Goal: Transaction & Acquisition: Purchase product/service

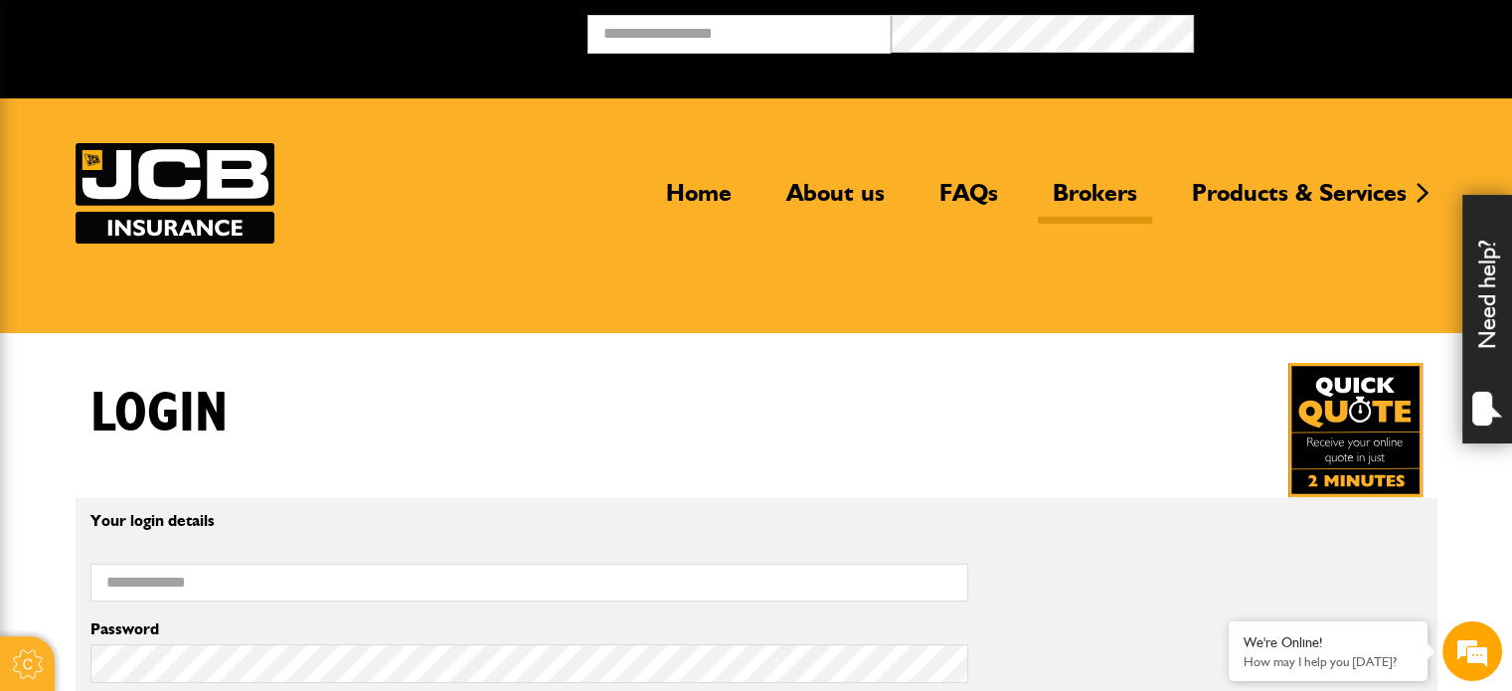
click at [1117, 191] on link "Brokers" at bounding box center [1095, 201] width 114 height 46
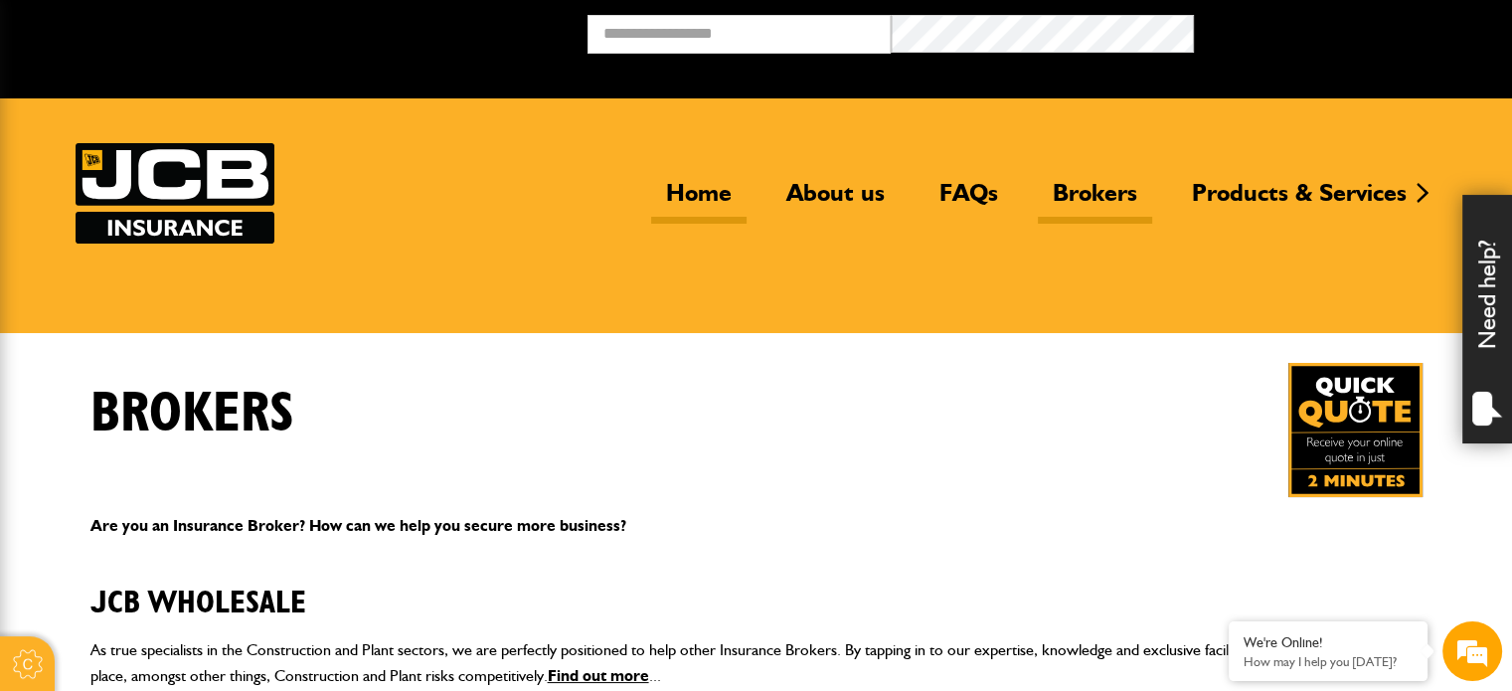
click at [699, 191] on link "Home" at bounding box center [698, 201] width 95 height 46
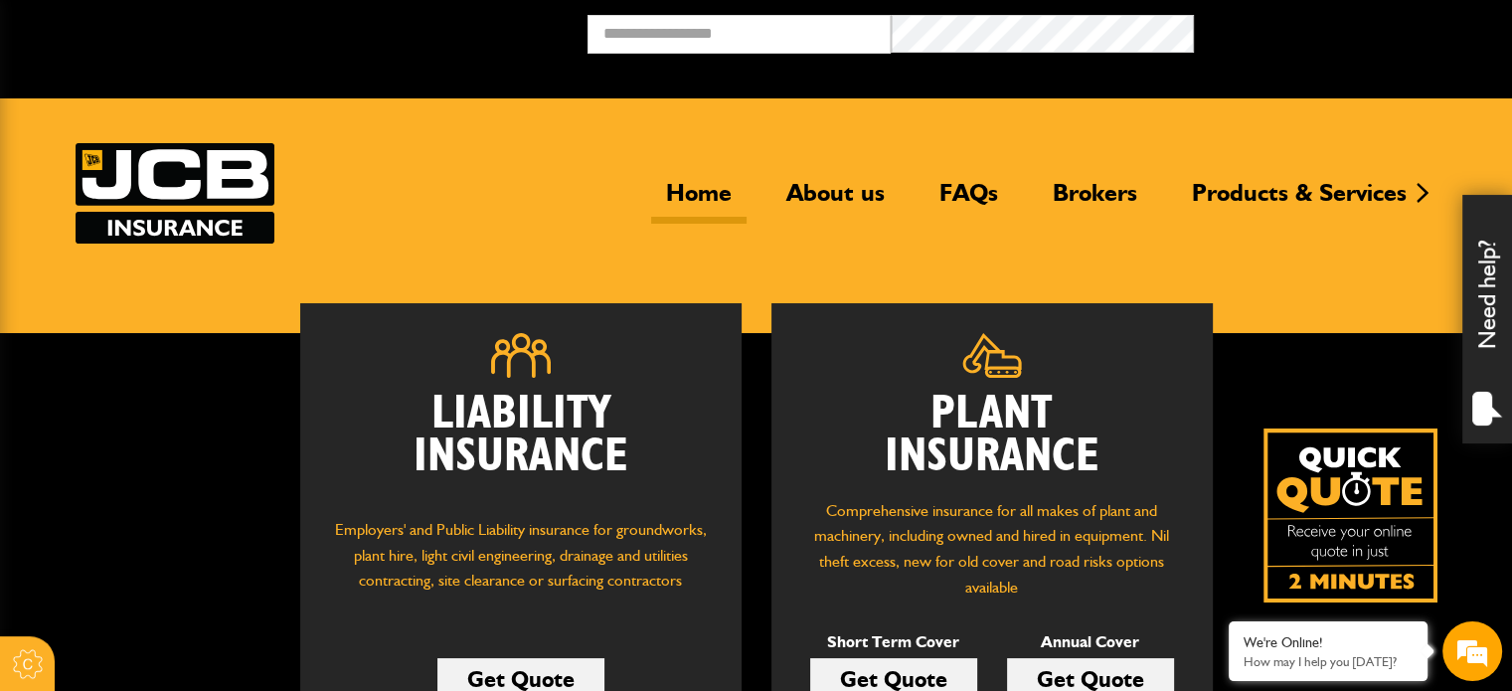
click at [1080, 671] on link "Get Quote" at bounding box center [1090, 679] width 167 height 42
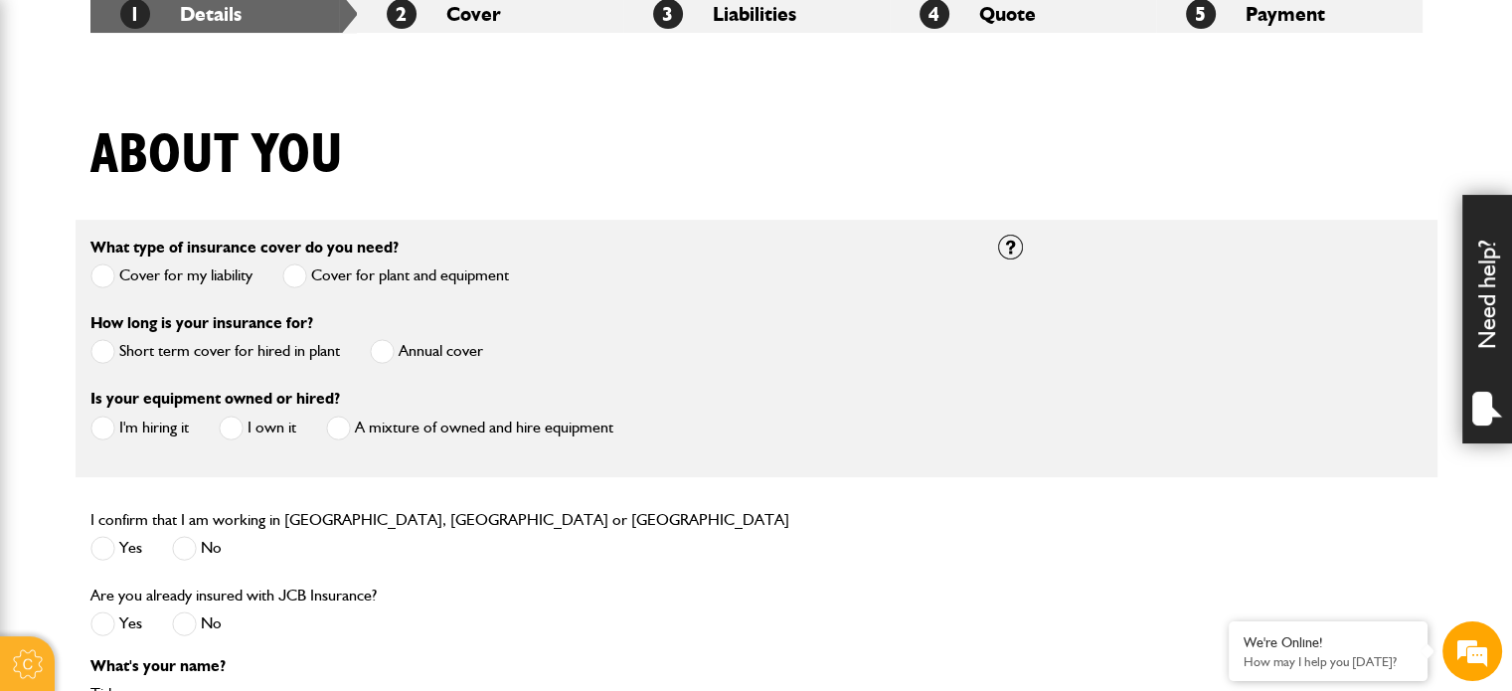
scroll to position [497, 0]
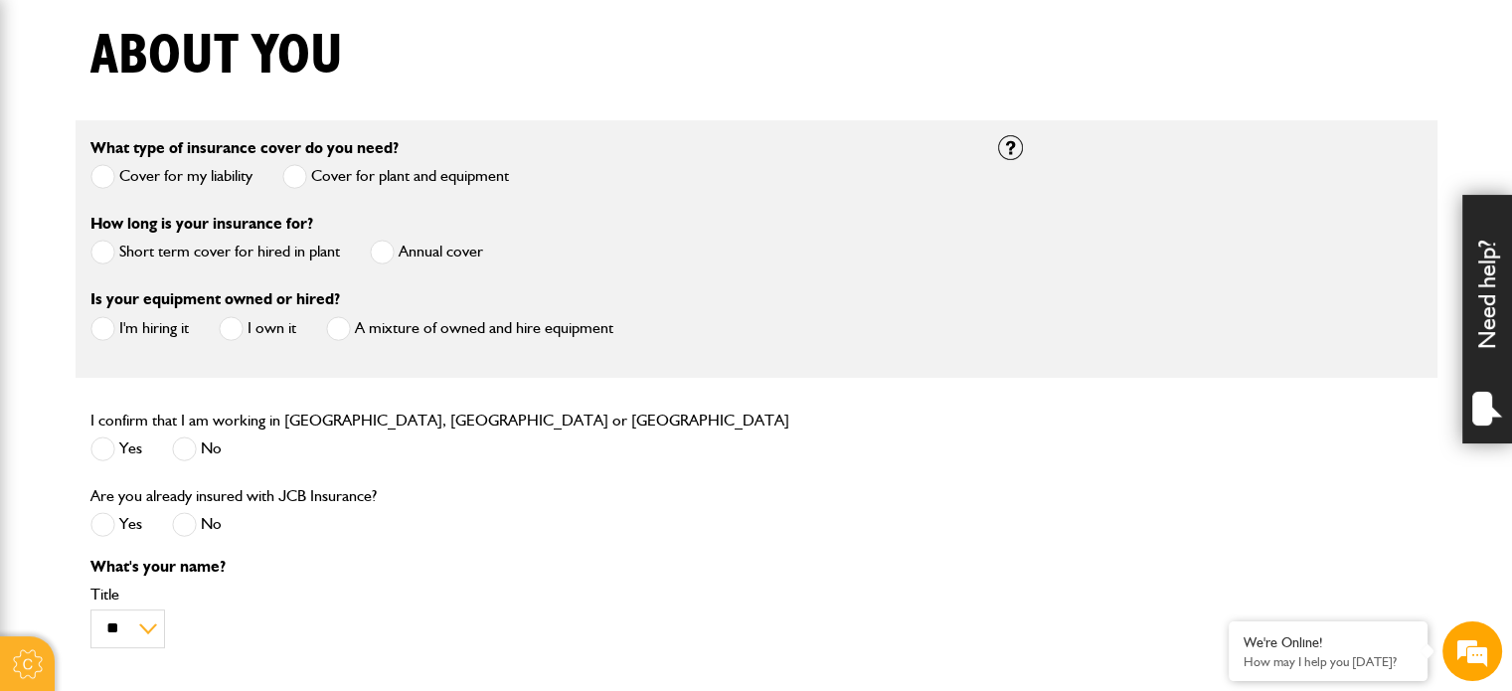
click at [388, 250] on span at bounding box center [382, 252] width 25 height 25
click at [104, 333] on span at bounding box center [102, 328] width 25 height 25
click at [95, 440] on span at bounding box center [102, 448] width 25 height 25
click at [183, 528] on span at bounding box center [184, 524] width 25 height 25
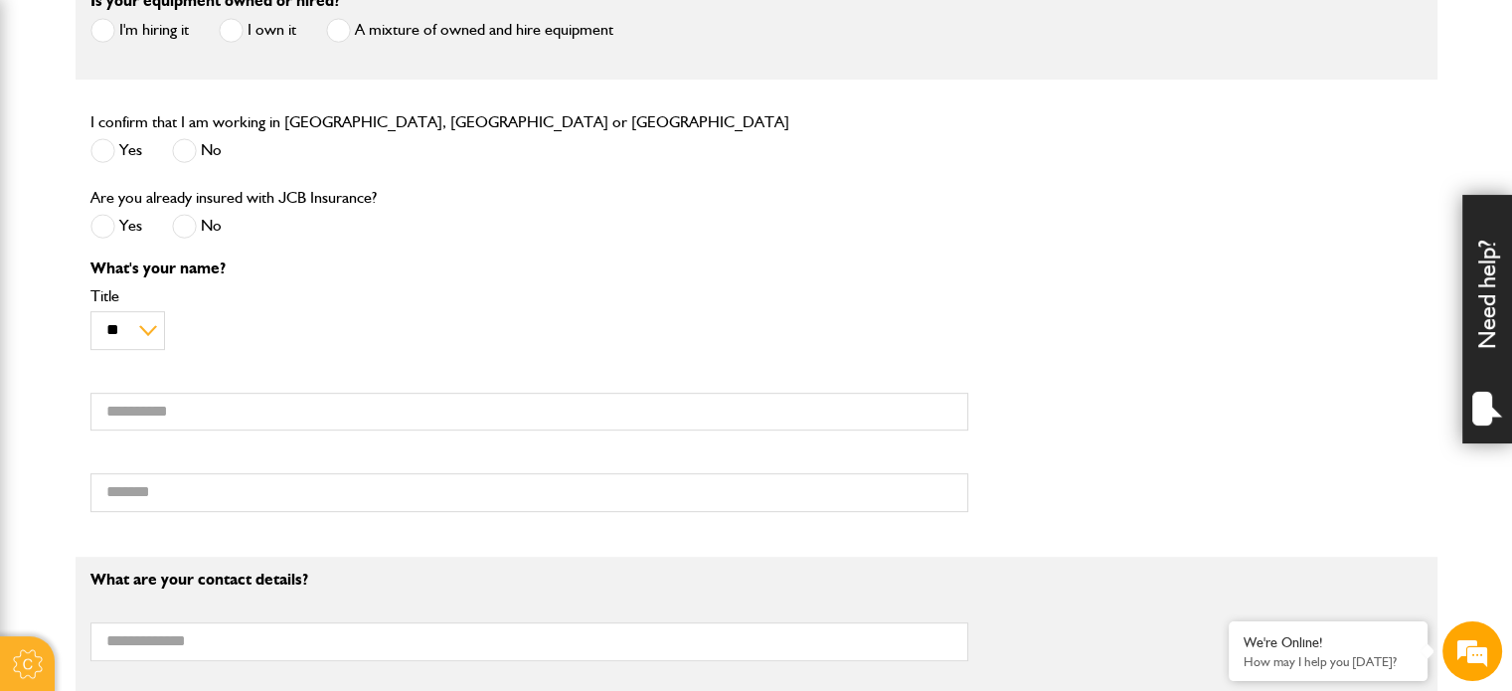
scroll to position [1193, 0]
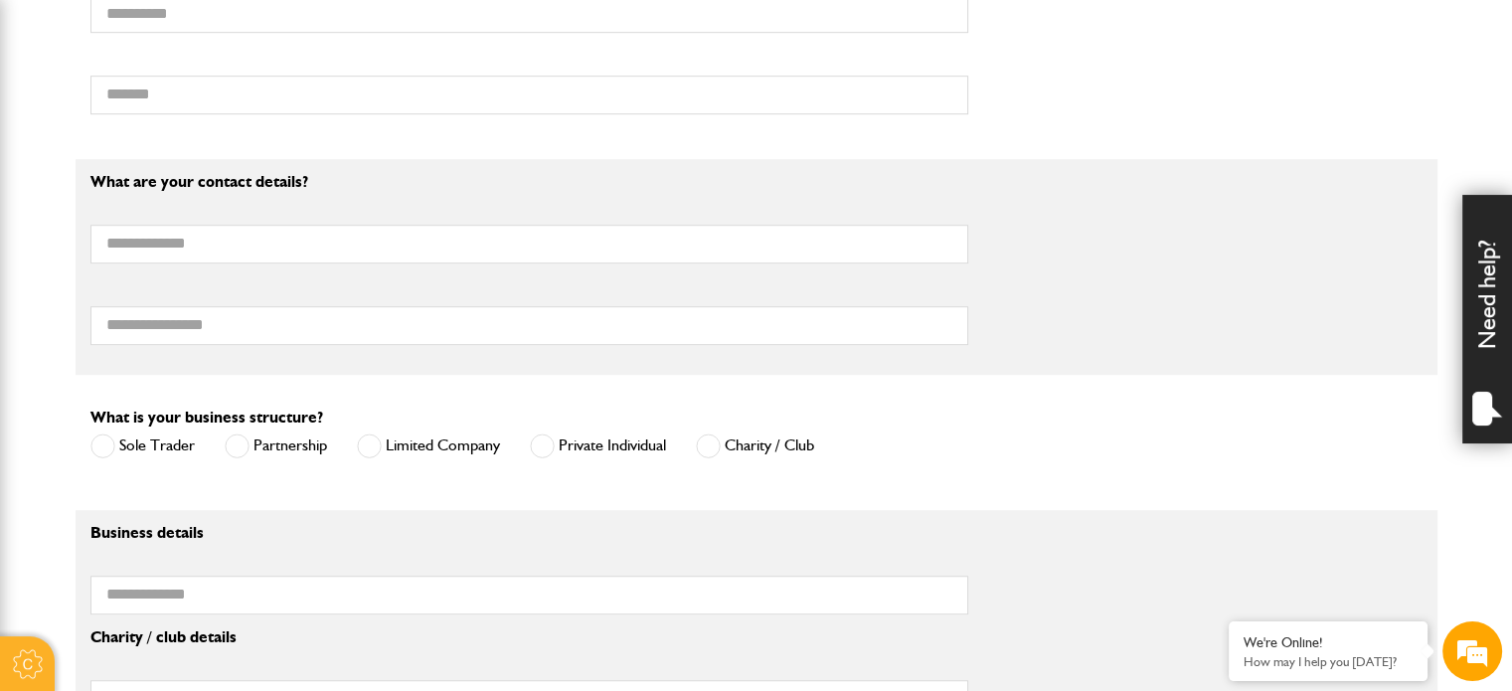
click at [369, 446] on span at bounding box center [369, 445] width 25 height 25
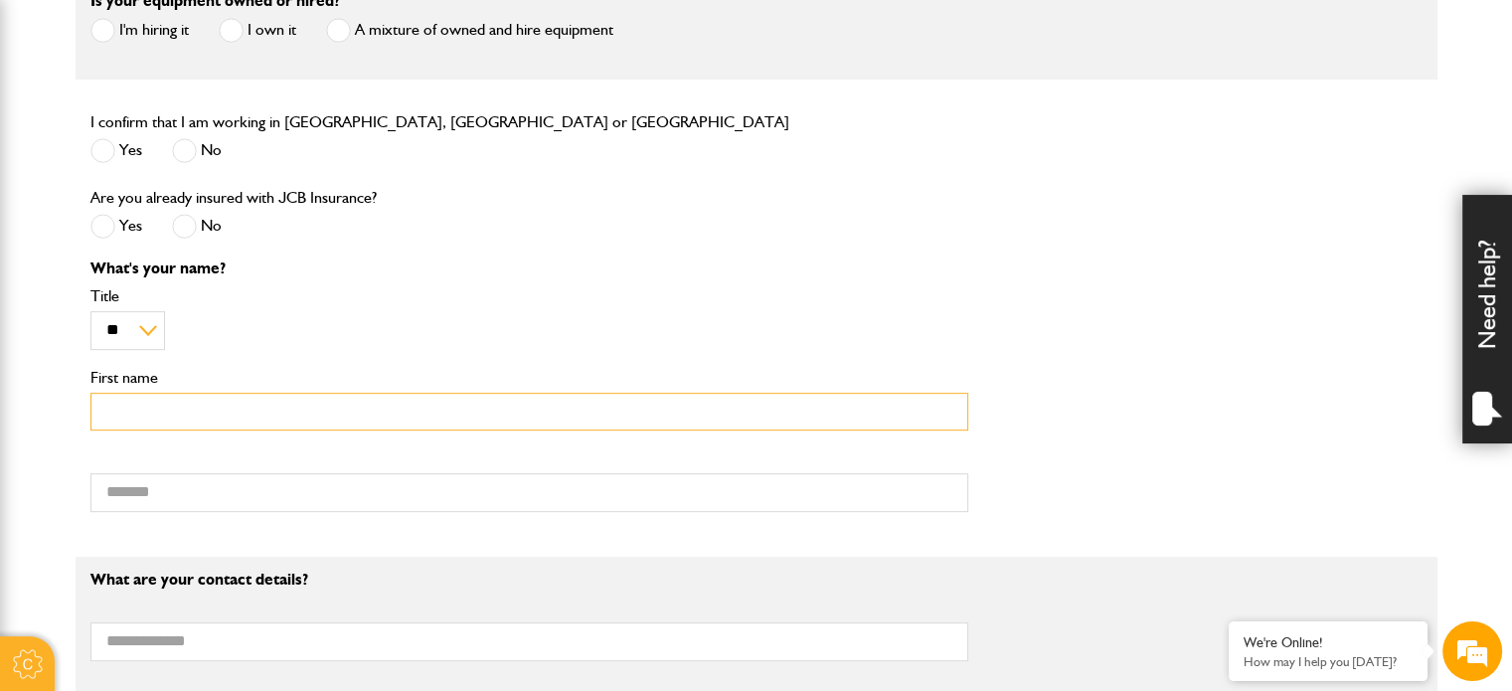
click at [167, 411] on input "First name" at bounding box center [529, 412] width 878 height 39
type input "*******"
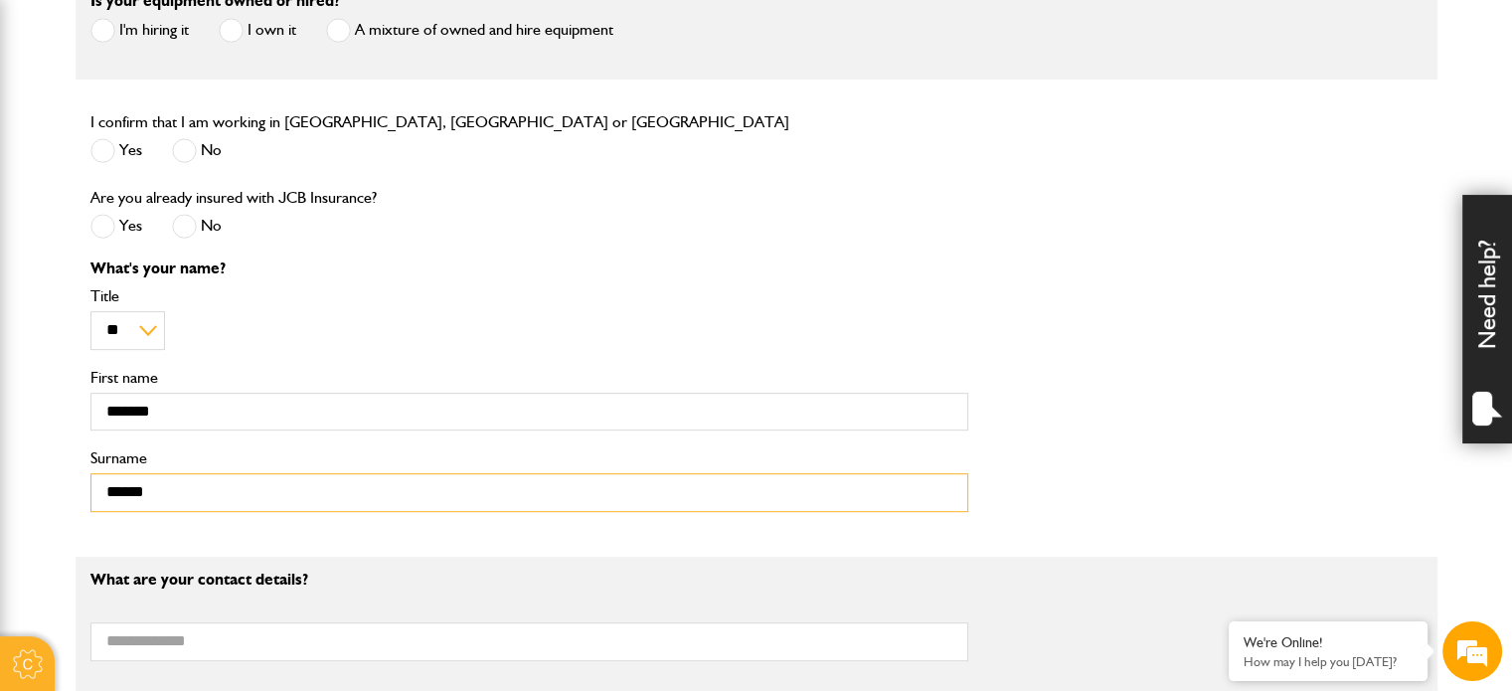
type input "*****"
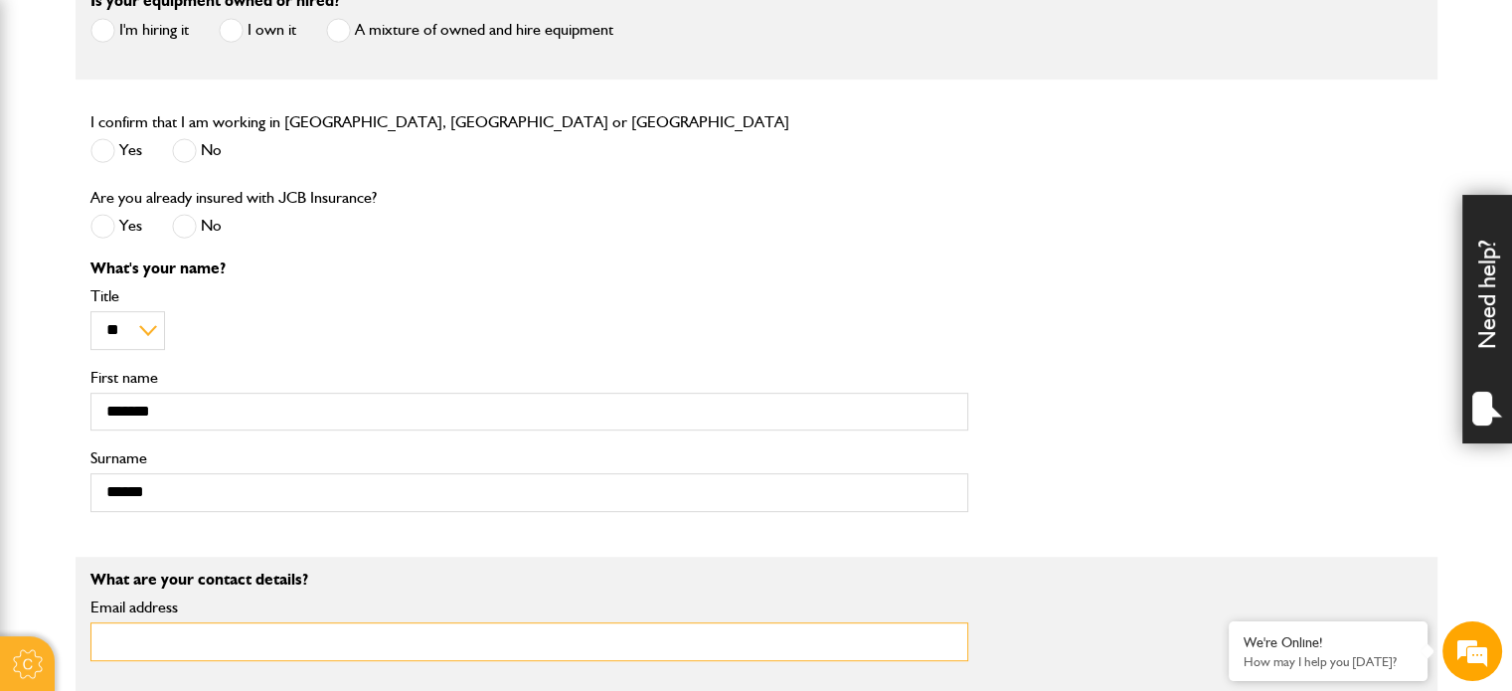
click at [251, 642] on input "Email address" at bounding box center [529, 641] width 878 height 39
type input "**********"
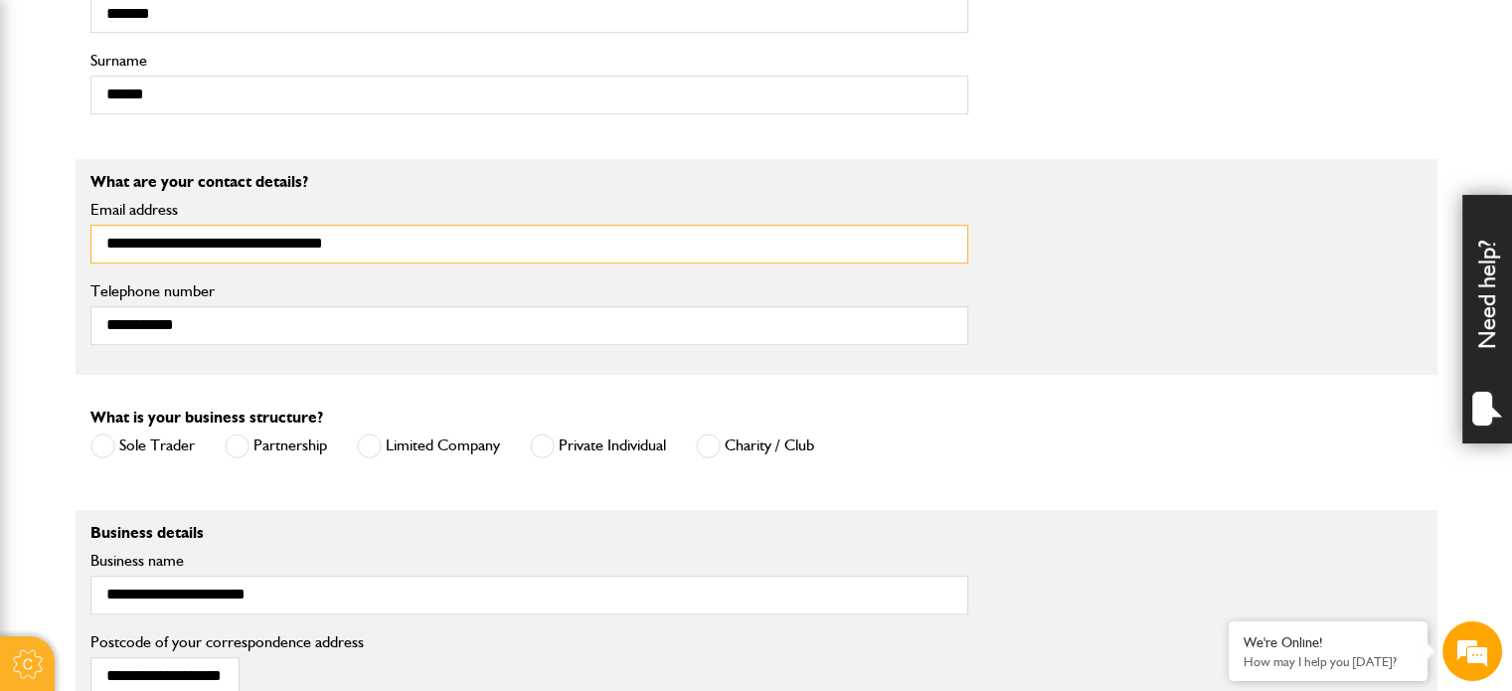
scroll to position [1292, 0]
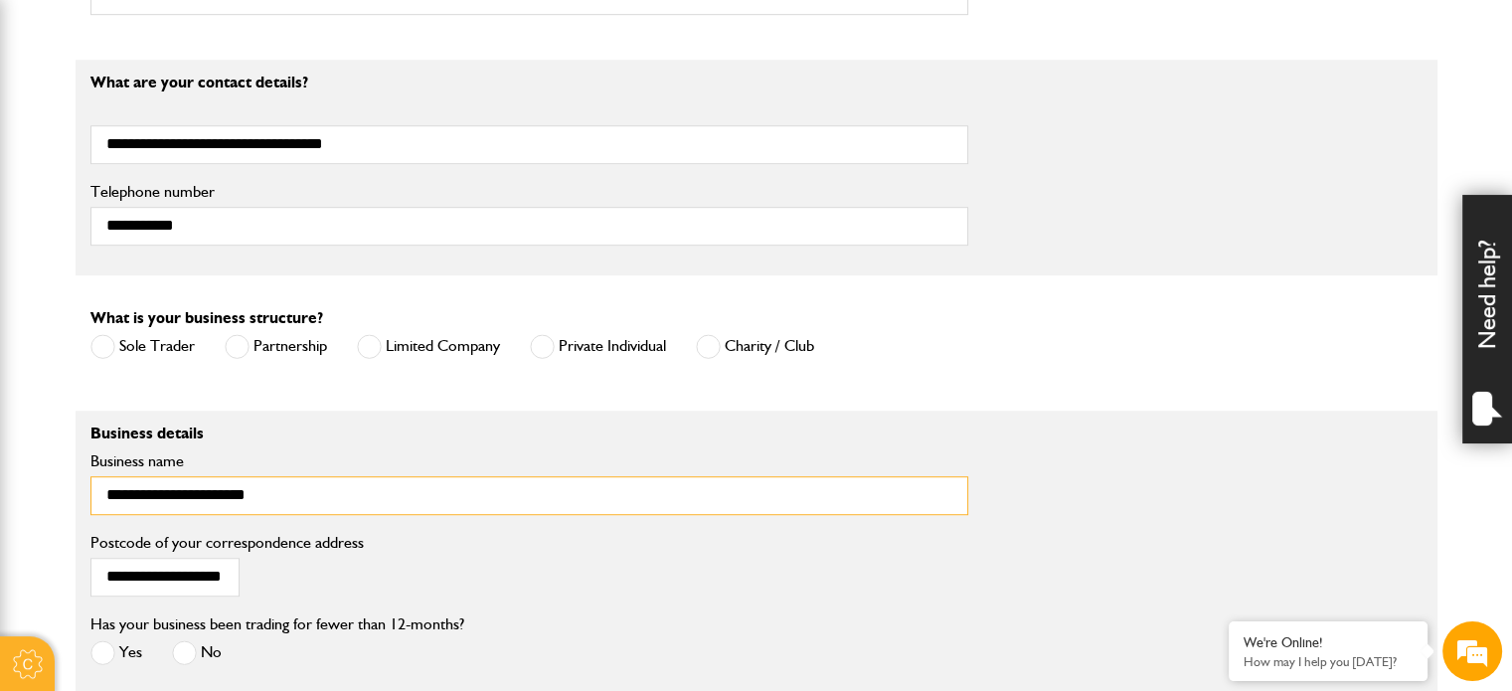
drag, startPoint x: 108, startPoint y: 496, endPoint x: 317, endPoint y: 498, distance: 208.8
click at [317, 498] on input "**********" at bounding box center [529, 495] width 878 height 39
type input "**********"
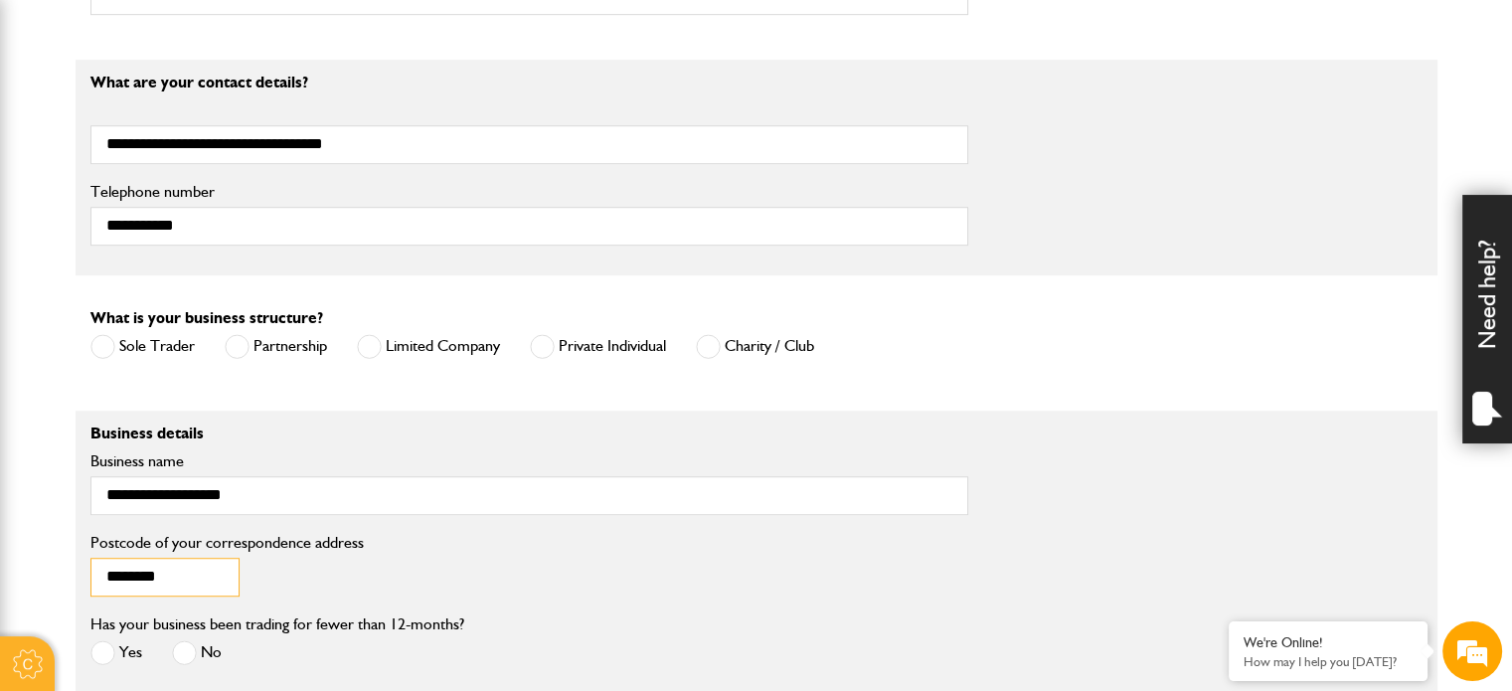
scroll to position [1491, 0]
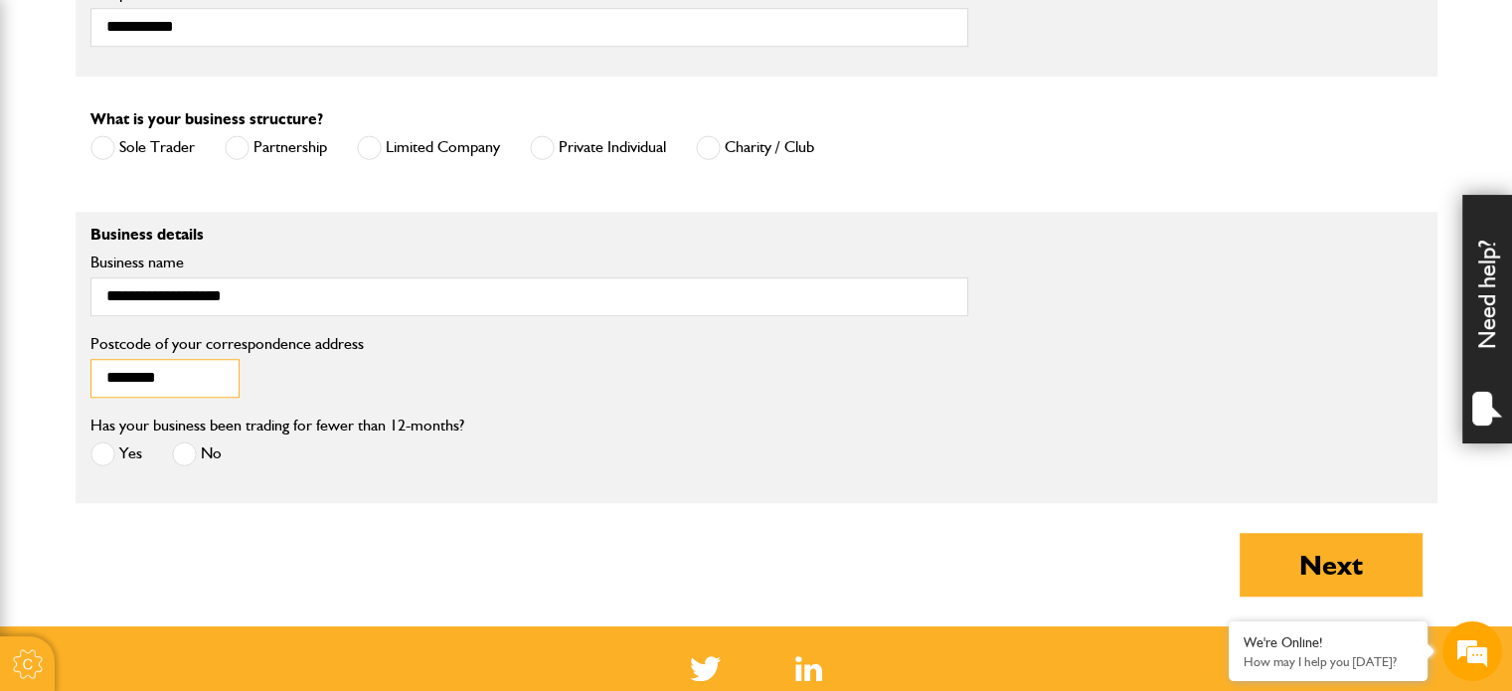
type input "********"
click at [188, 457] on span at bounding box center [184, 453] width 25 height 25
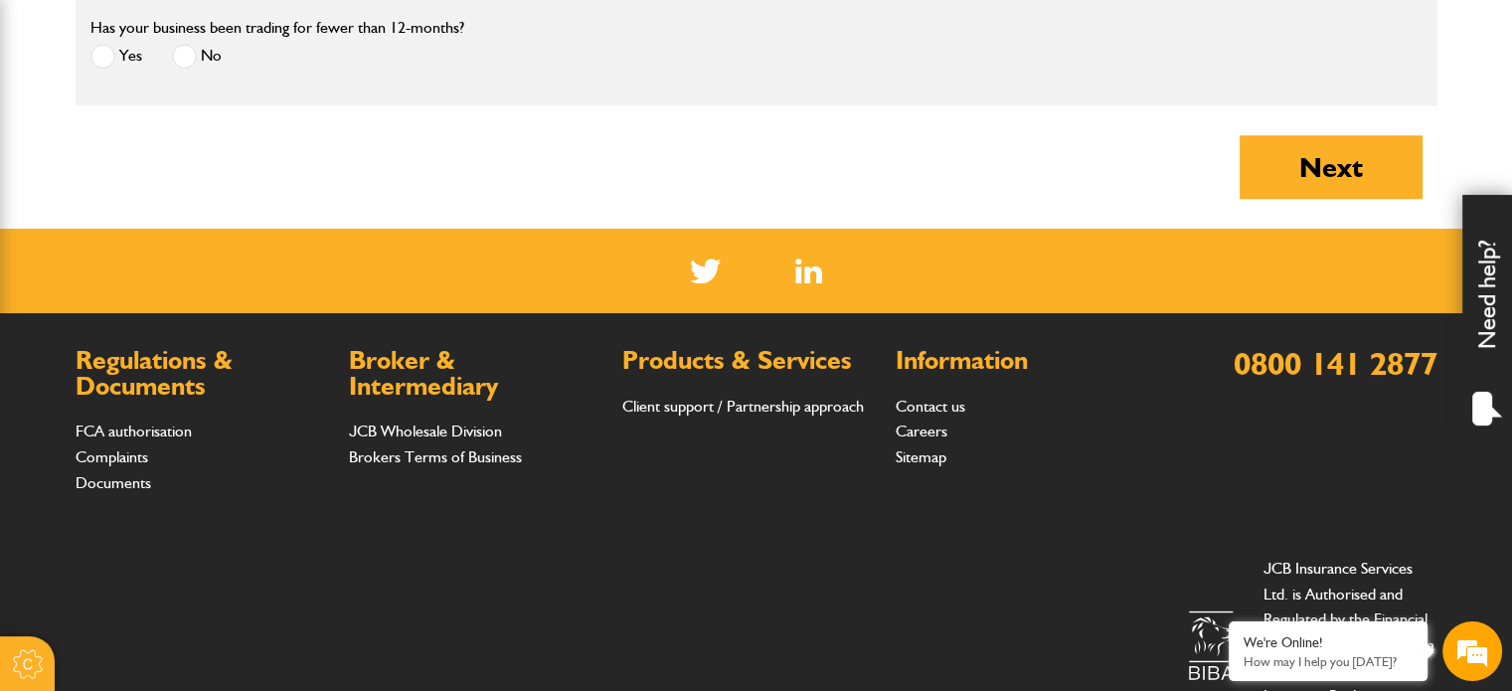
scroll to position [1590, 0]
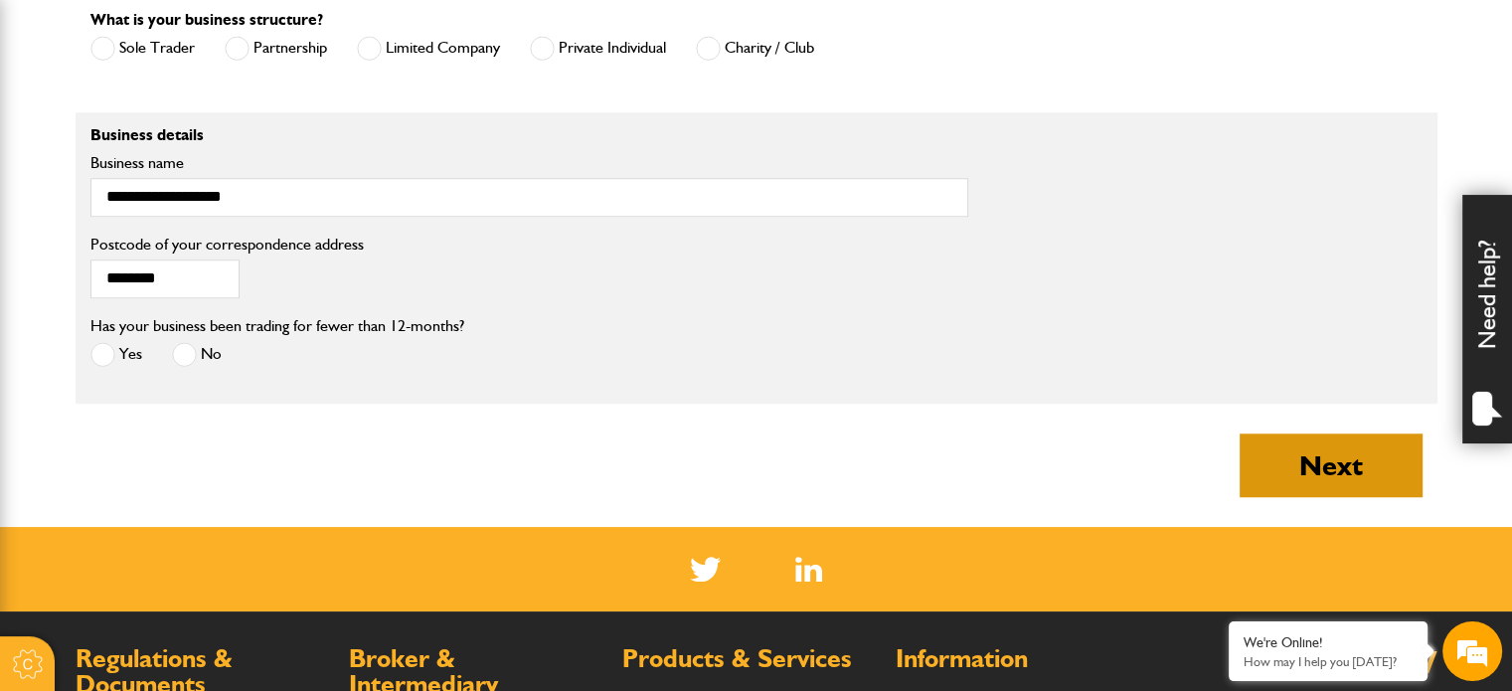
click at [1317, 476] on button "Next" at bounding box center [1331, 465] width 183 height 64
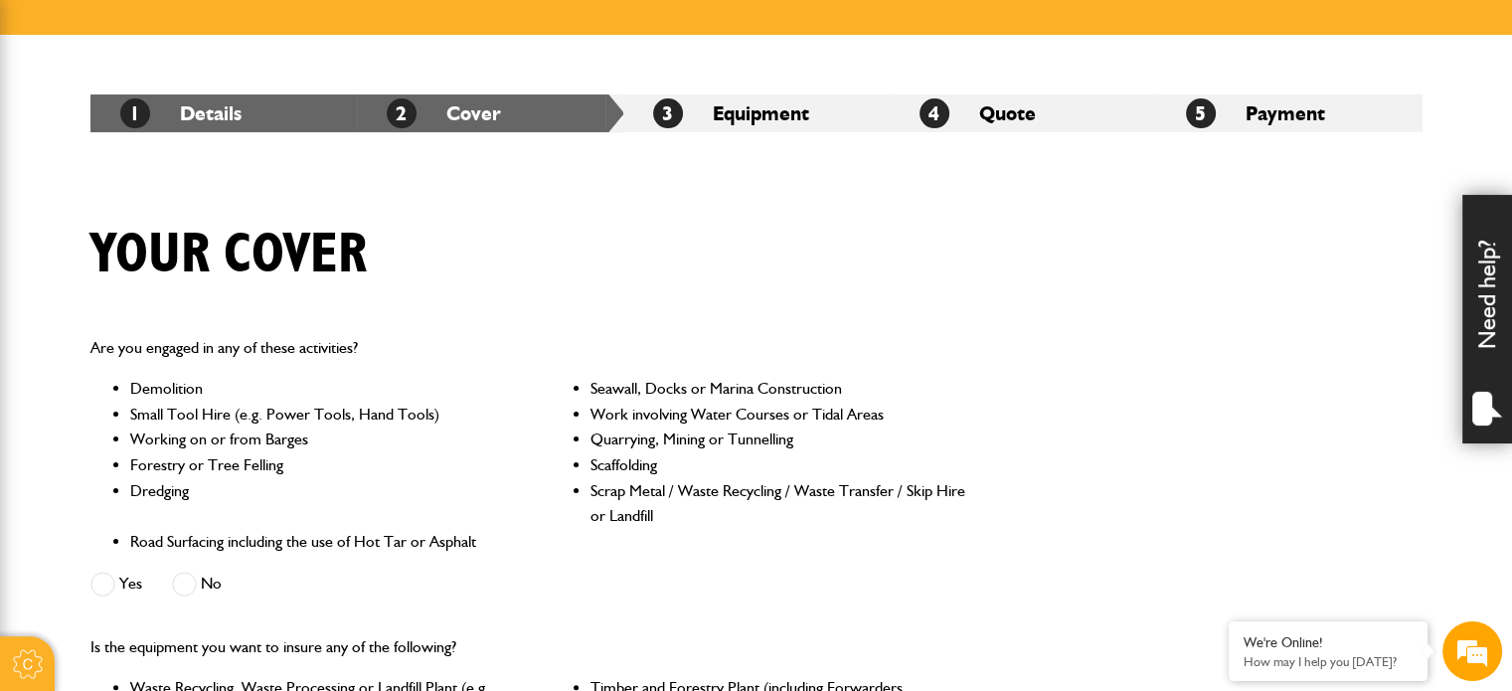
click at [182, 580] on span at bounding box center [184, 584] width 25 height 25
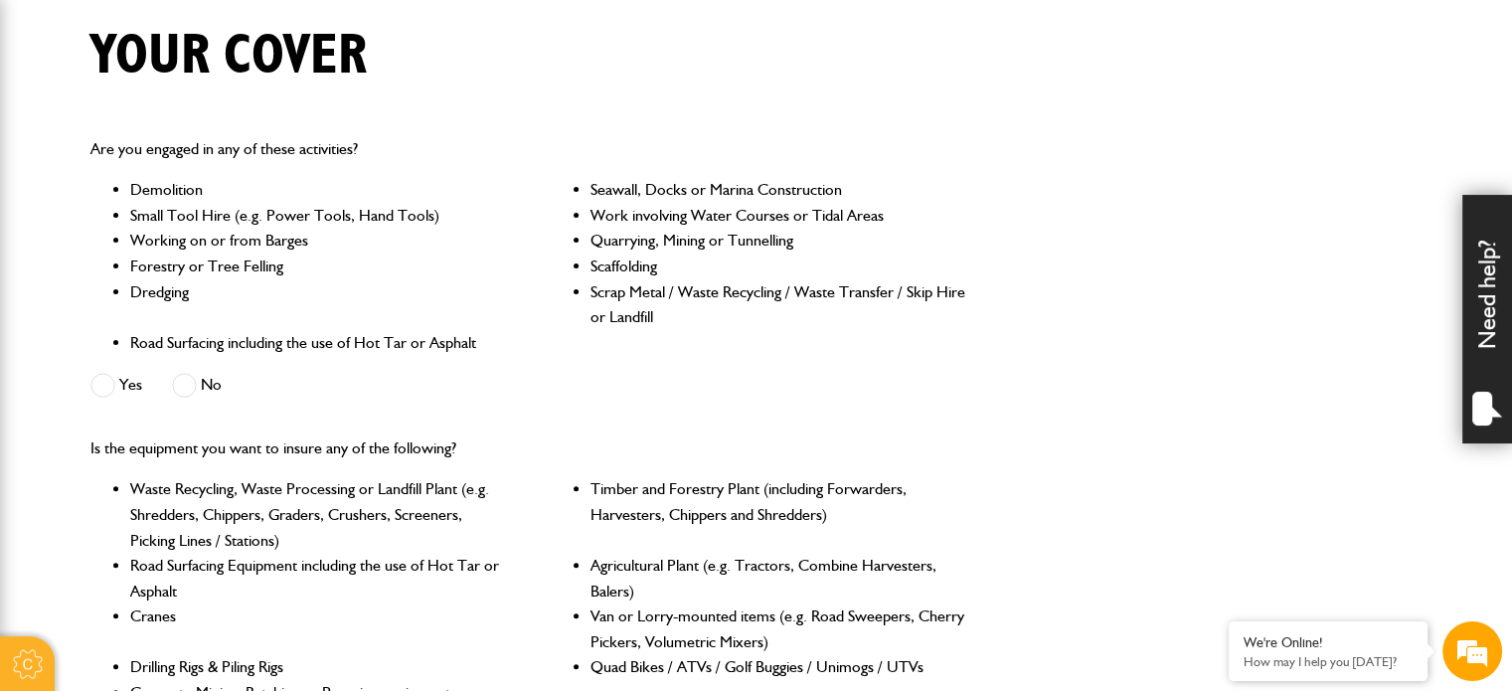
scroll to position [596, 0]
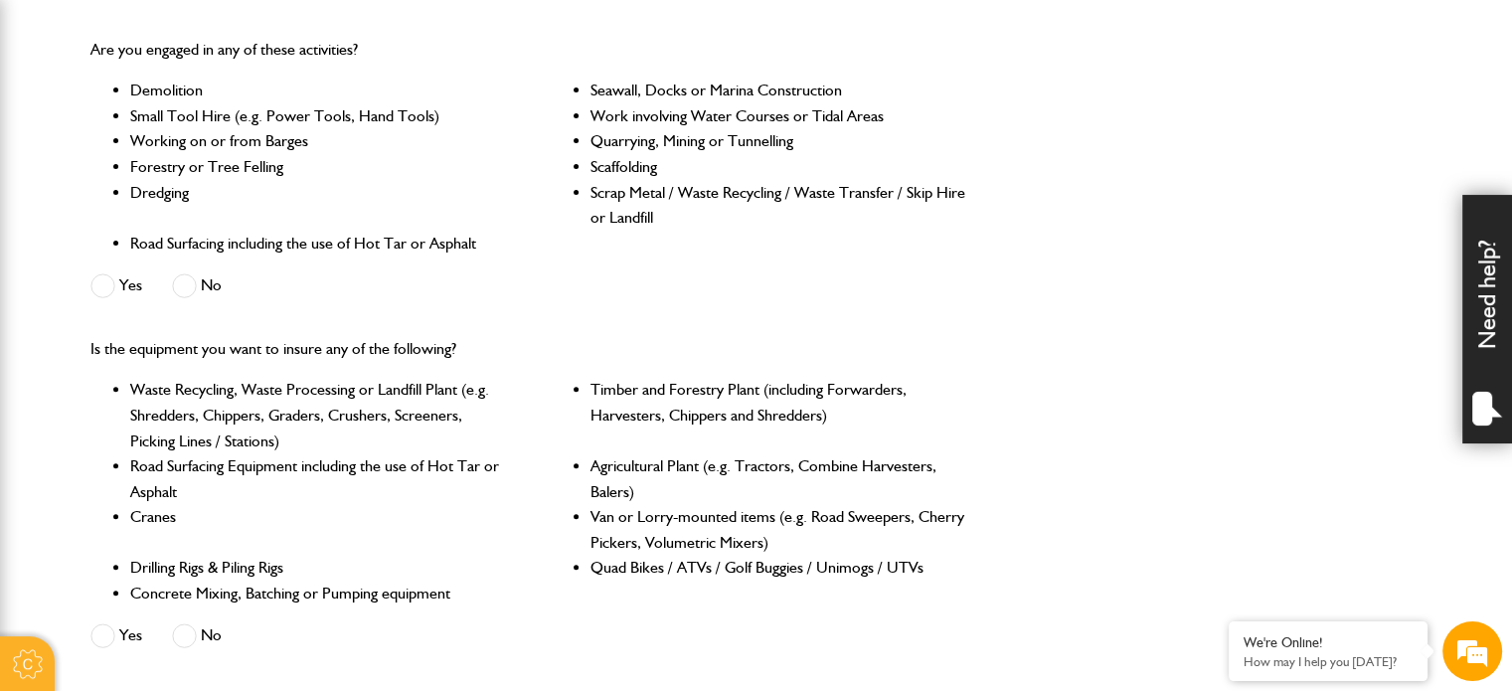
click at [195, 636] on span at bounding box center [184, 635] width 25 height 25
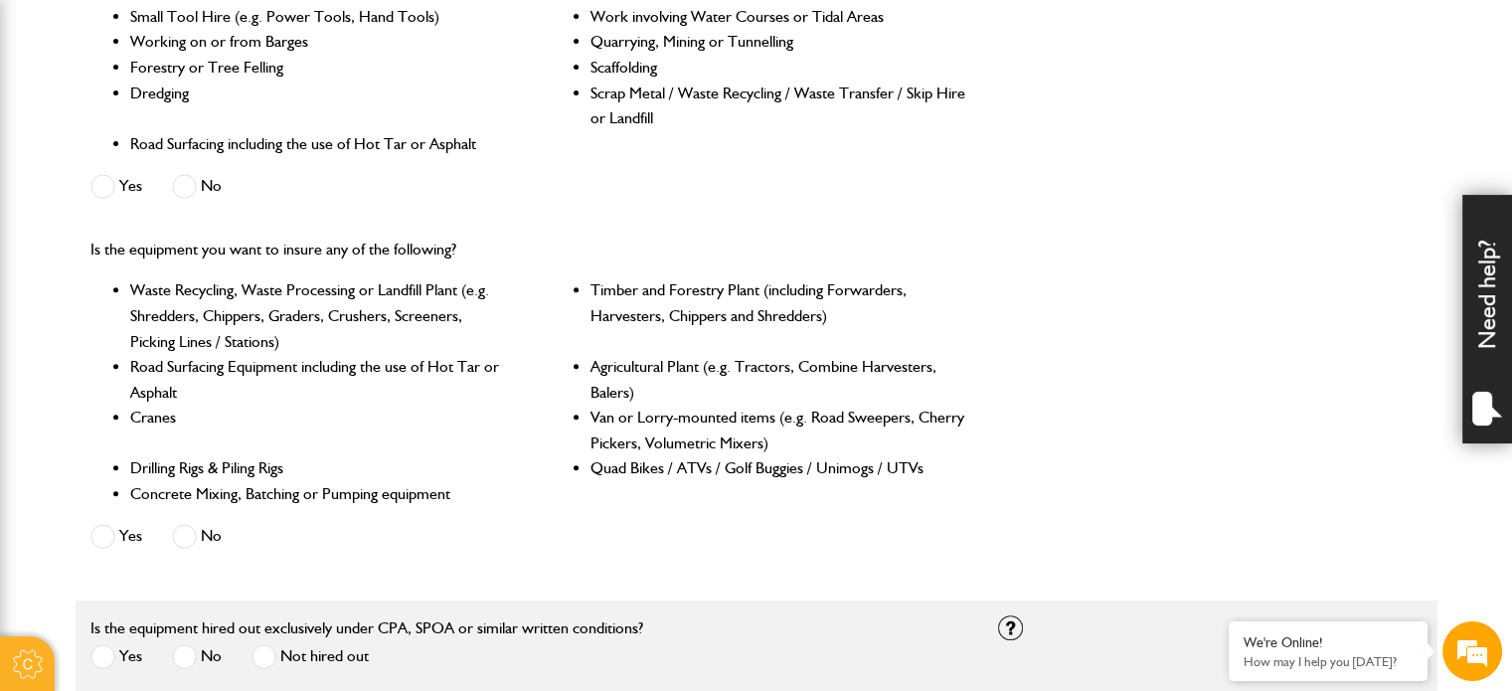
scroll to position [895, 0]
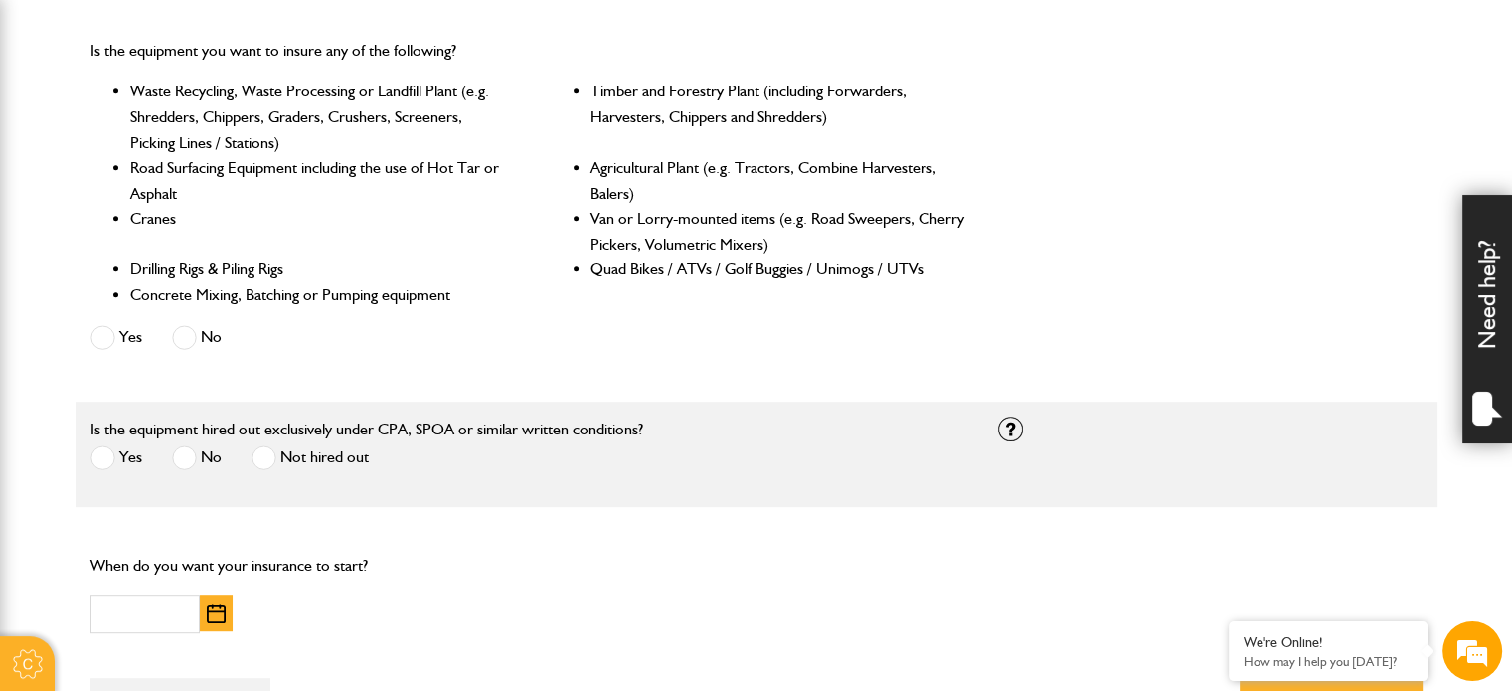
click at [104, 460] on span at bounding box center [102, 457] width 25 height 25
click at [268, 459] on span at bounding box center [263, 457] width 25 height 25
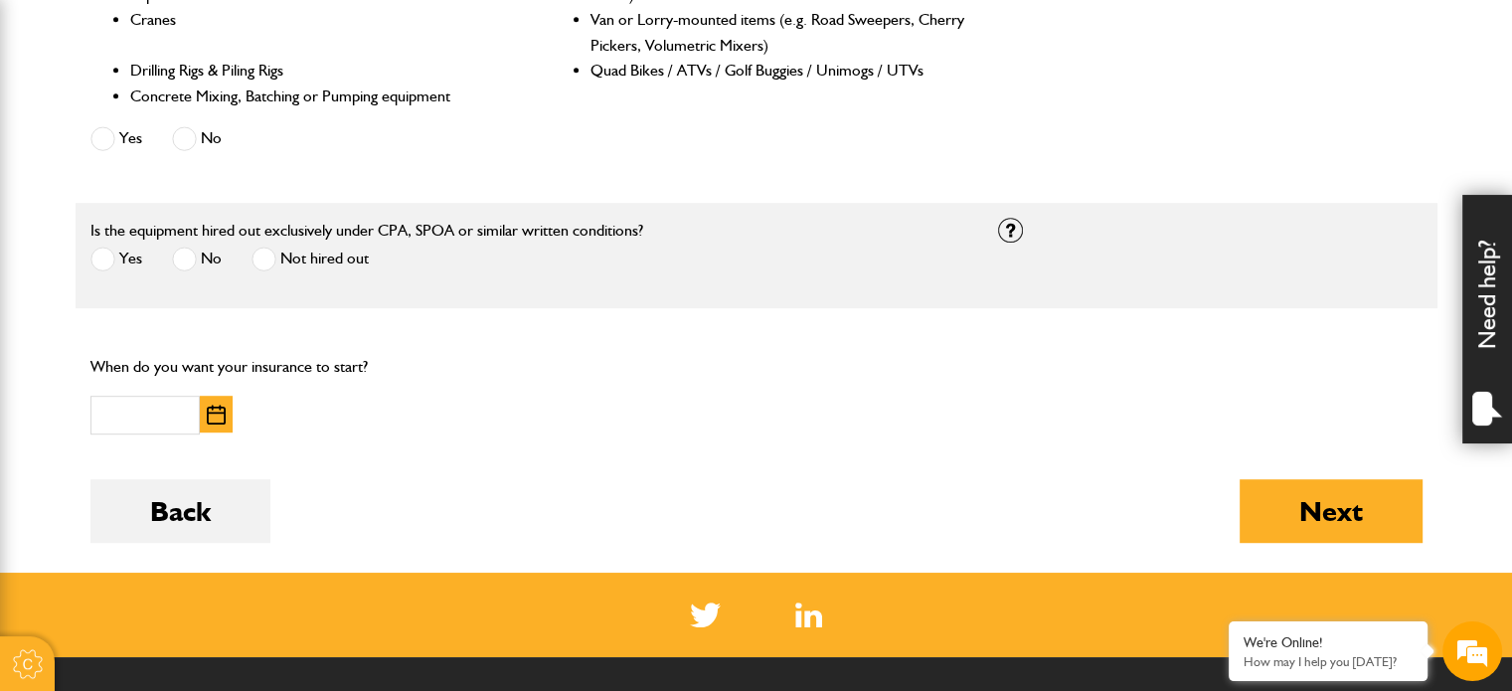
click at [211, 418] on img "button" at bounding box center [216, 415] width 19 height 20
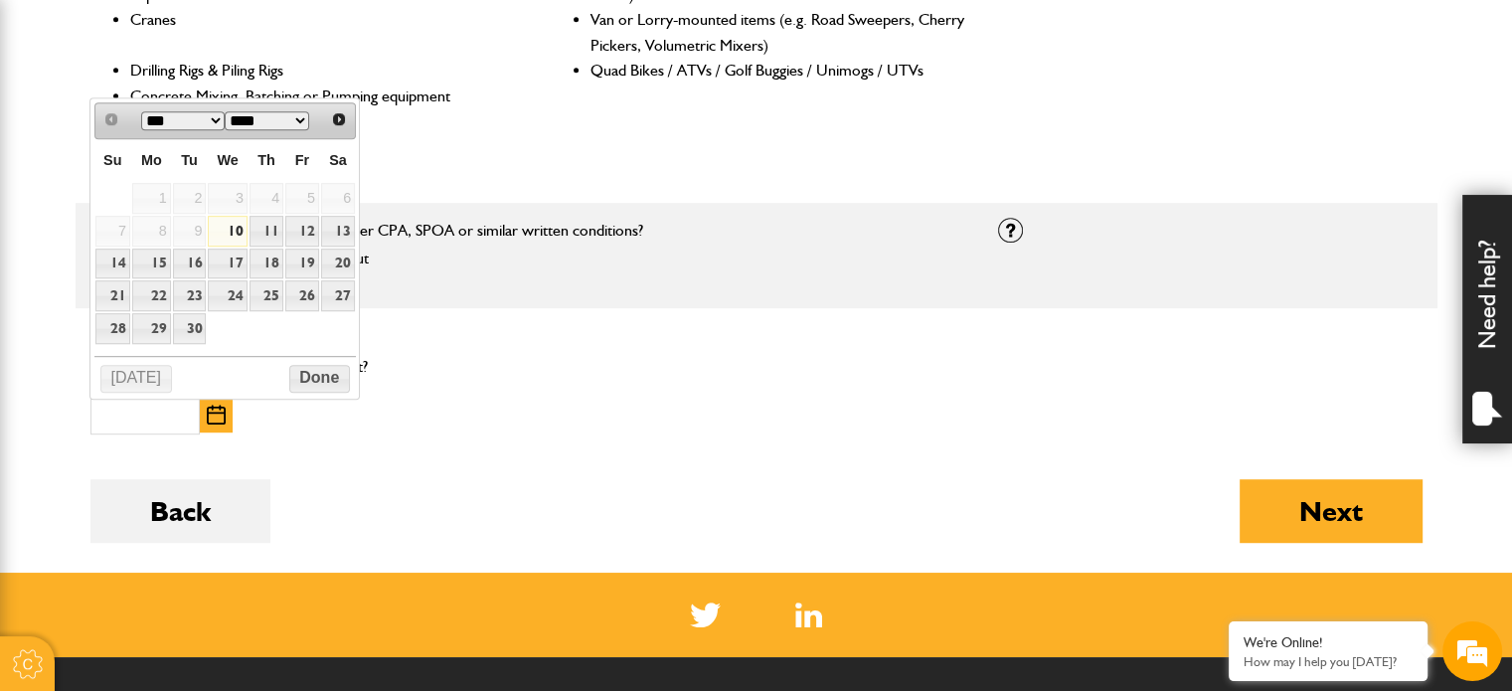
click at [246, 221] on link "10" at bounding box center [227, 231] width 39 height 31
type input "**********"
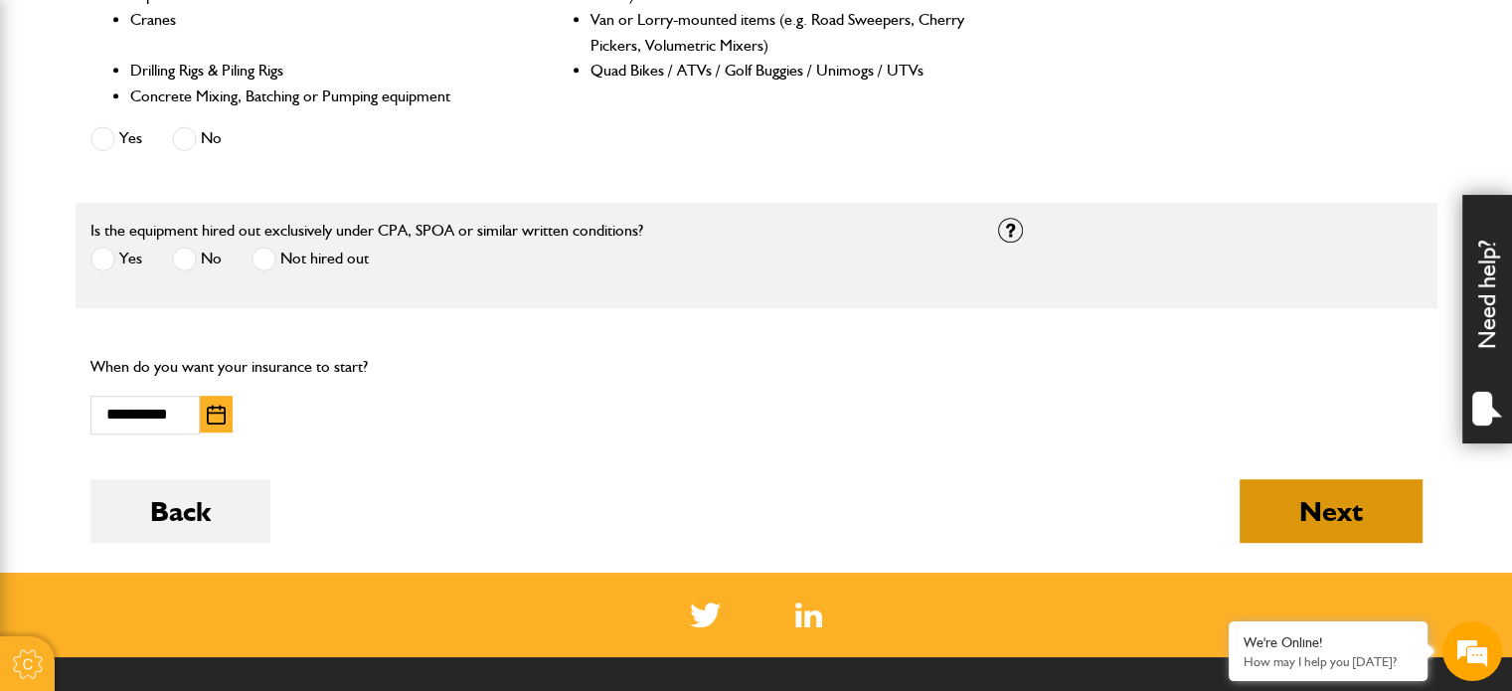
click at [1354, 509] on button "Next" at bounding box center [1331, 511] width 183 height 64
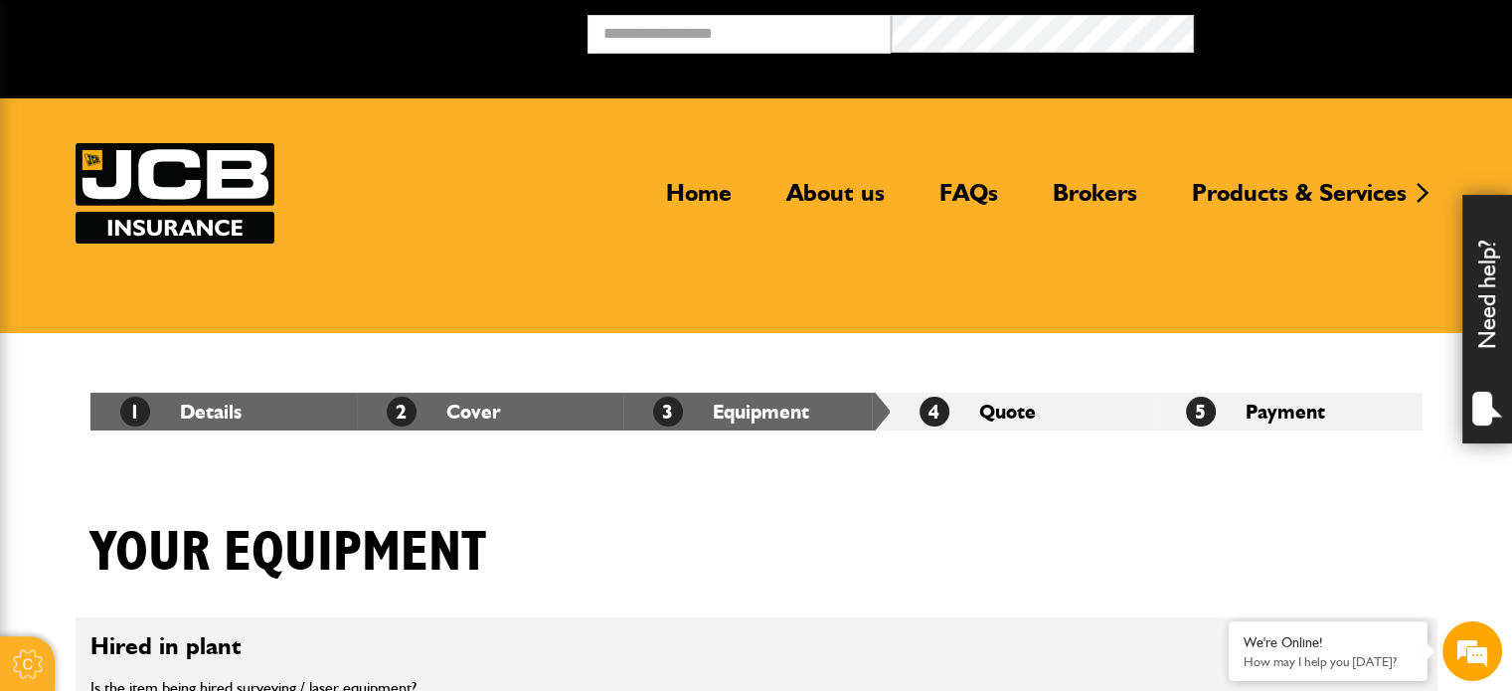
scroll to position [398, 0]
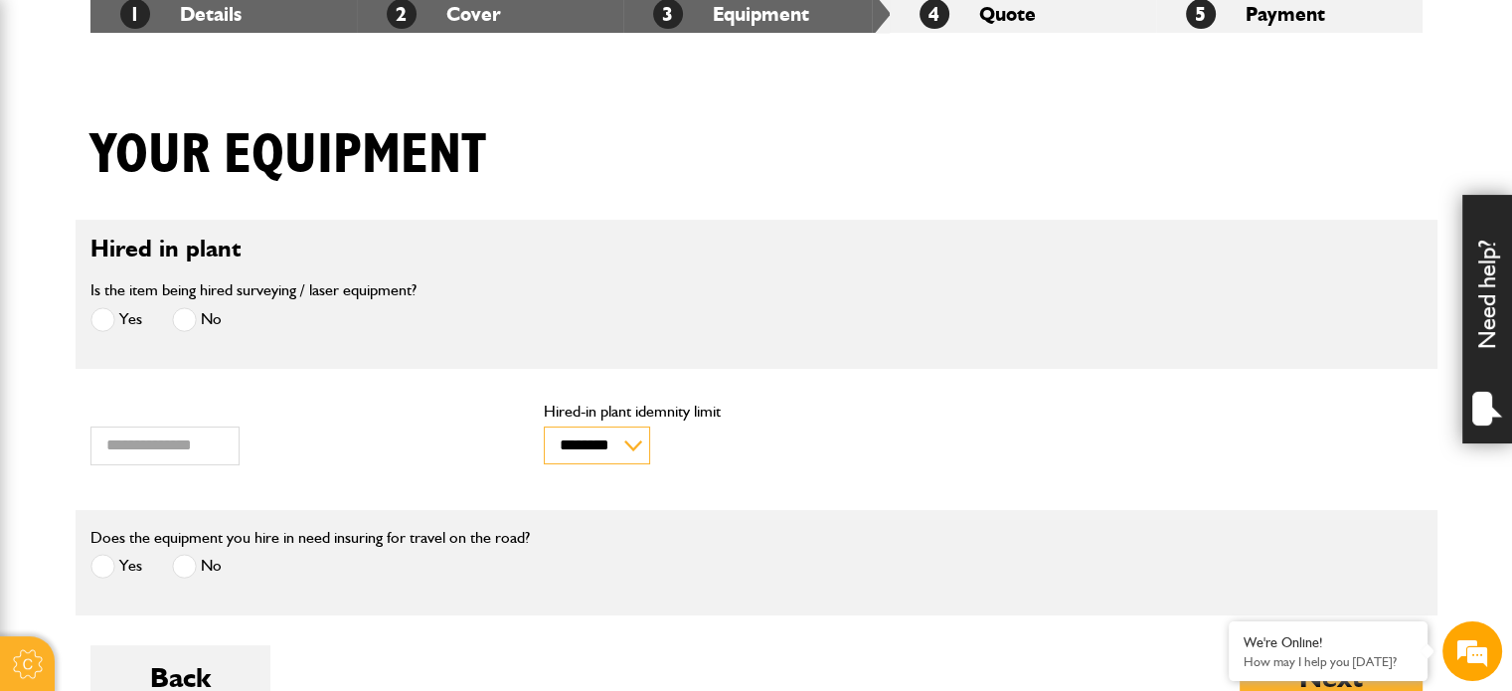
click at [628, 441] on select "******** ********" at bounding box center [597, 445] width 106 height 38
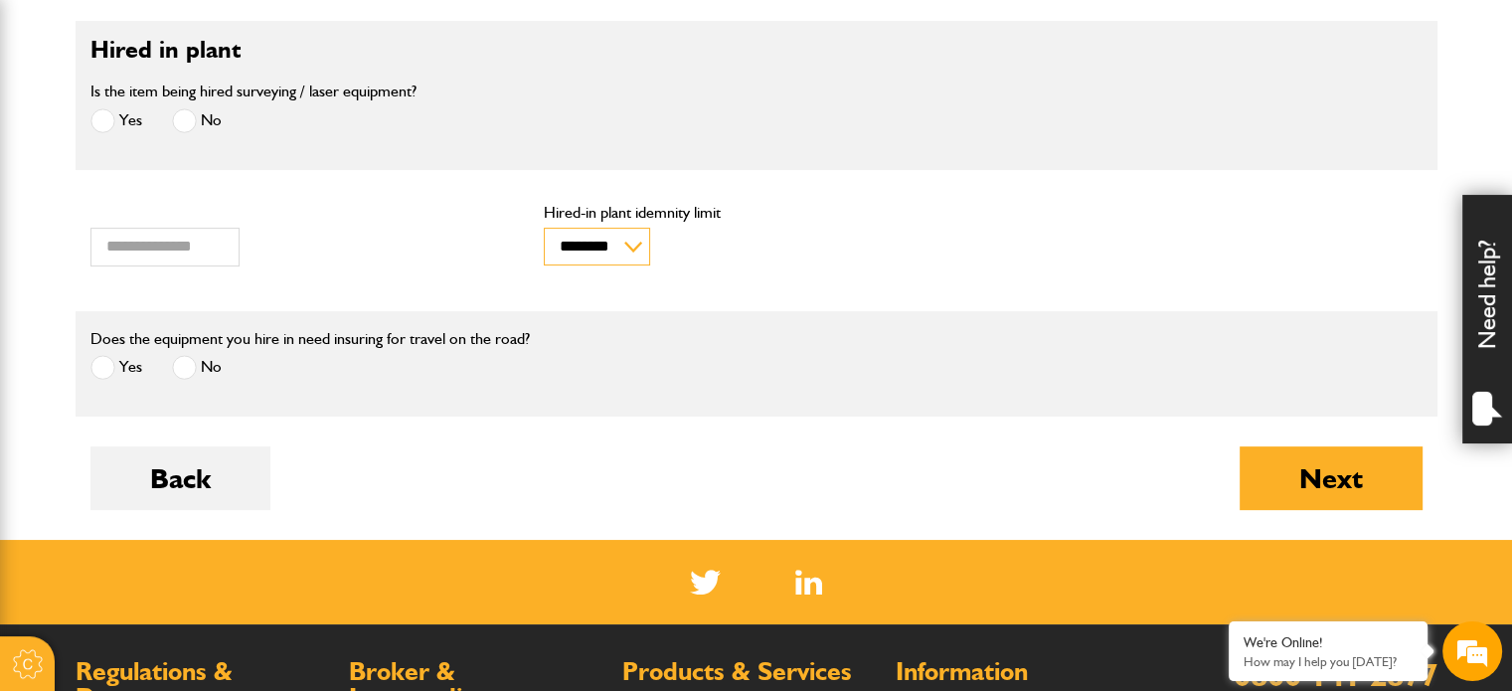
scroll to position [696, 0]
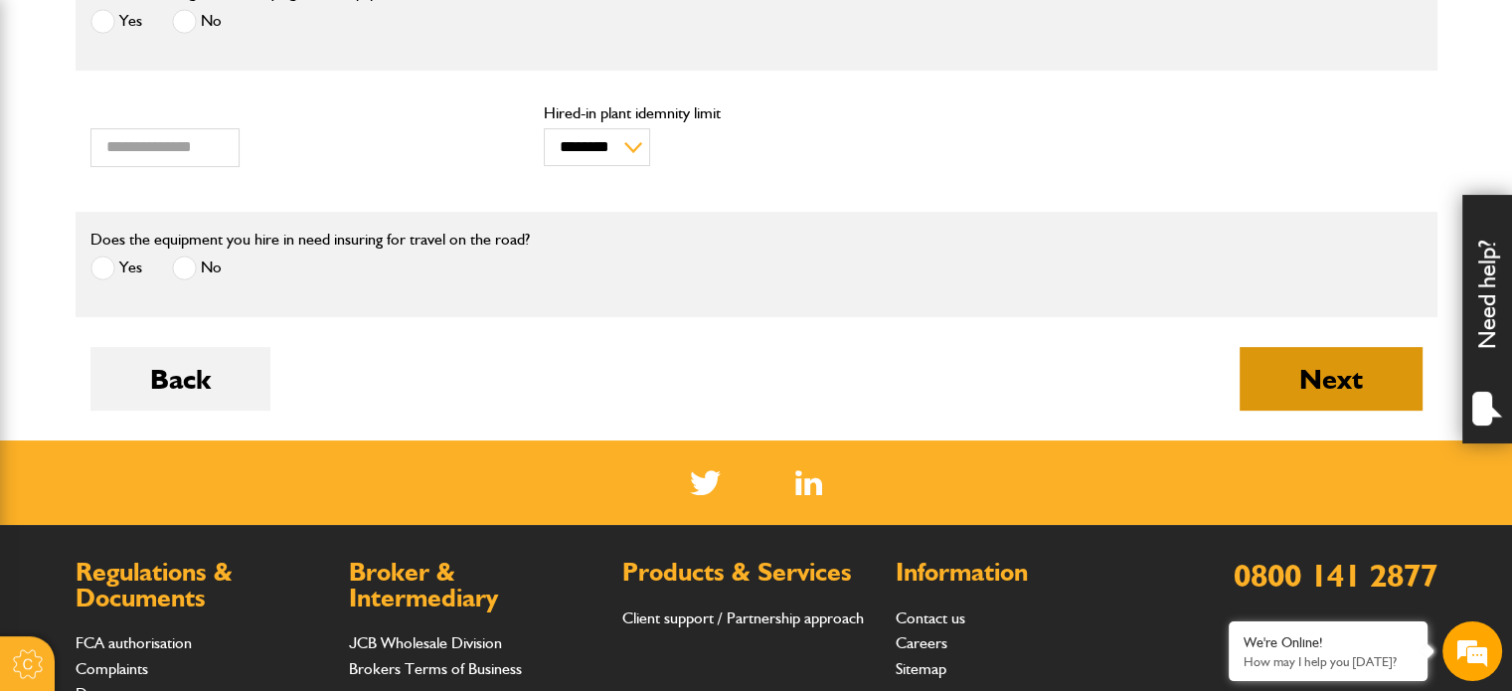
click at [1363, 375] on button "Next" at bounding box center [1331, 379] width 183 height 64
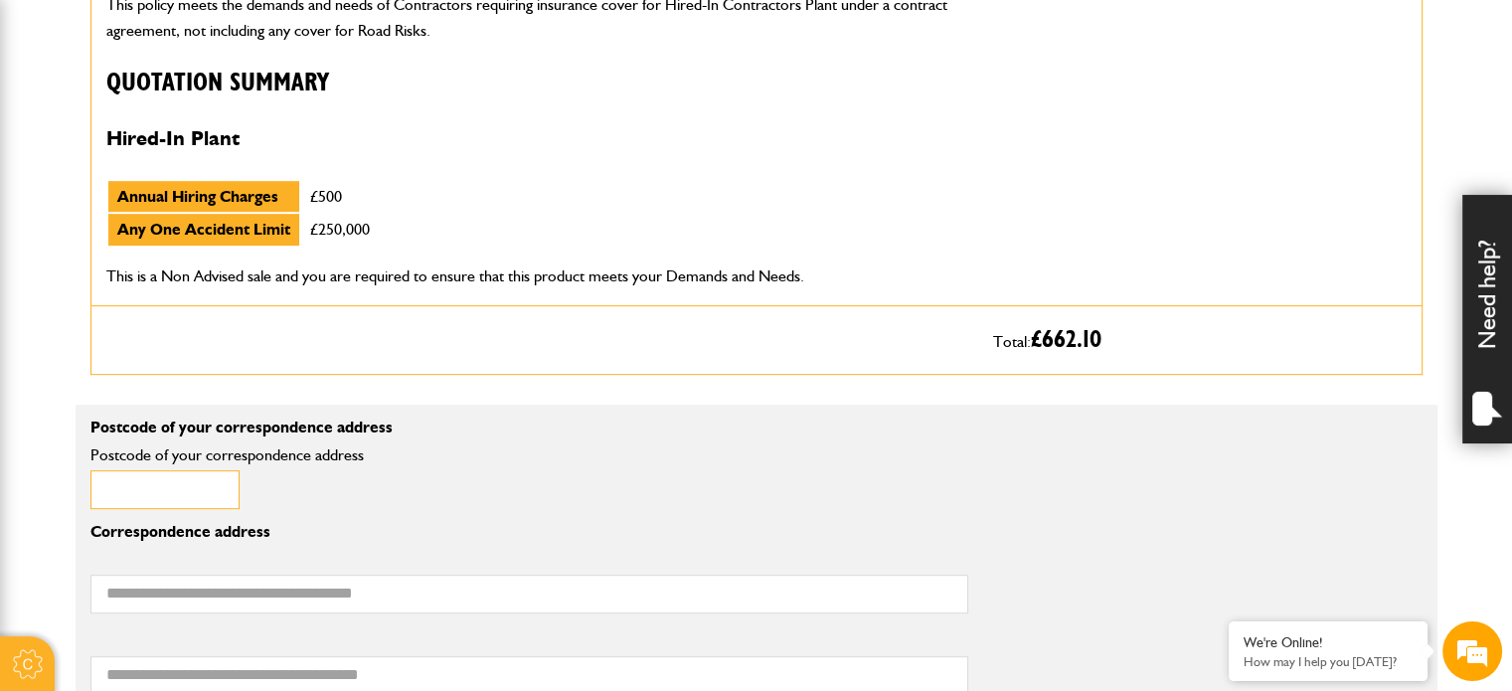
click at [186, 488] on input "Postcode of your correspondence address" at bounding box center [164, 489] width 149 height 39
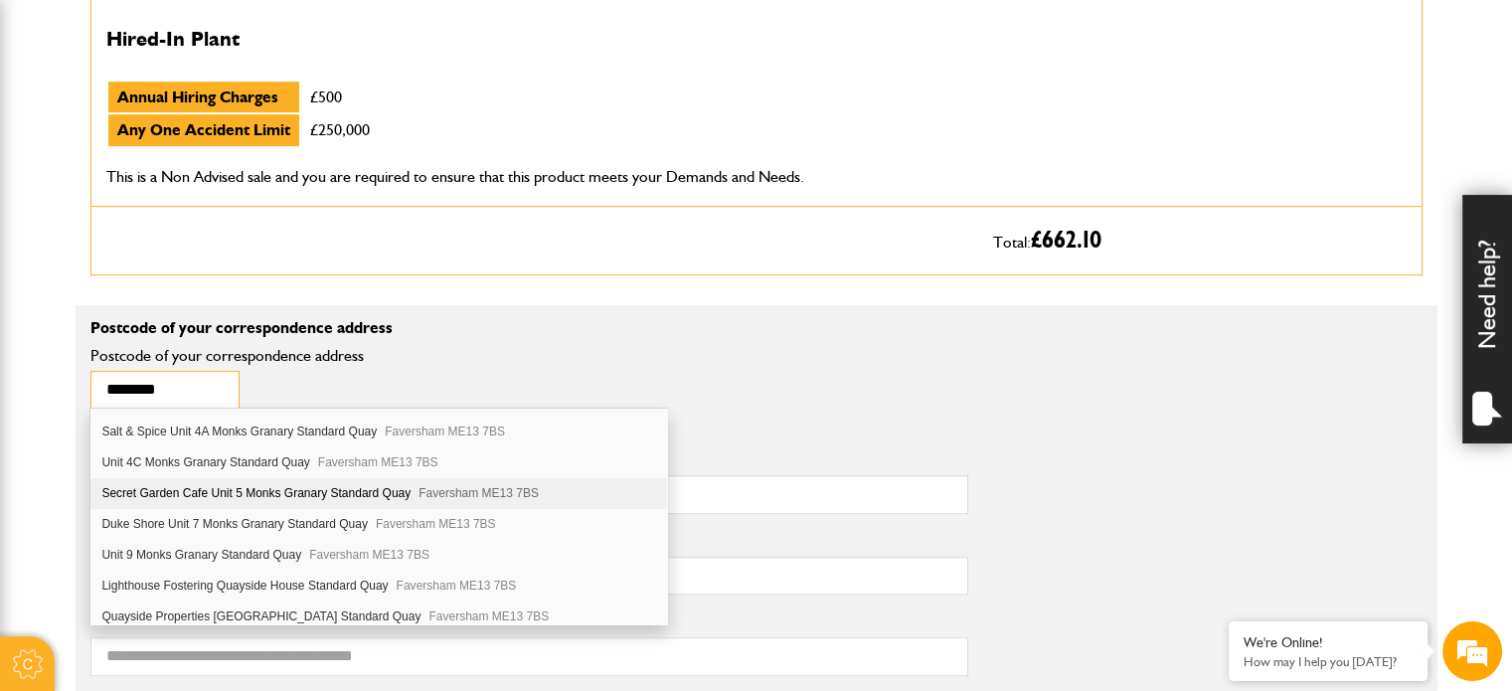
scroll to position [1193, 0]
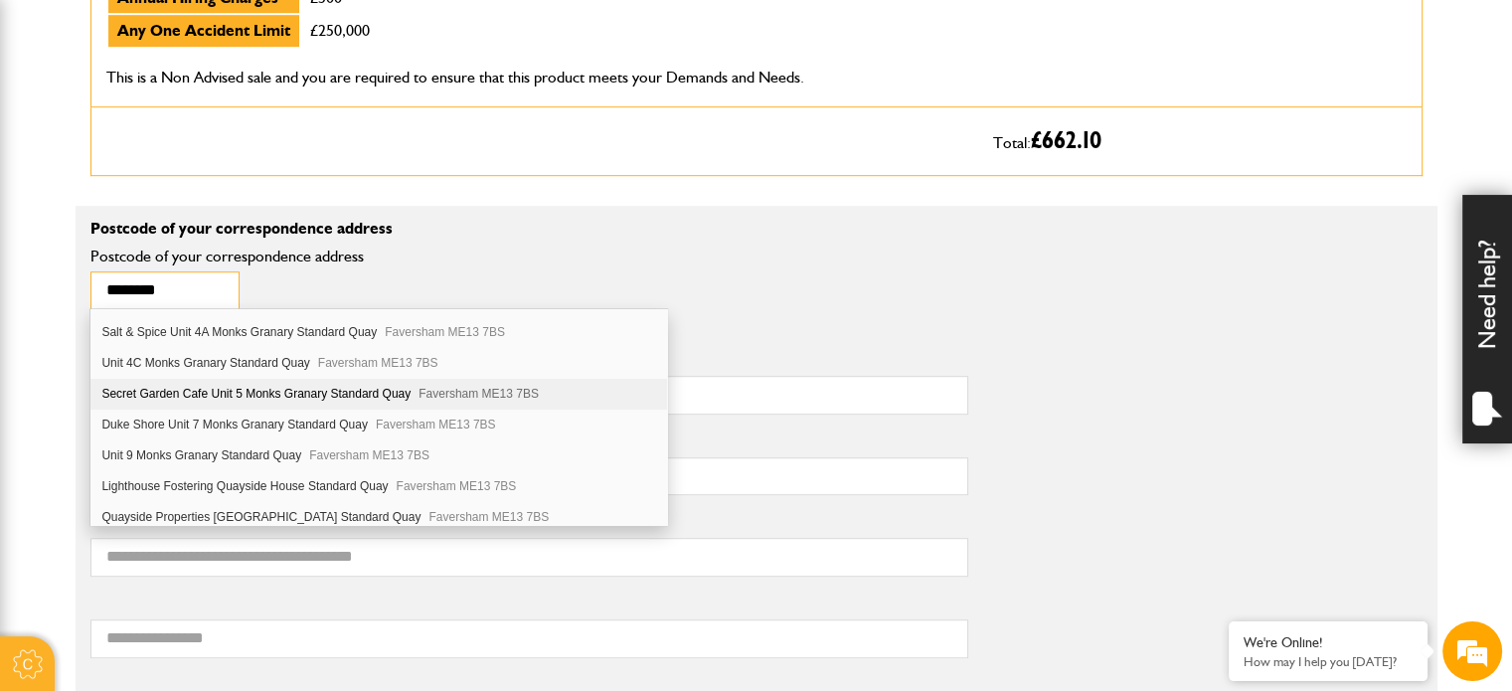
type input "********"
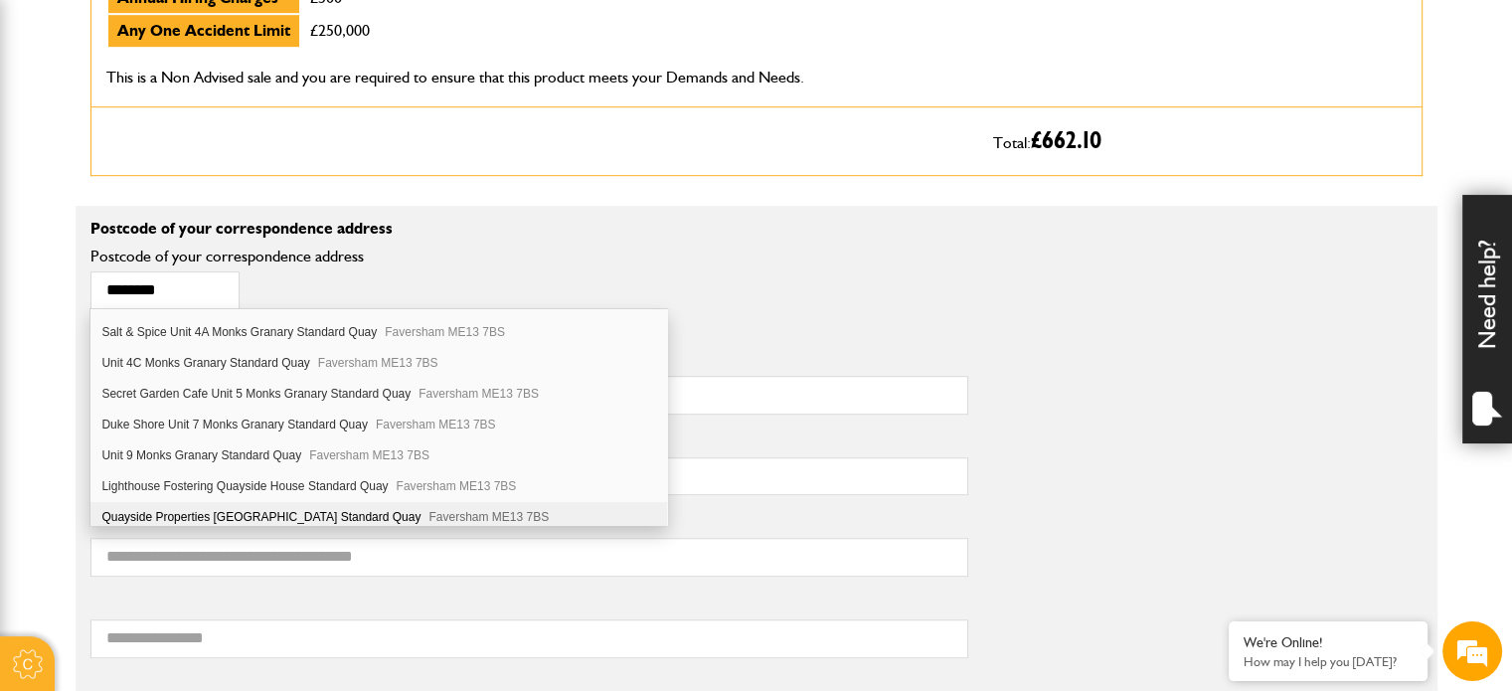
click at [180, 510] on div "Quayside Properties Quayside House Standard Quay Faversham ME13 7BS" at bounding box center [378, 517] width 576 height 30
type input "**********"
type input "*********"
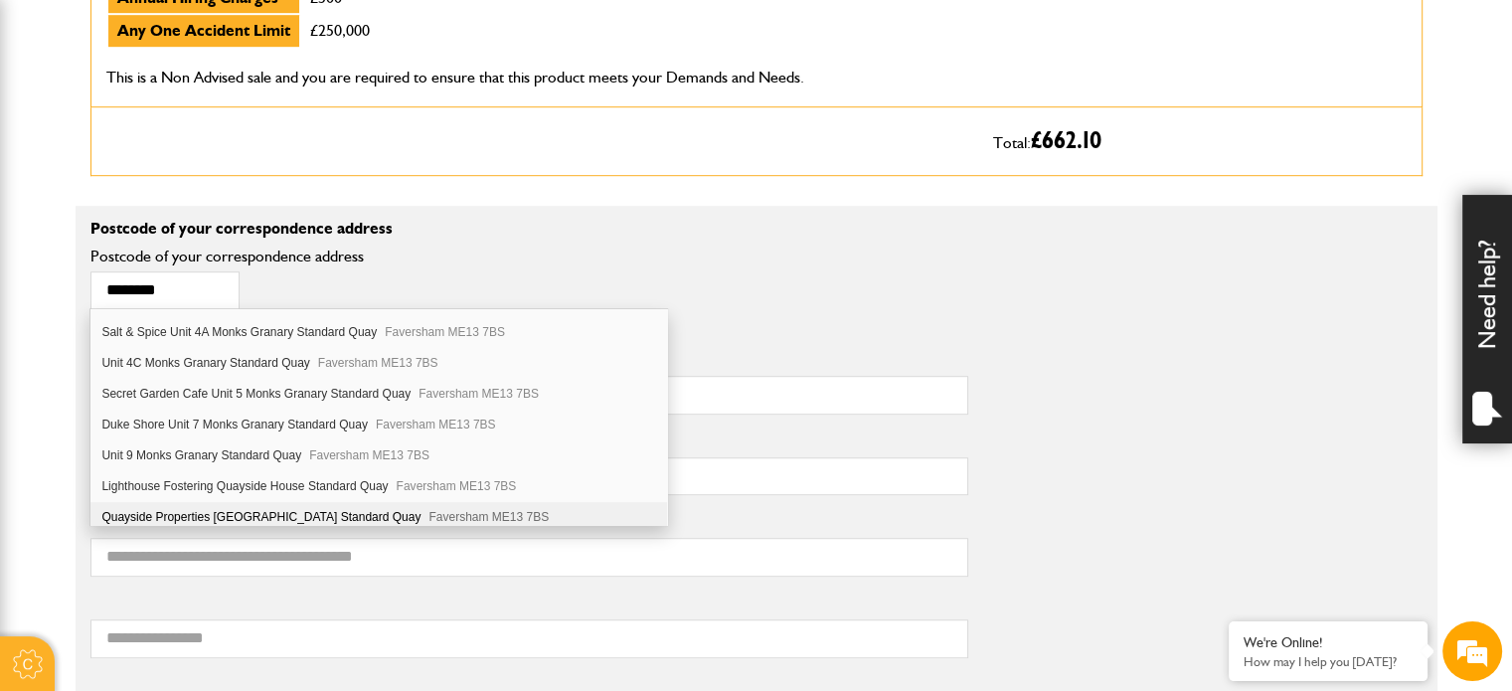
type input "****"
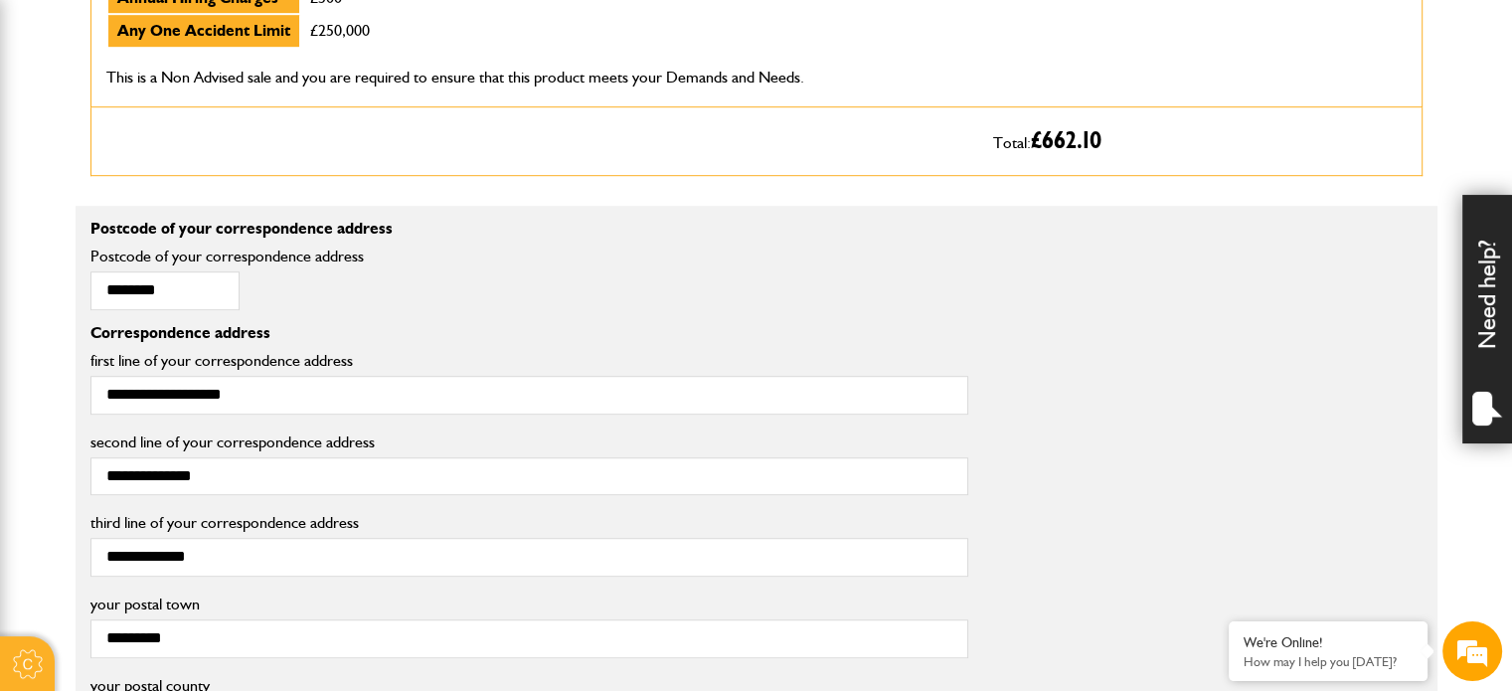
scroll to position [1491, 0]
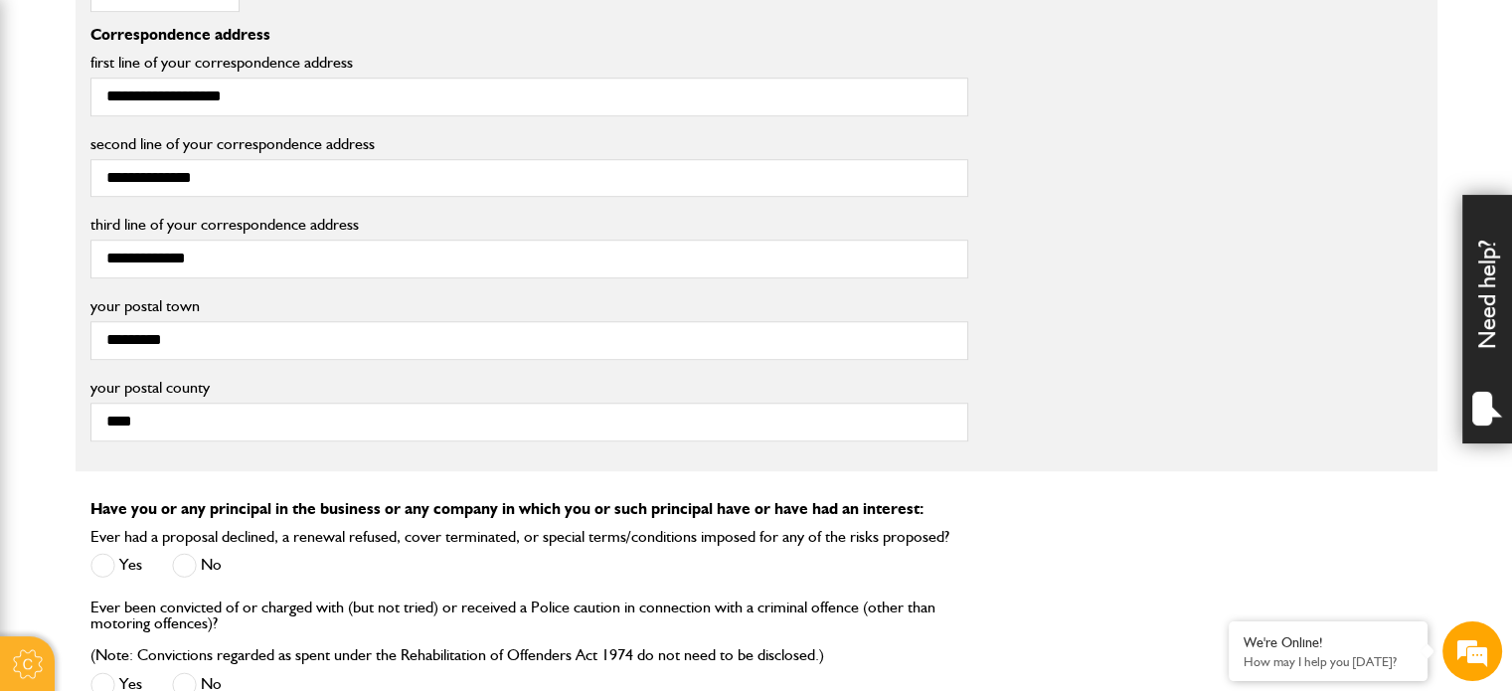
click at [179, 558] on span at bounding box center [184, 565] width 25 height 25
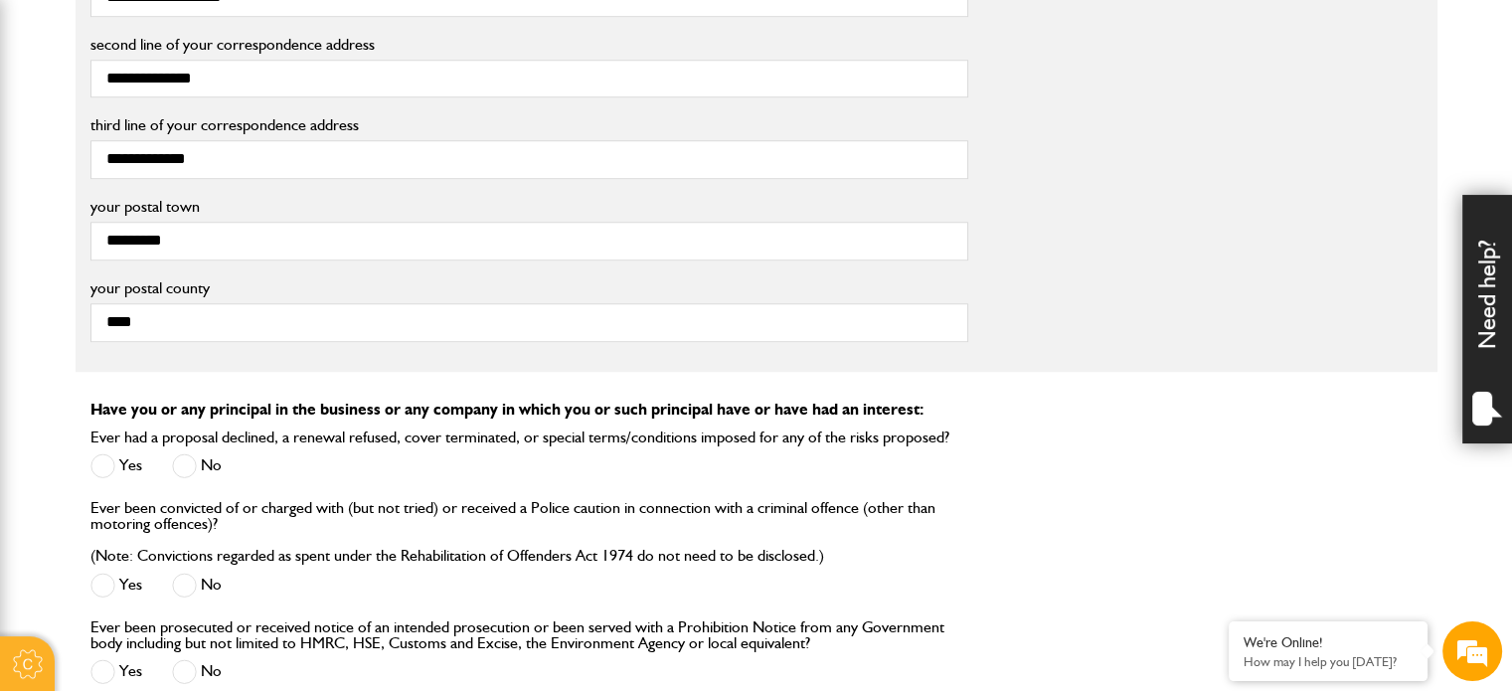
click at [179, 574] on span at bounding box center [184, 585] width 25 height 25
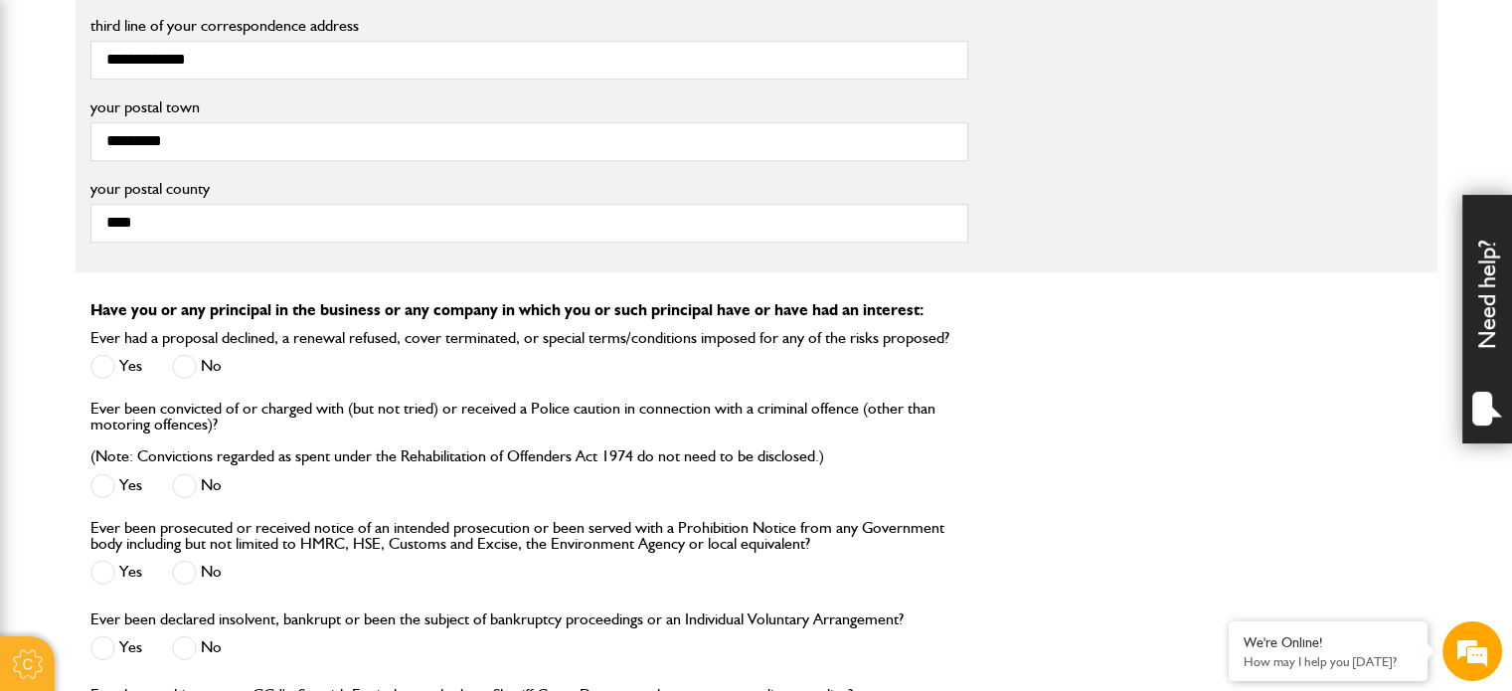
scroll to position [1789, 0]
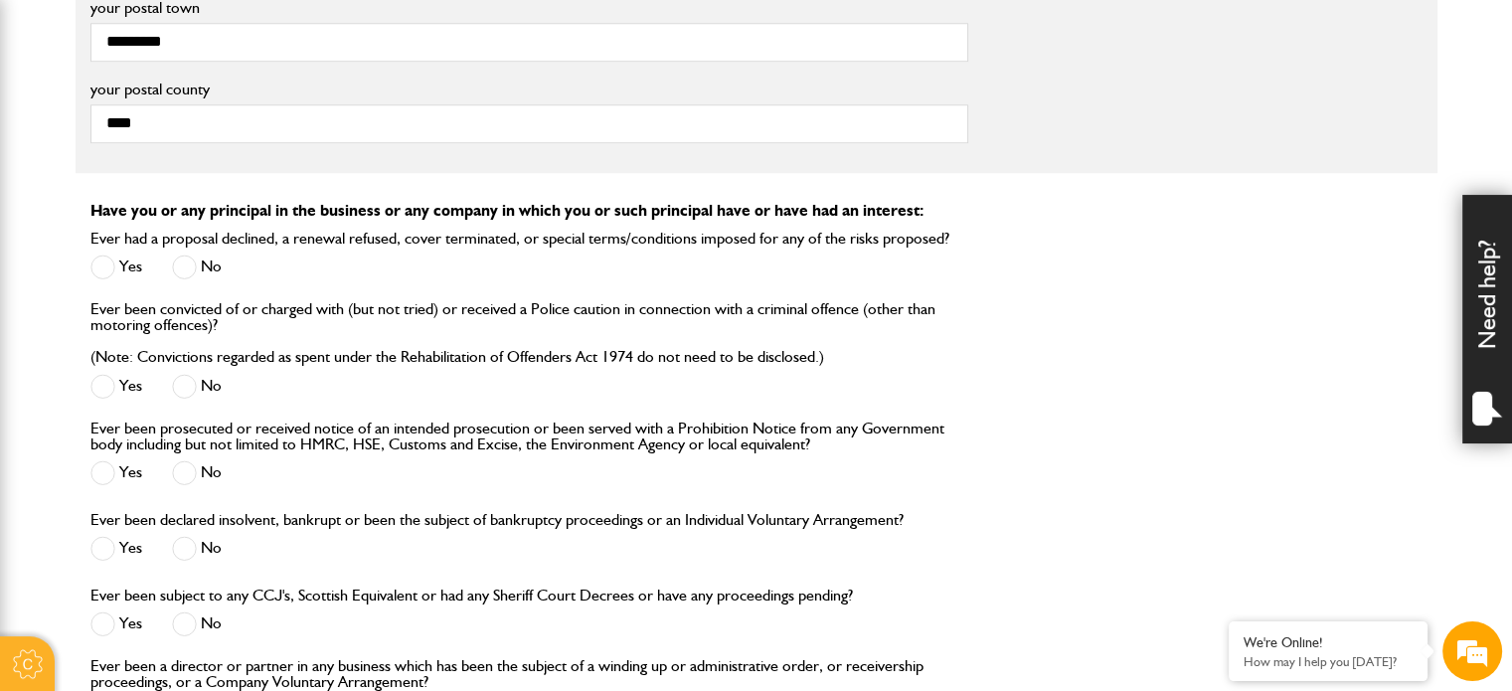
click at [182, 463] on span at bounding box center [184, 472] width 25 height 25
click at [182, 540] on span at bounding box center [184, 548] width 25 height 25
click at [187, 616] on span at bounding box center [184, 623] width 25 height 25
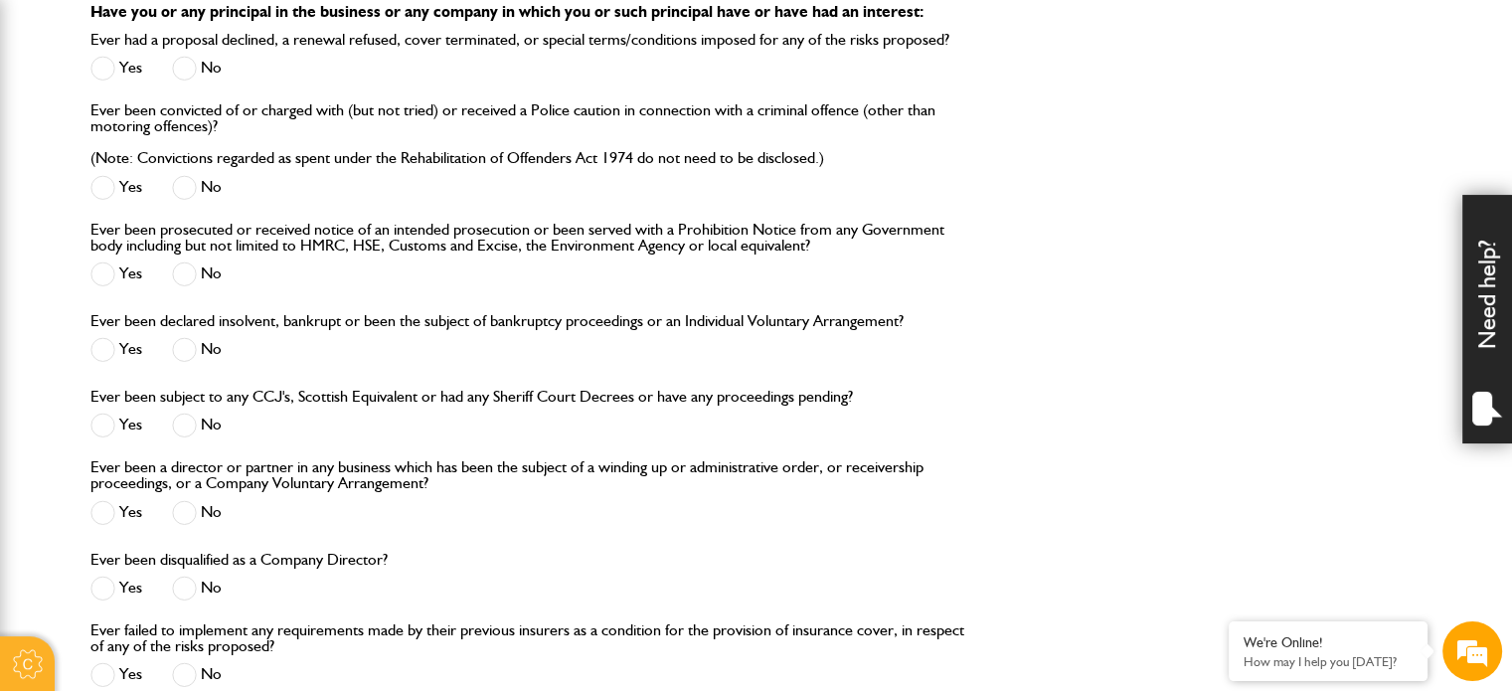
click at [183, 512] on span at bounding box center [184, 512] width 25 height 25
click at [186, 587] on span at bounding box center [184, 588] width 25 height 25
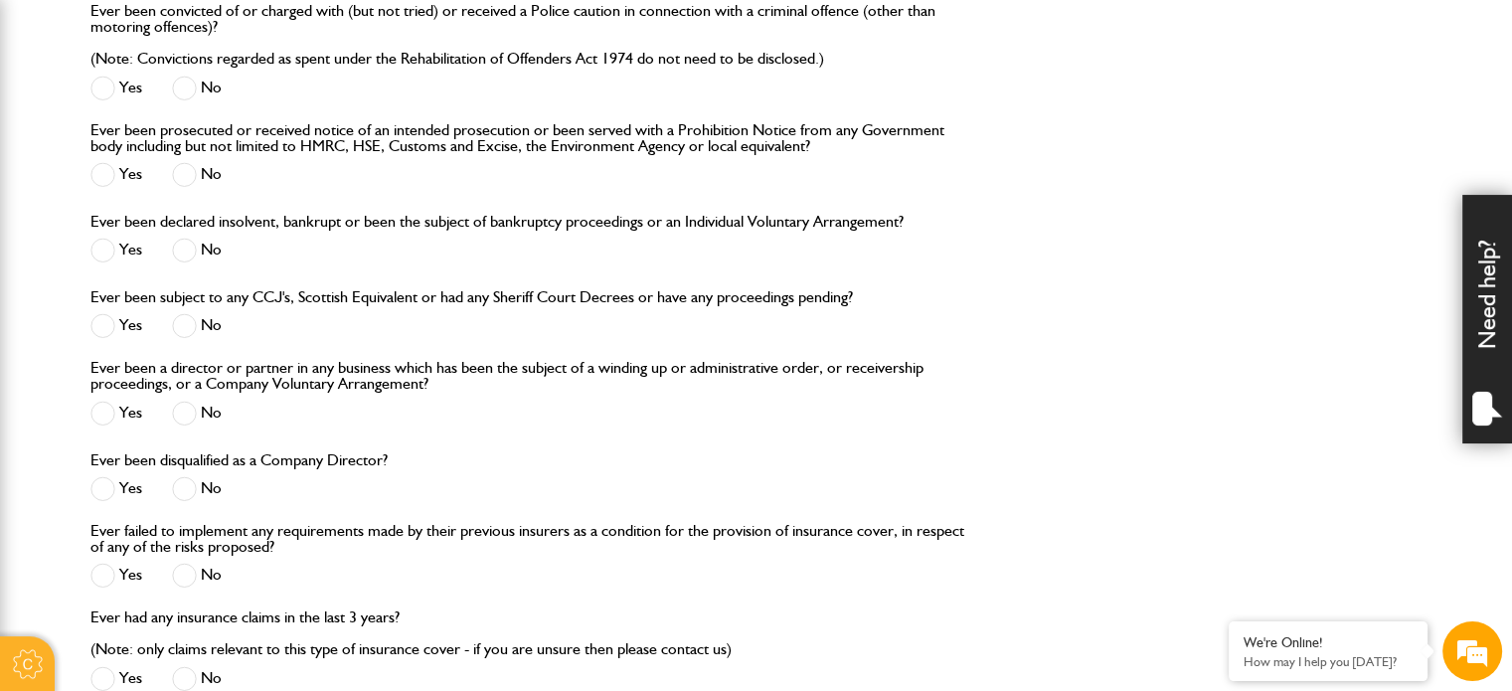
scroll to position [2187, 0]
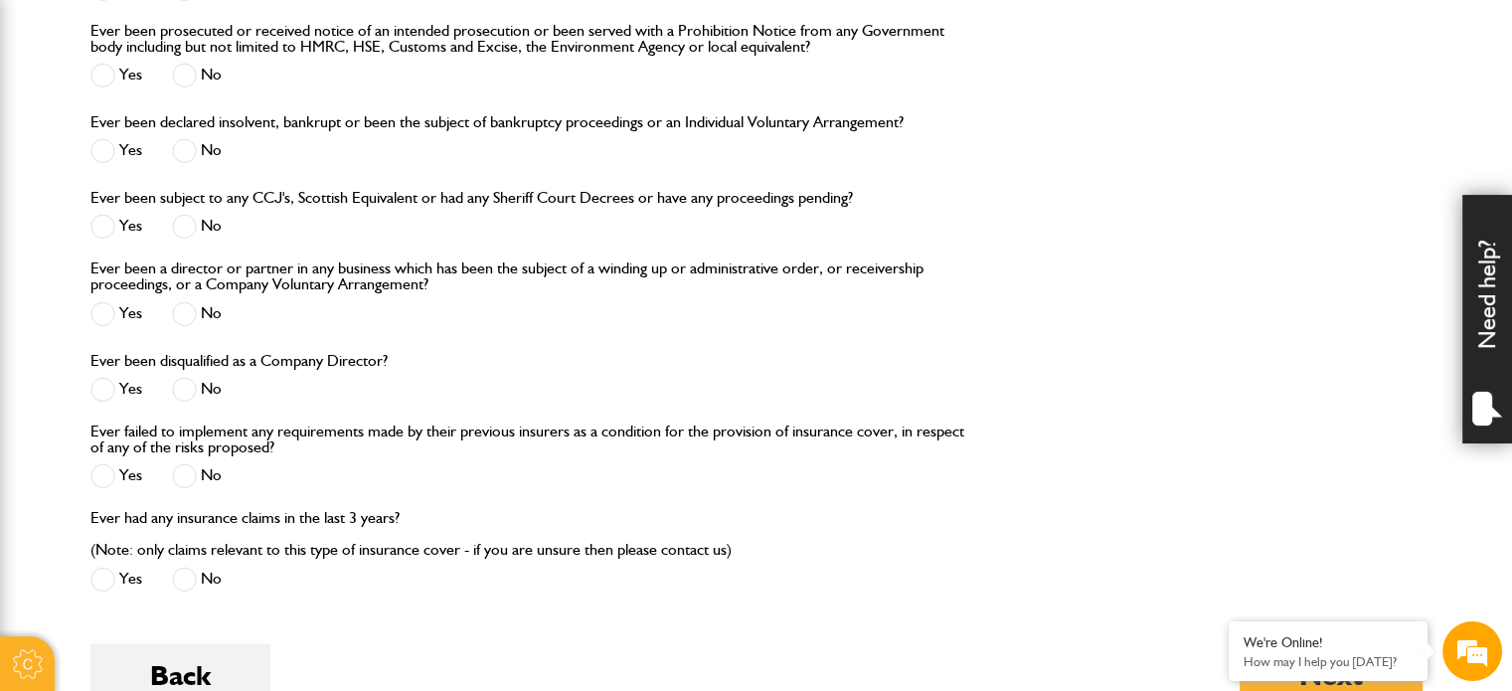
click at [190, 483] on span at bounding box center [184, 475] width 25 height 25
click at [183, 577] on span at bounding box center [184, 579] width 25 height 25
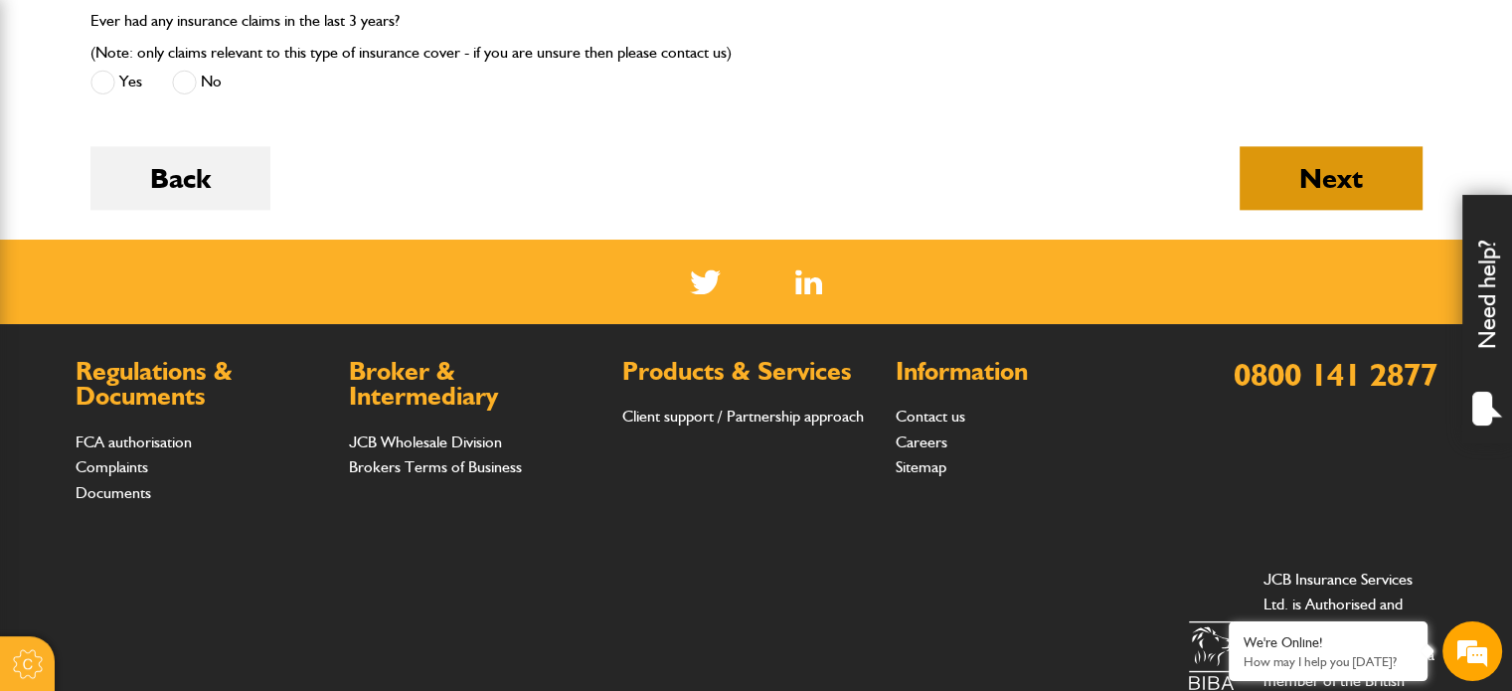
click at [1298, 178] on button "Next" at bounding box center [1331, 178] width 183 height 64
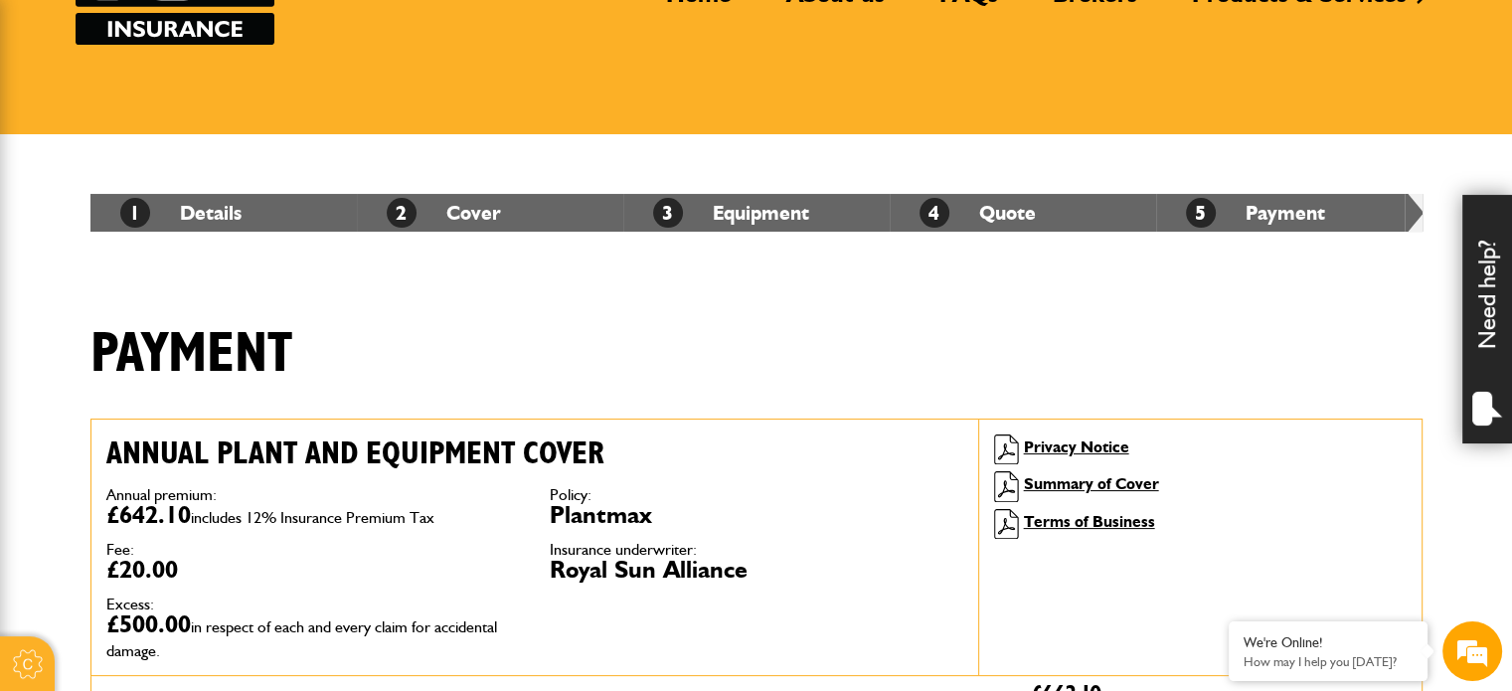
scroll to position [99, 0]
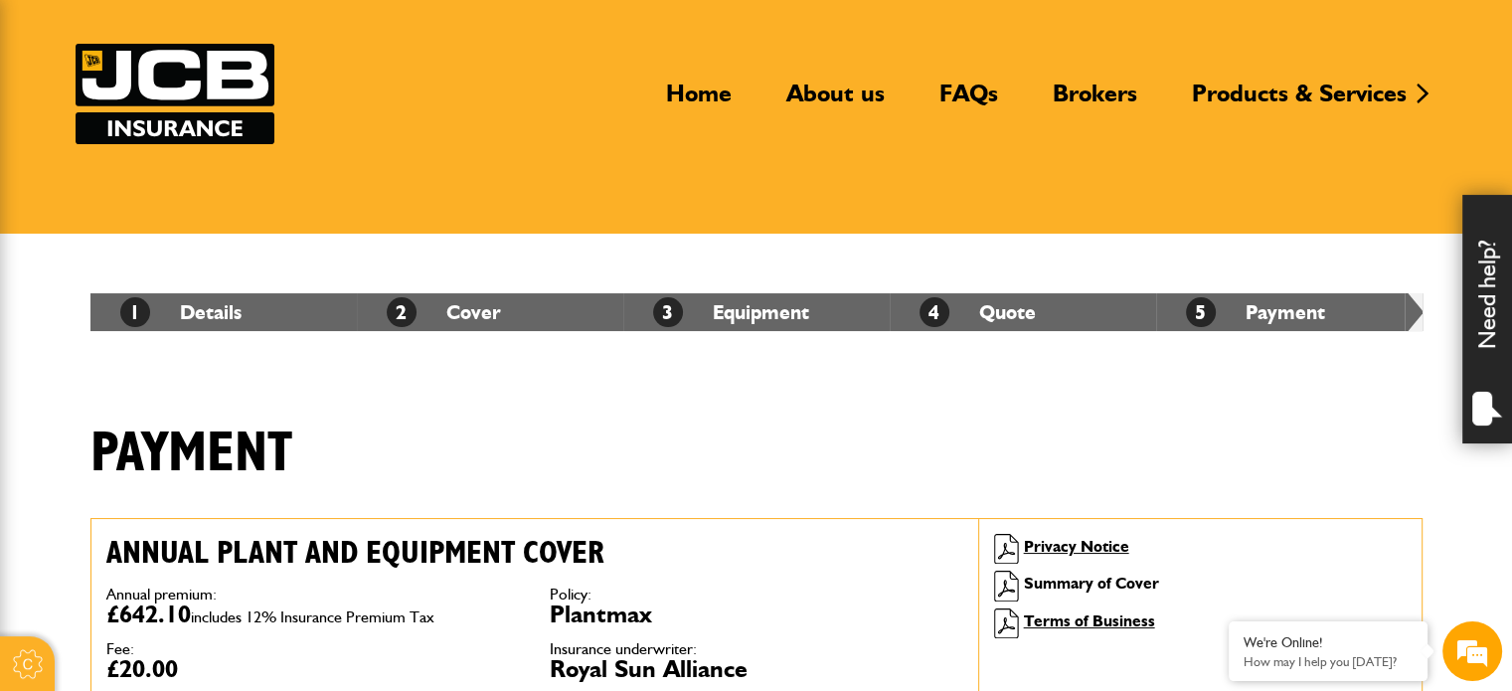
click at [1031, 584] on link "Summary of Cover" at bounding box center [1091, 583] width 135 height 19
click at [1028, 544] on link "Privacy Notice" at bounding box center [1076, 546] width 105 height 19
click at [1034, 615] on link "Terms of Business" at bounding box center [1089, 620] width 131 height 19
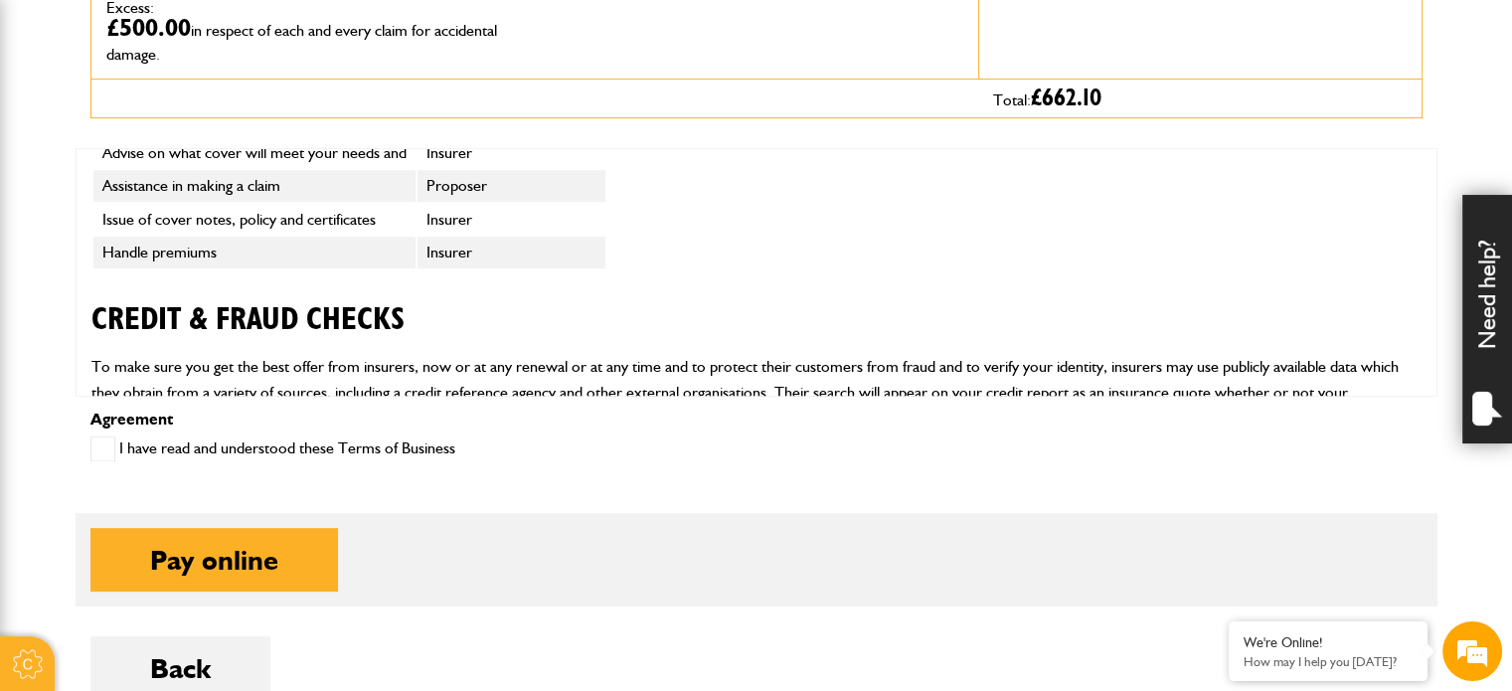
scroll to position [5205, 0]
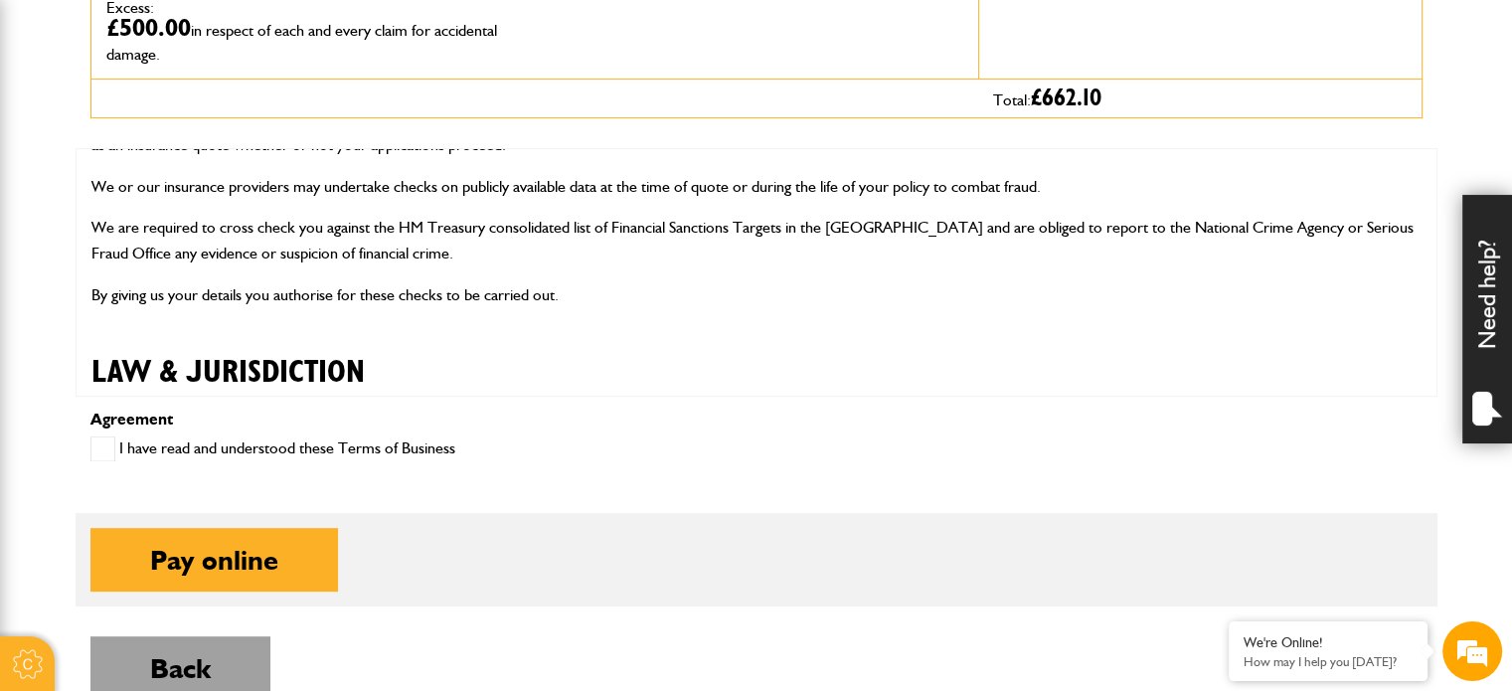
click at [175, 657] on button "Back" at bounding box center [180, 668] width 180 height 64
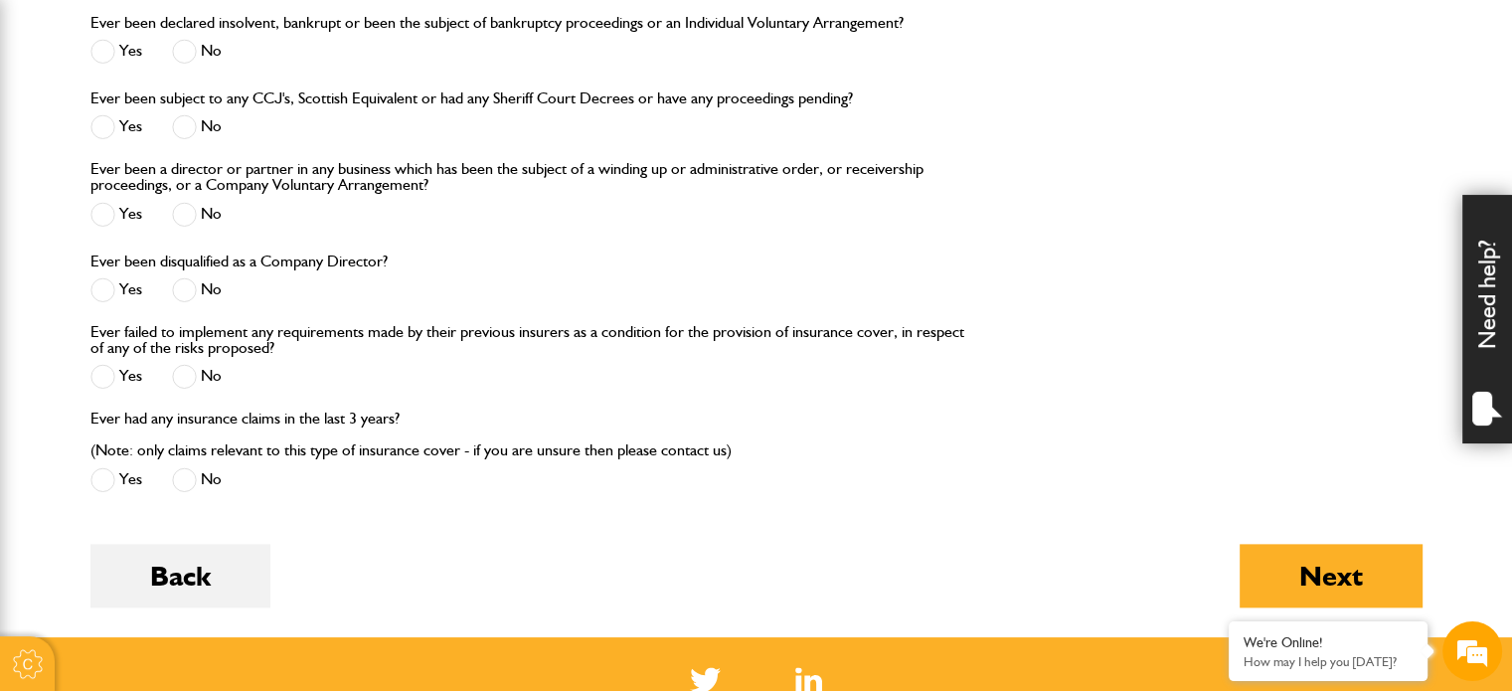
scroll to position [2485, 0]
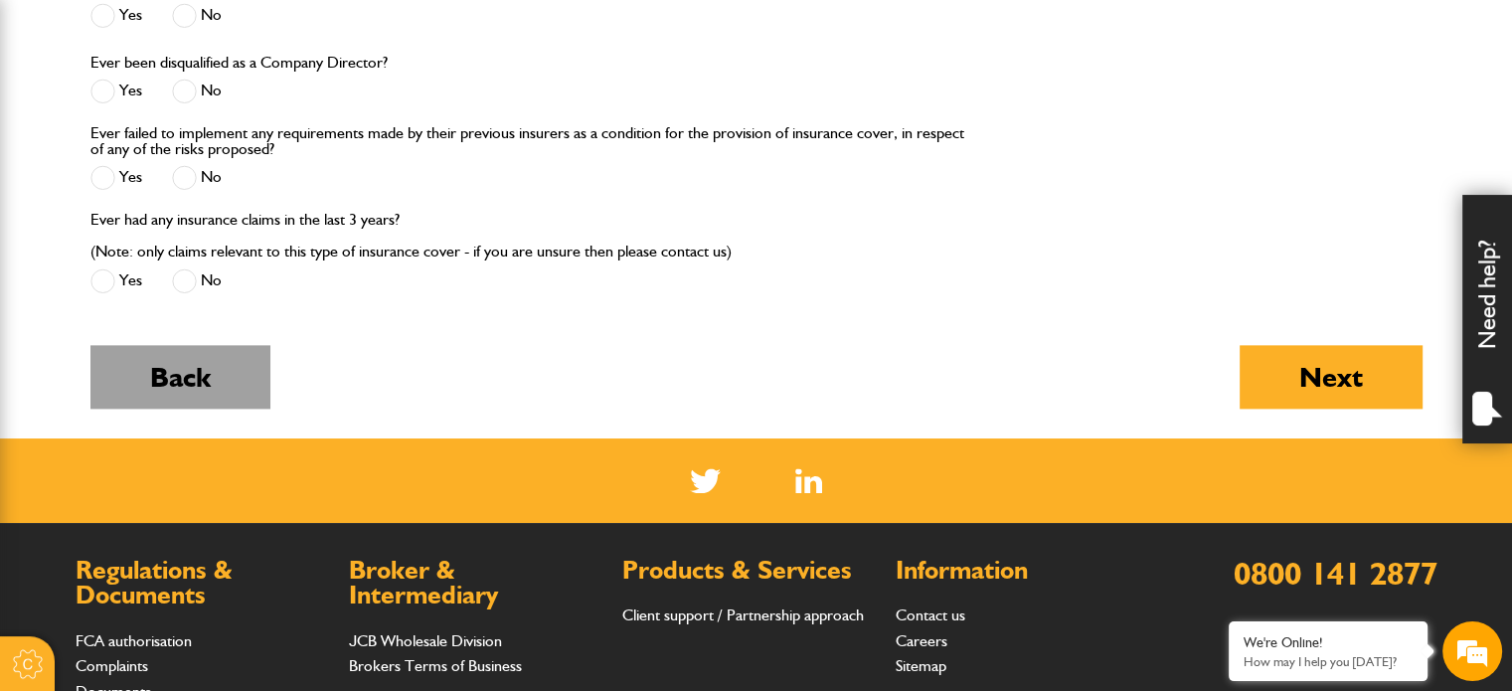
click at [171, 384] on button "Back" at bounding box center [180, 377] width 180 height 64
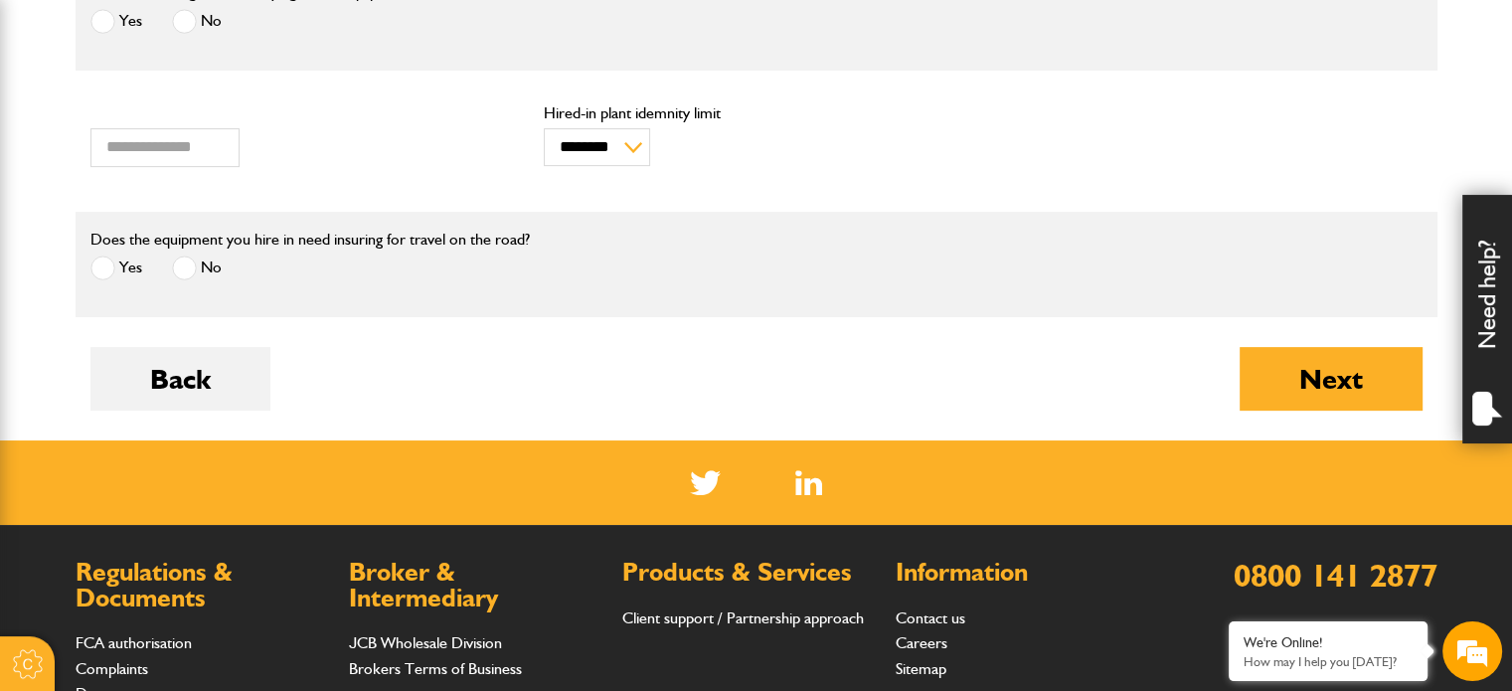
scroll to position [795, 0]
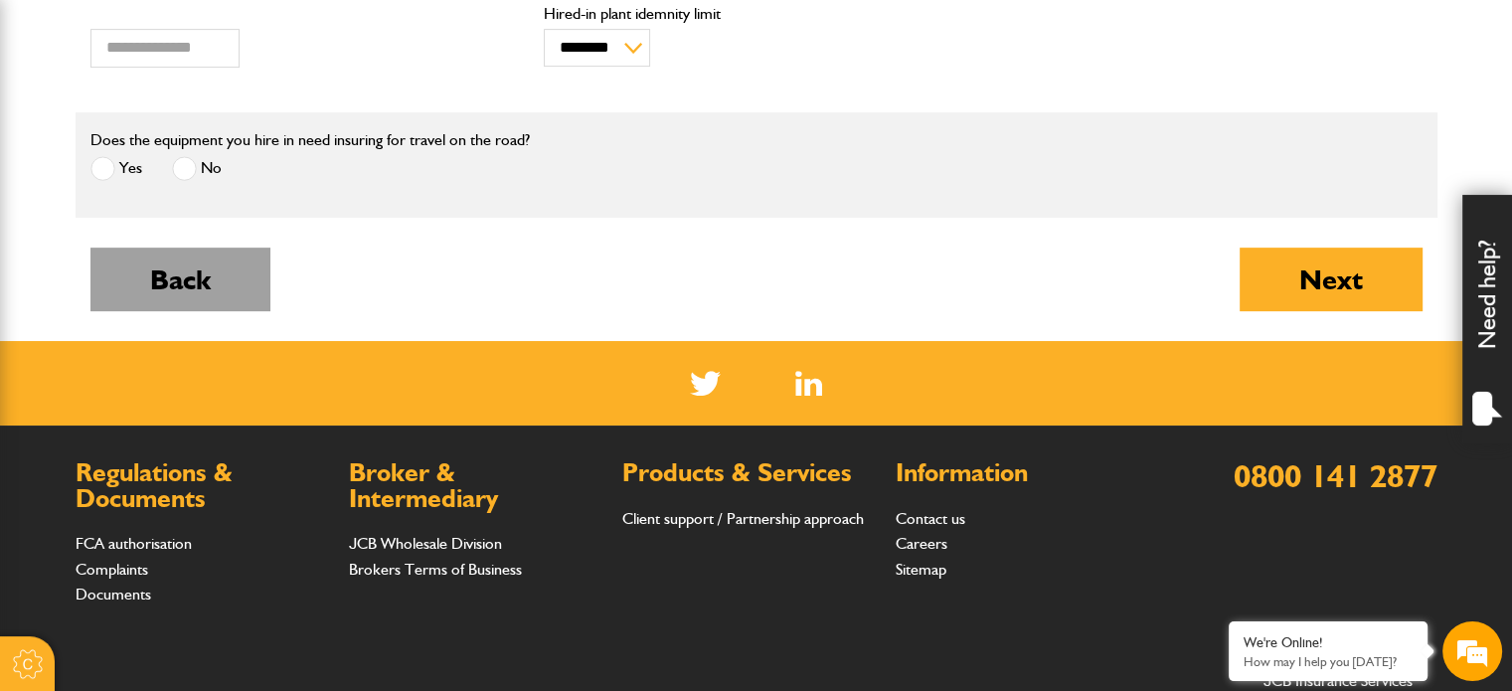
click at [183, 284] on button "Back" at bounding box center [180, 280] width 180 height 64
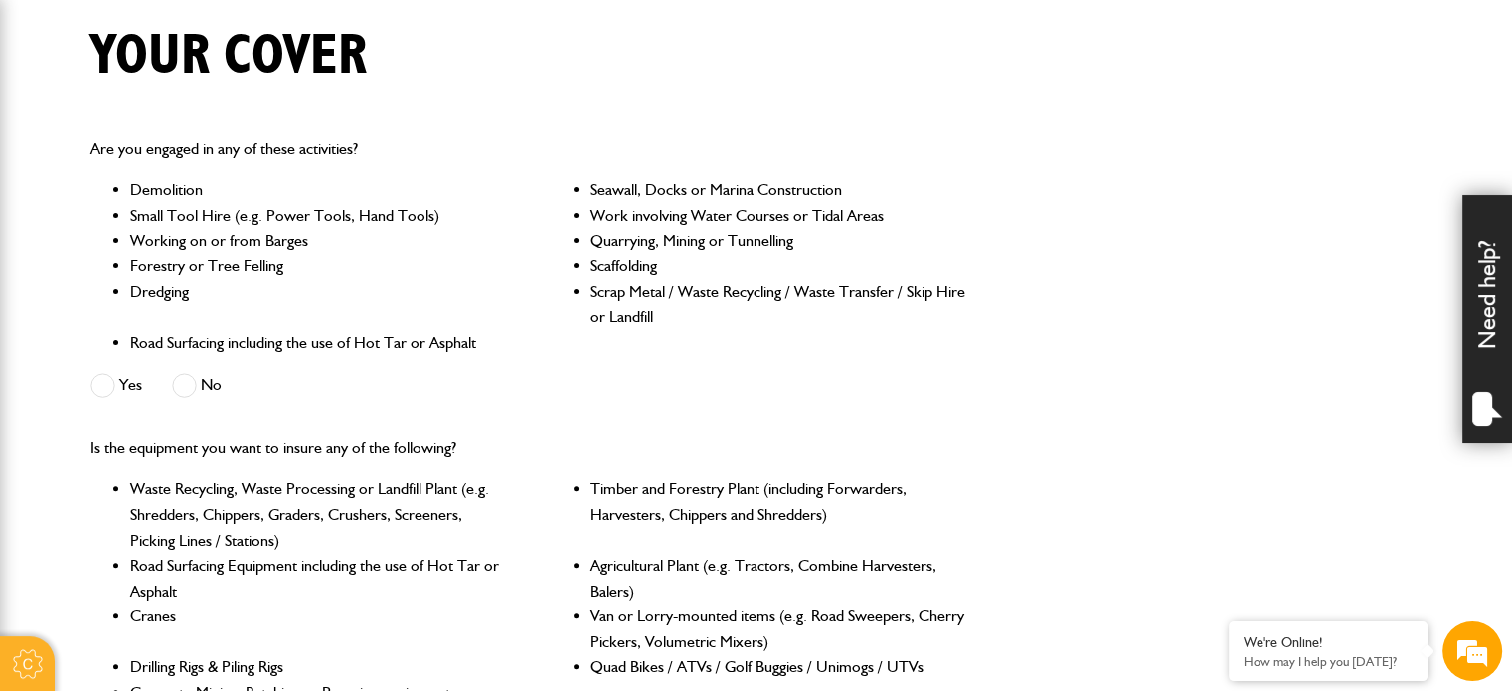
scroll to position [994, 0]
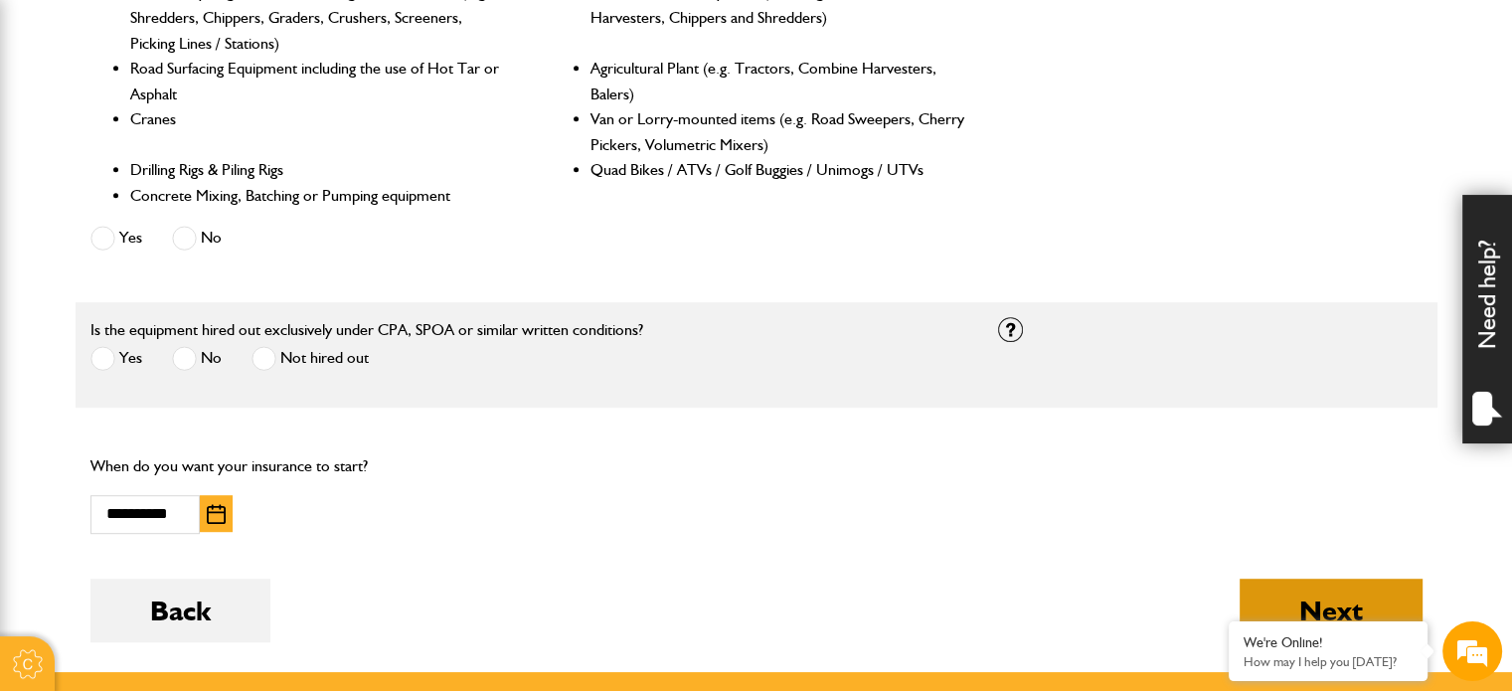
click at [1300, 601] on button "Next" at bounding box center [1331, 611] width 183 height 64
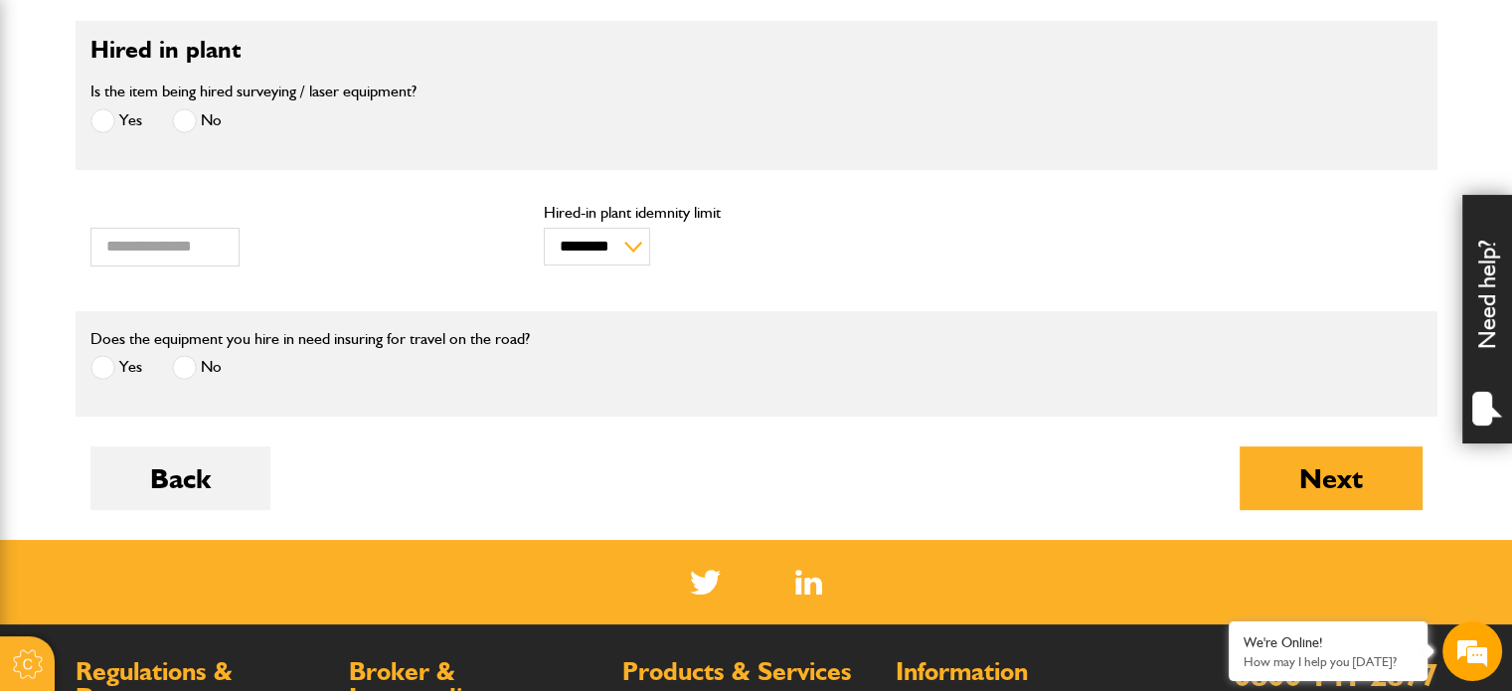
scroll to position [696, 0]
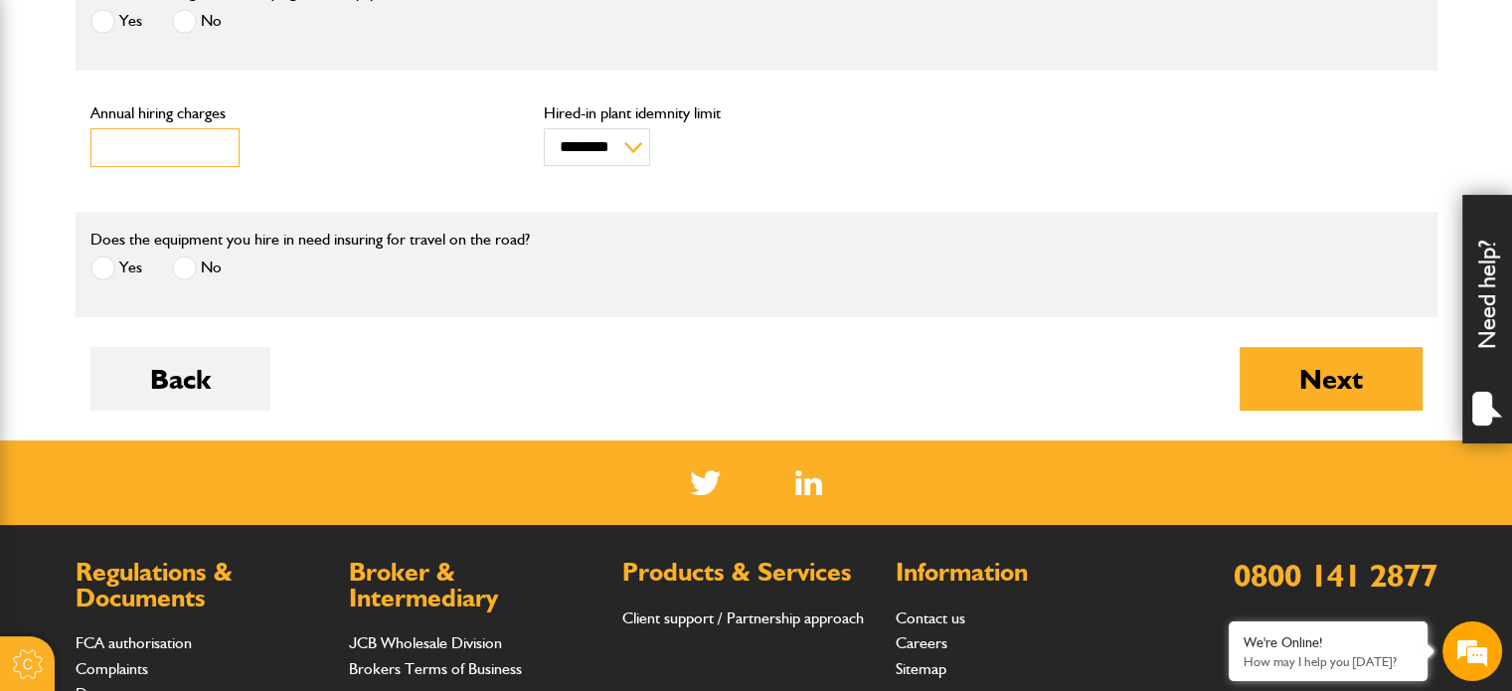
click at [173, 143] on input "***" at bounding box center [164, 147] width 149 height 39
click at [216, 158] on input "***" at bounding box center [164, 147] width 149 height 39
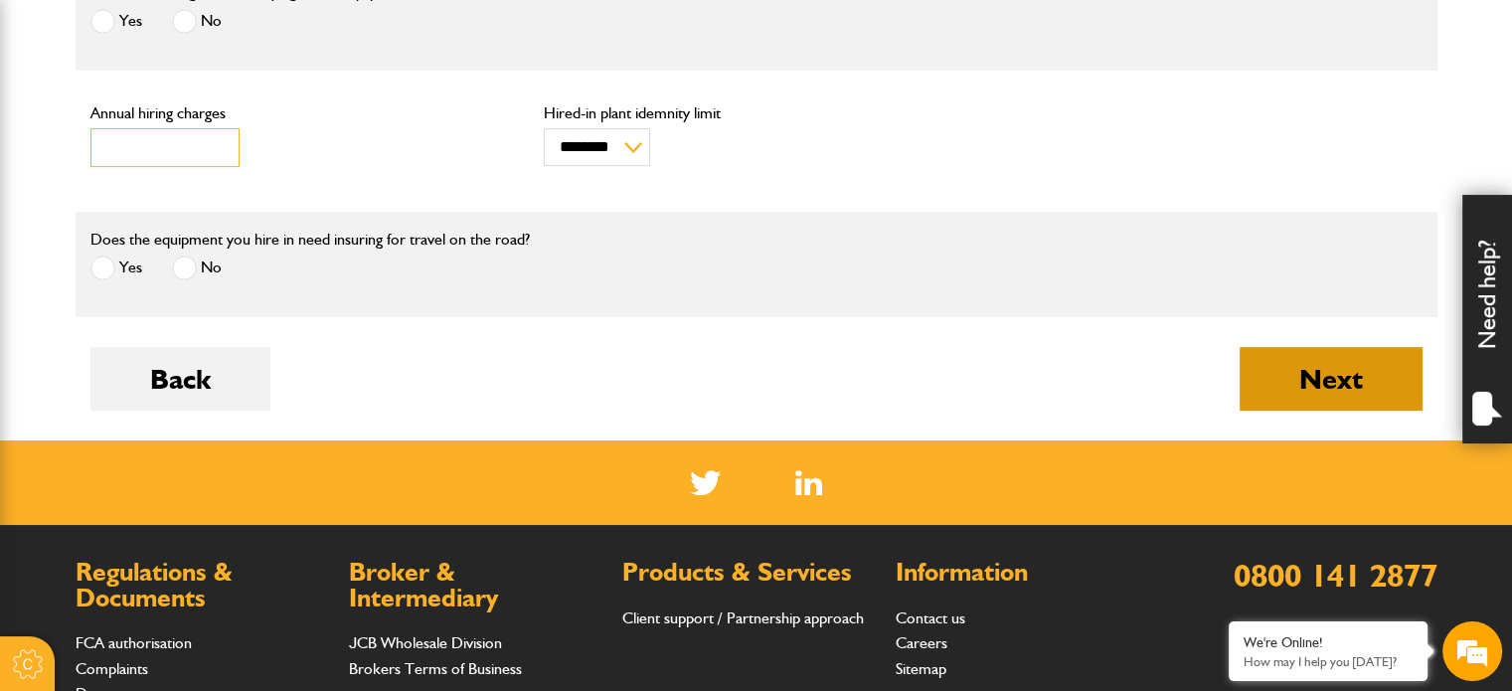
type input "*****"
click at [1306, 374] on button "Next" at bounding box center [1331, 379] width 183 height 64
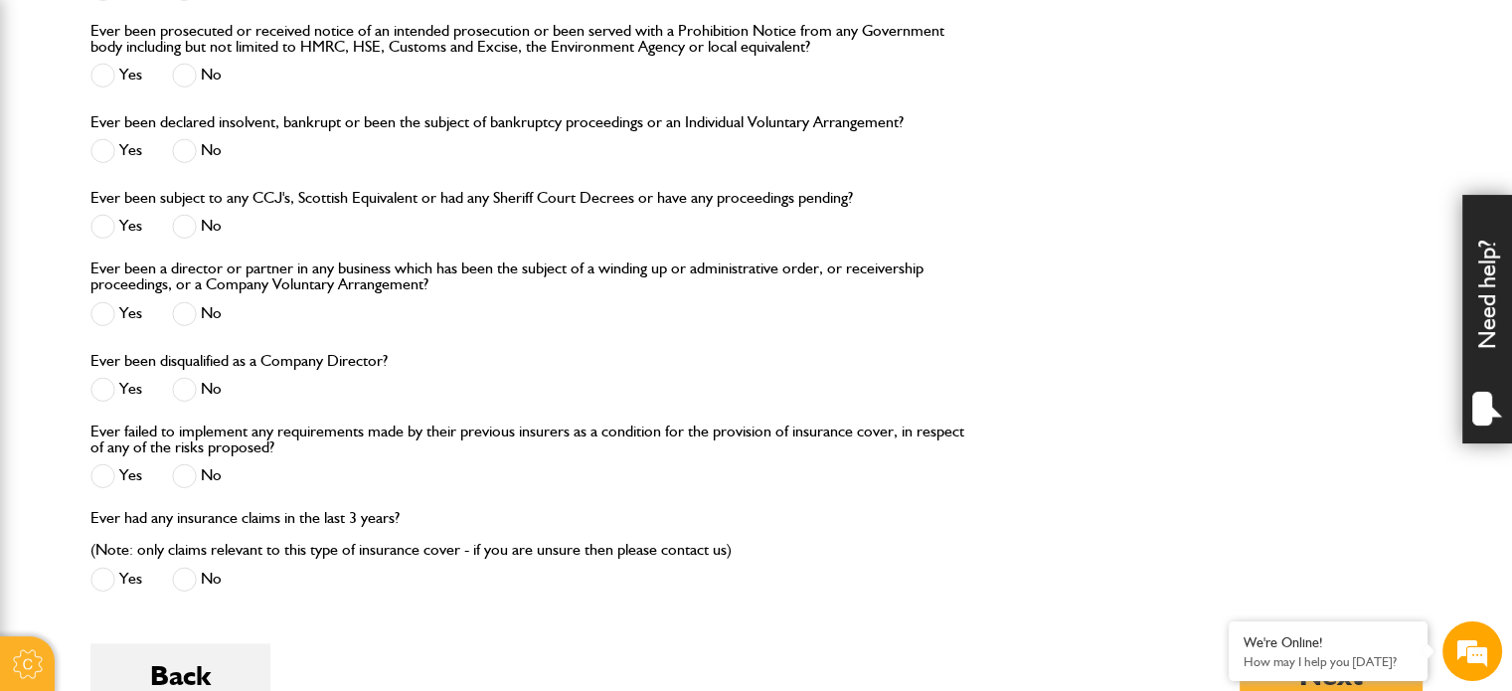
scroll to position [2783, 0]
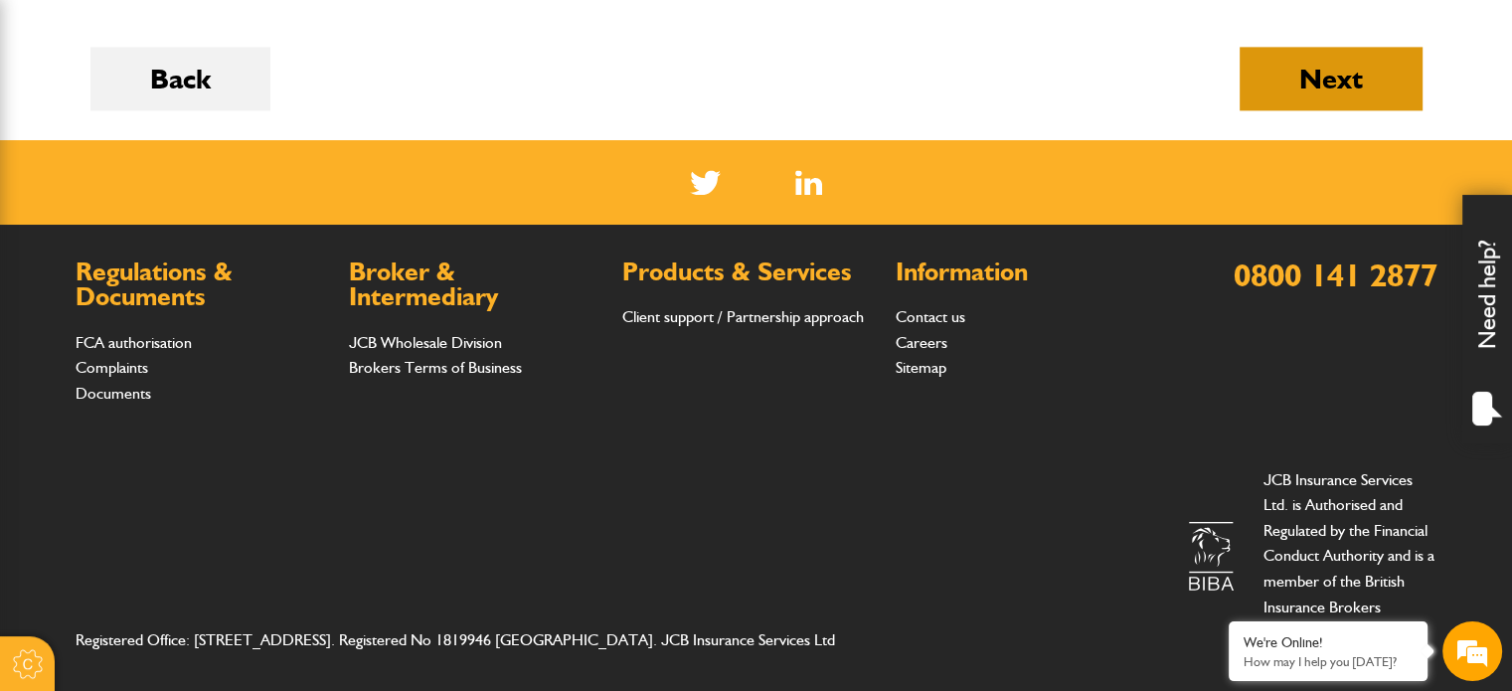
click at [1315, 80] on button "Next" at bounding box center [1331, 79] width 183 height 64
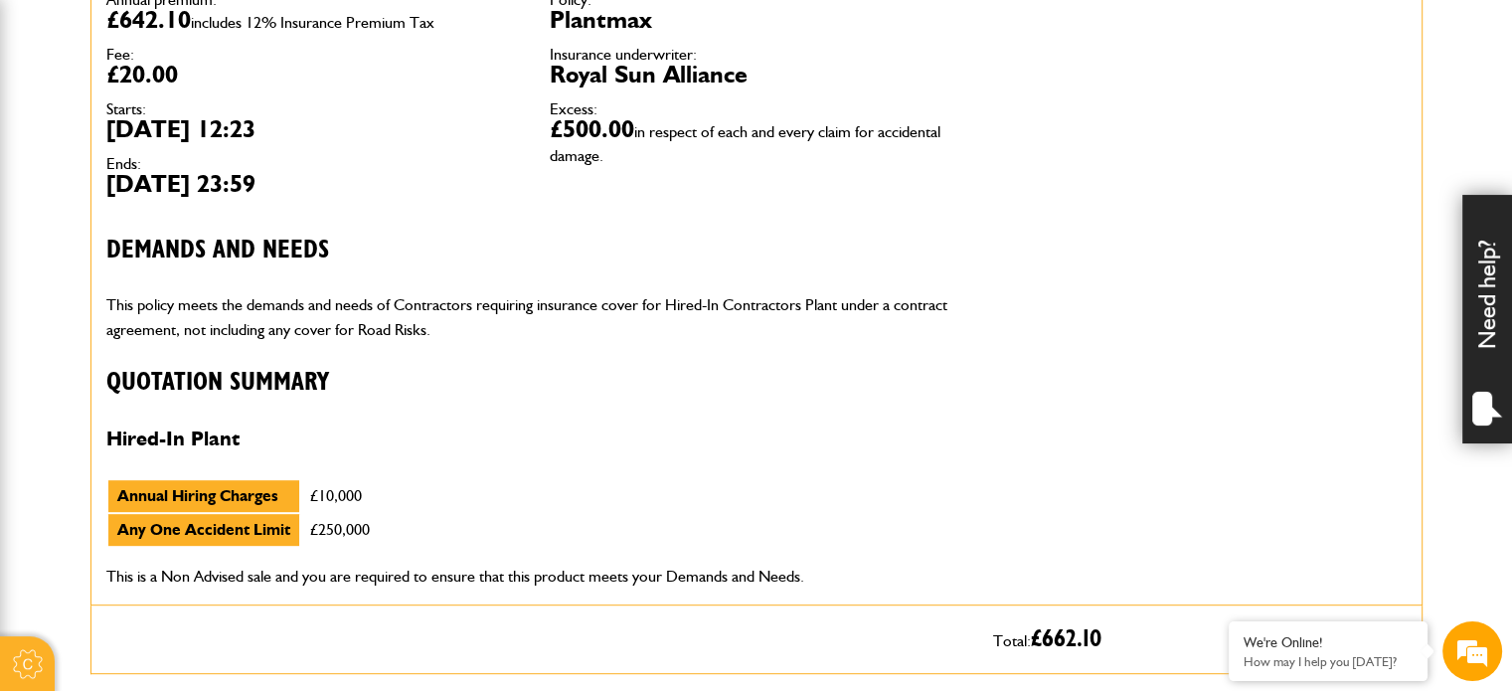
scroll to position [1193, 0]
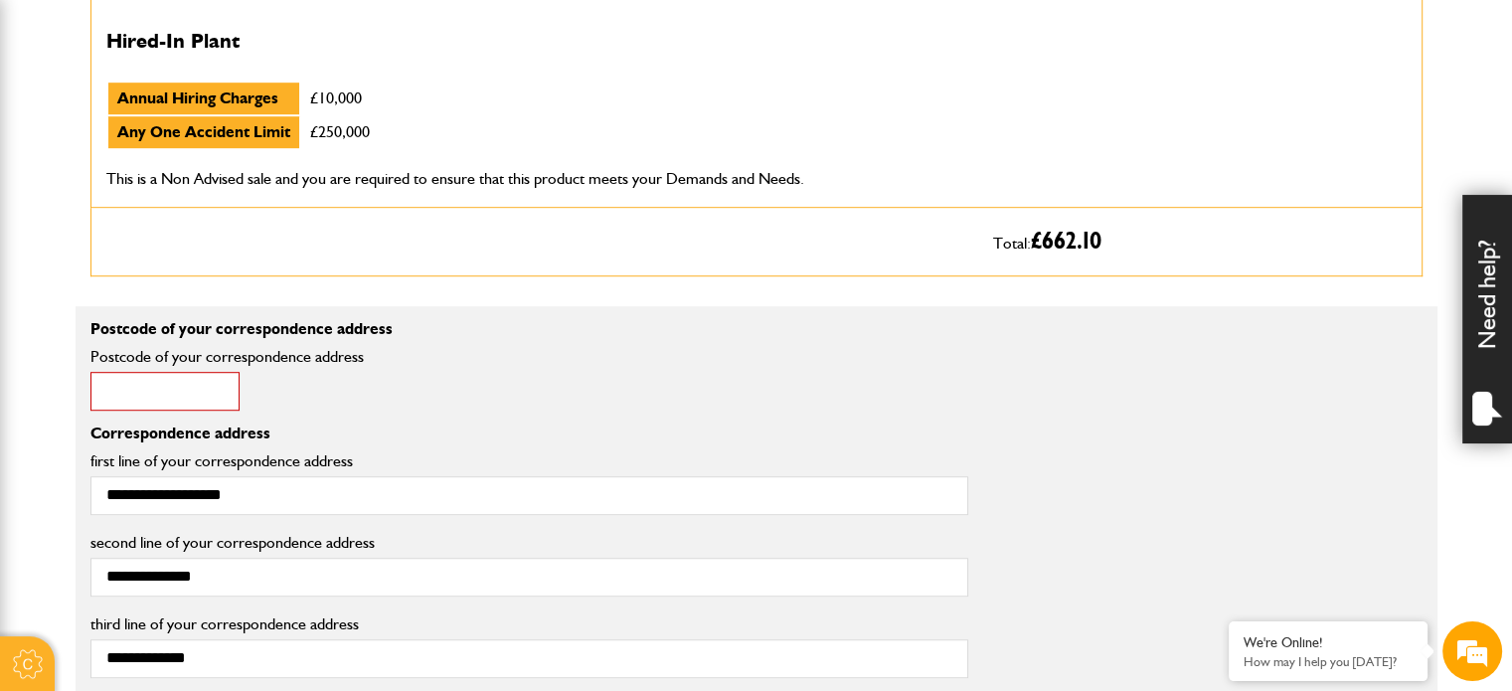
click at [215, 393] on input "Postcode of your correspondence address" at bounding box center [164, 391] width 149 height 39
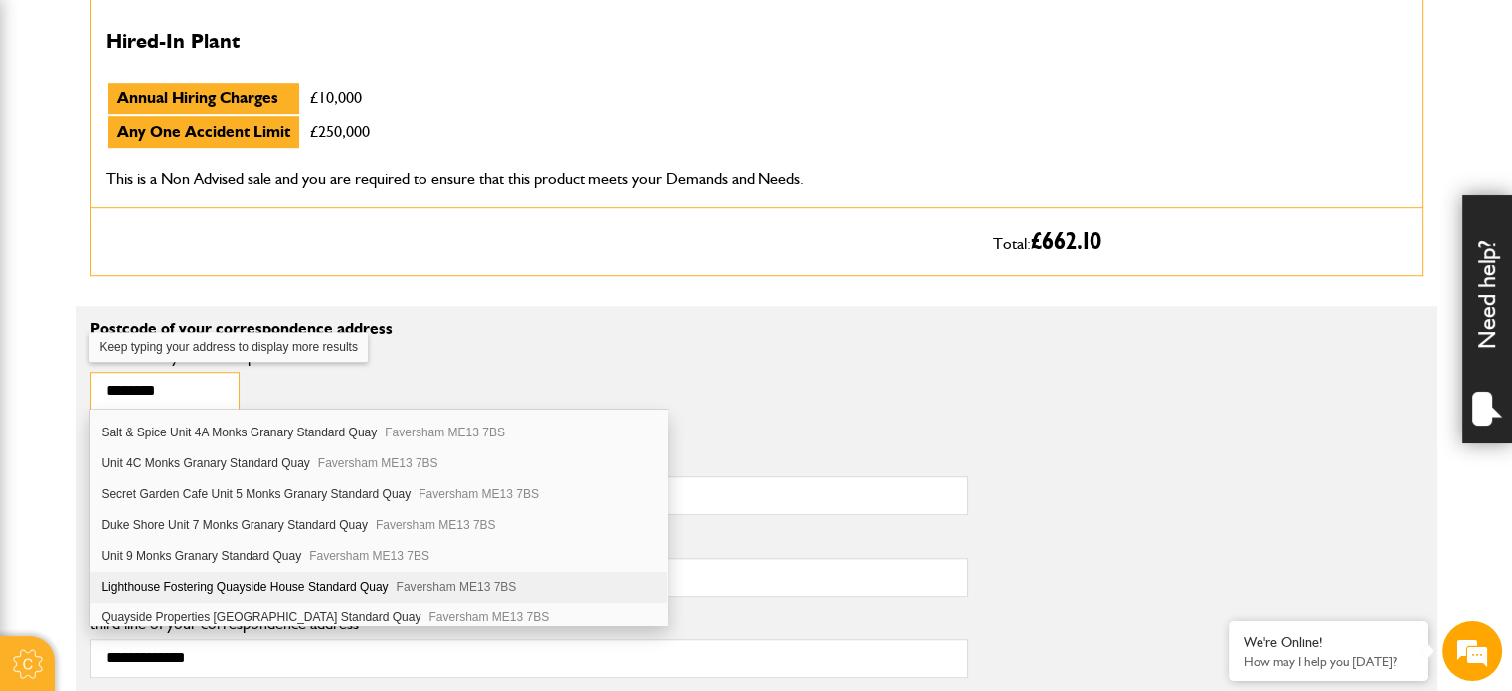
scroll to position [0, 0]
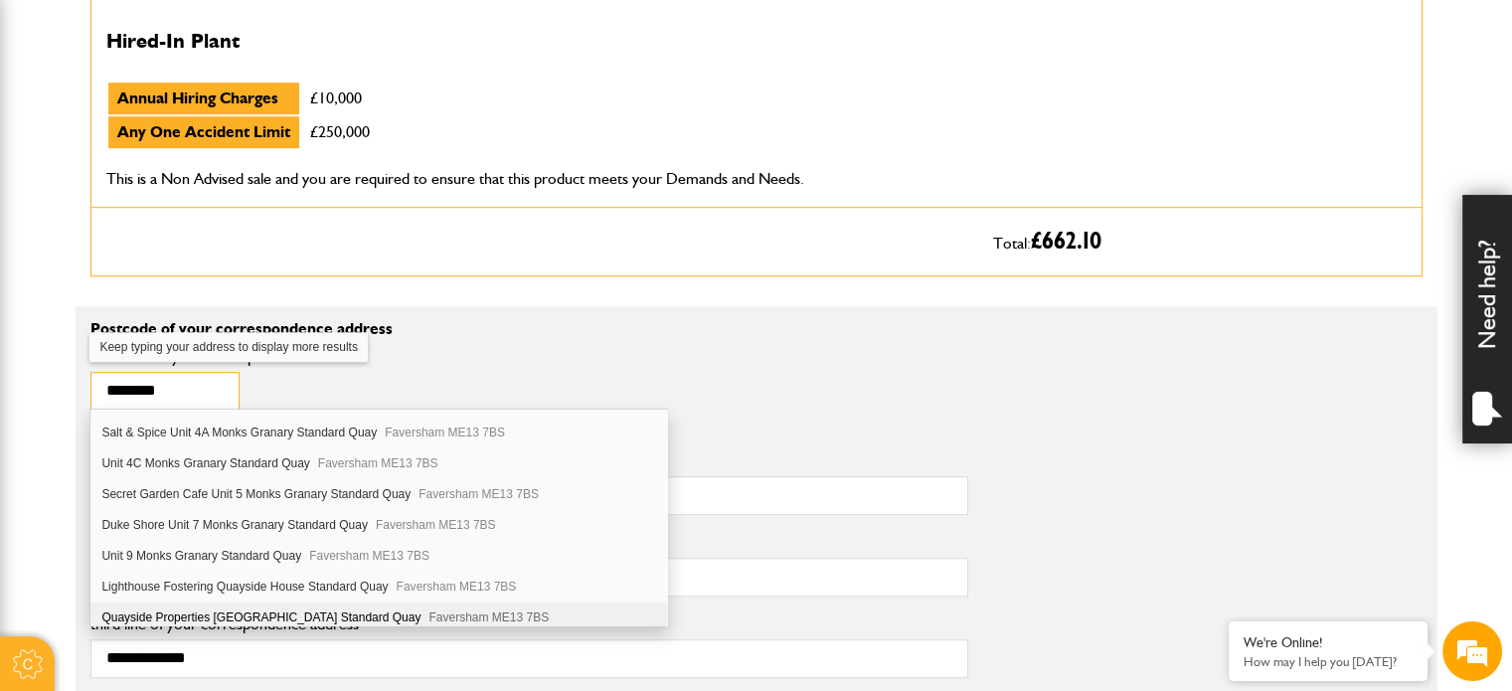
type input "********"
click at [187, 608] on div "Quayside Properties Quayside House Standard Quay Faversham ME13 7BS" at bounding box center [378, 617] width 576 height 30
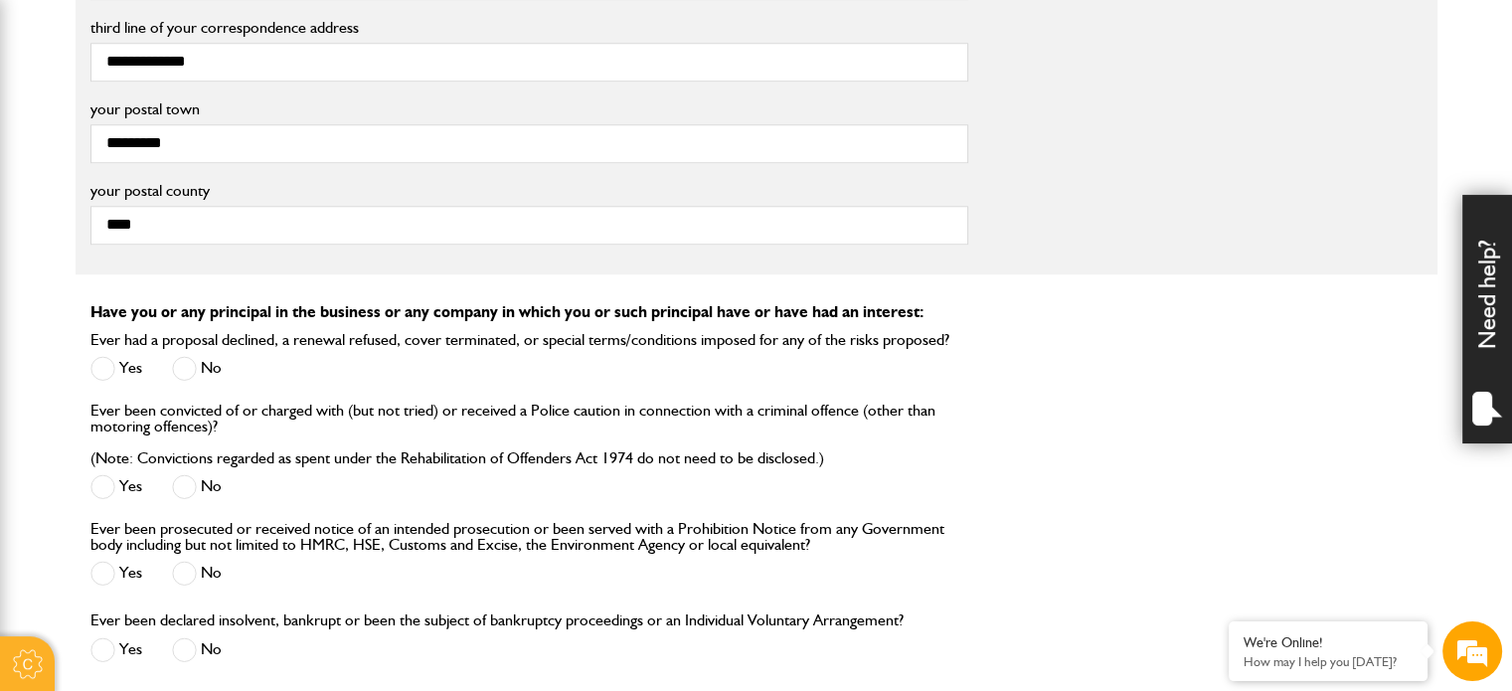
scroll to position [2386, 0]
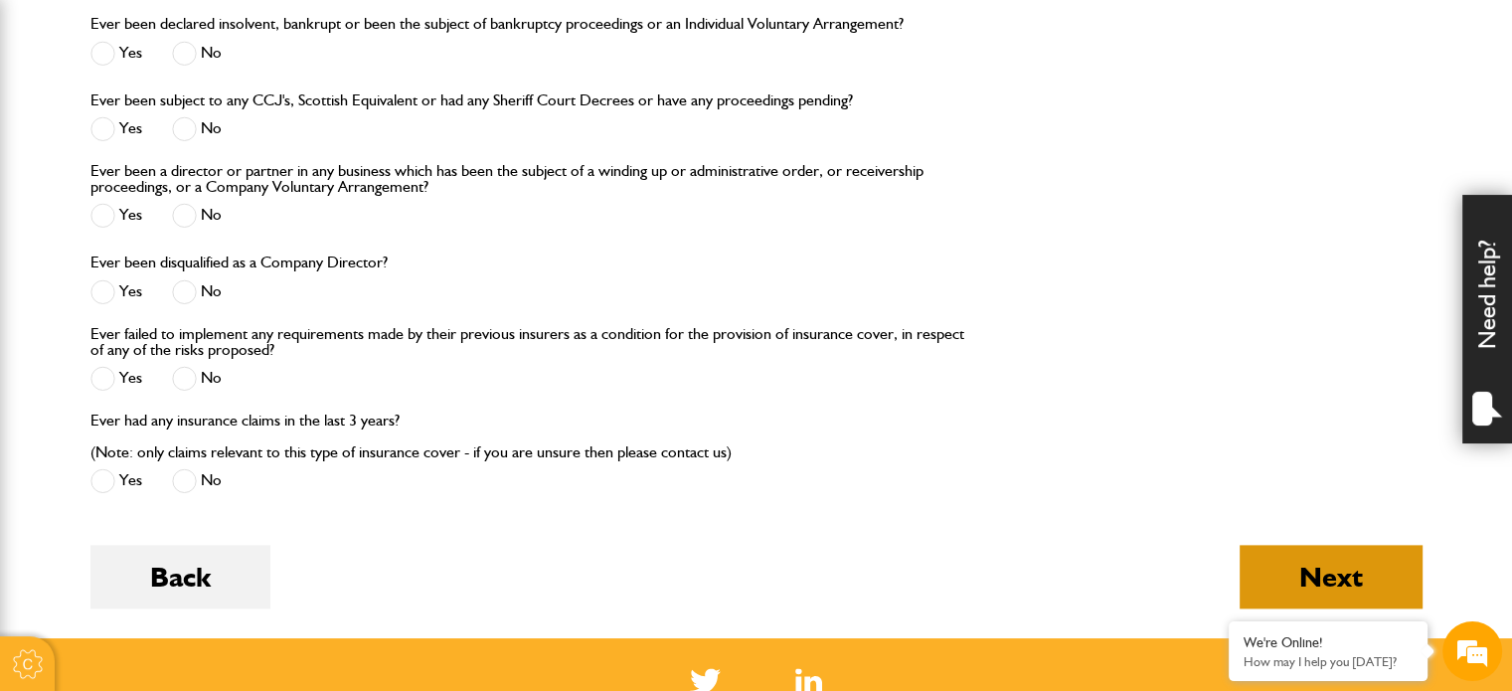
click at [1280, 567] on button "Next" at bounding box center [1331, 577] width 183 height 64
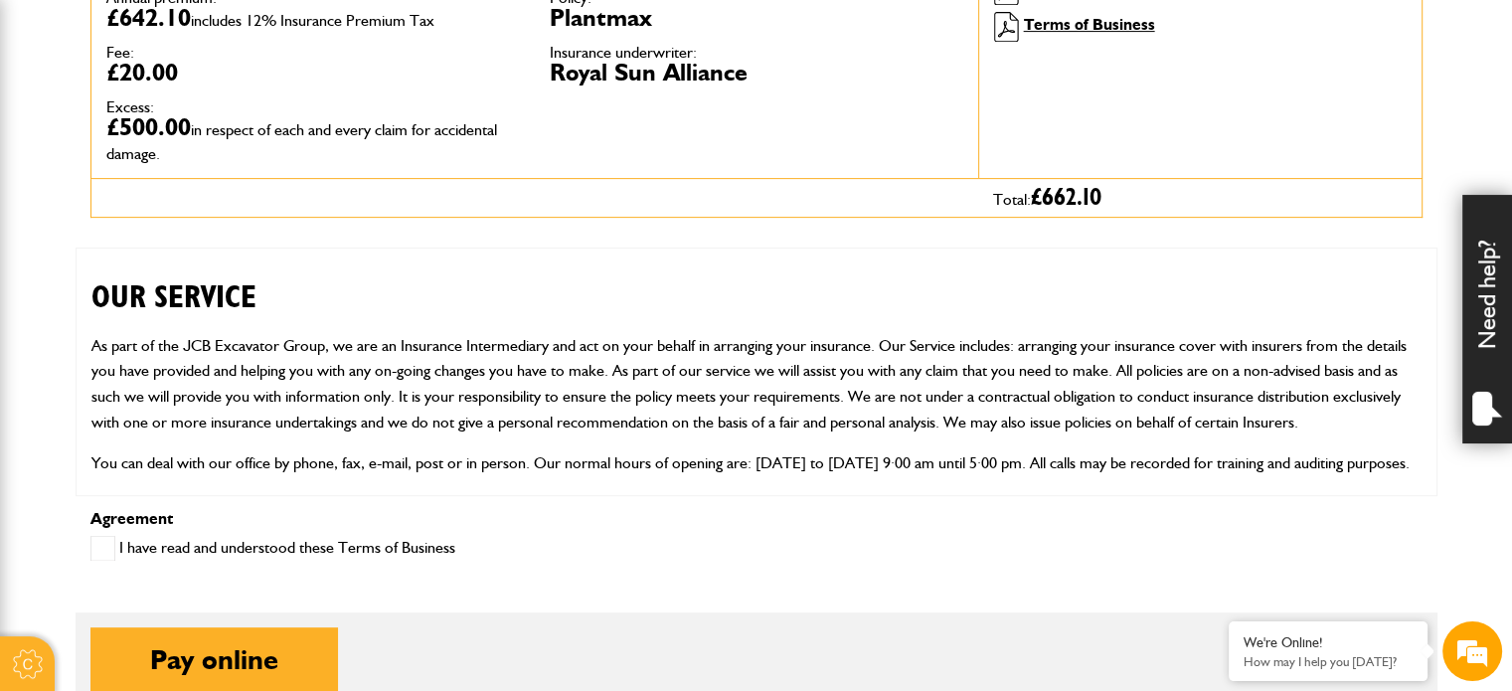
scroll to position [596, 0]
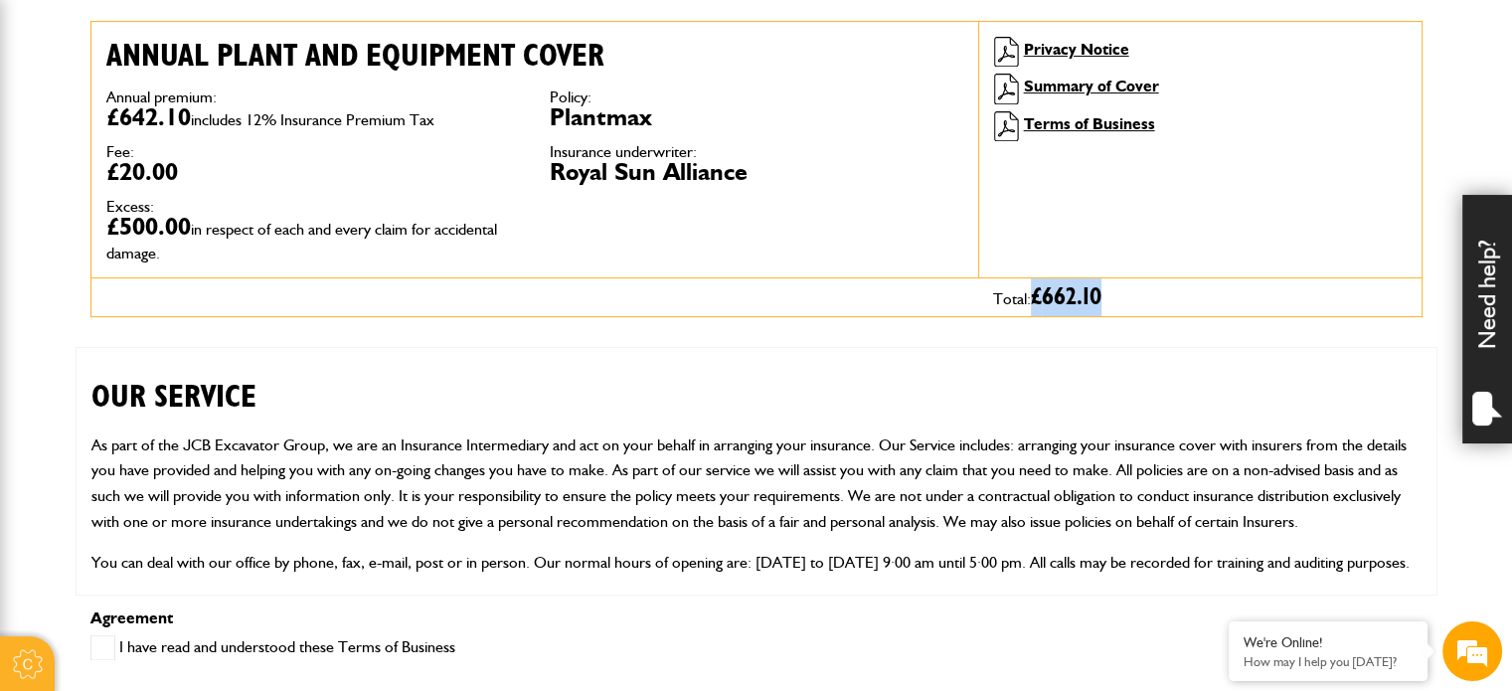
drag, startPoint x: 1034, startPoint y: 296, endPoint x: 1141, endPoint y: 292, distance: 107.4
click at [1141, 292] on div "Total: £ 662.10" at bounding box center [1199, 297] width 443 height 38
drag, startPoint x: 1045, startPoint y: 300, endPoint x: 931, endPoint y: 365, distance: 130.4
click at [930, 367] on h2 "OUR SERVICE" at bounding box center [756, 382] width 1330 height 68
drag, startPoint x: 549, startPoint y: 170, endPoint x: 757, endPoint y: 167, distance: 208.8
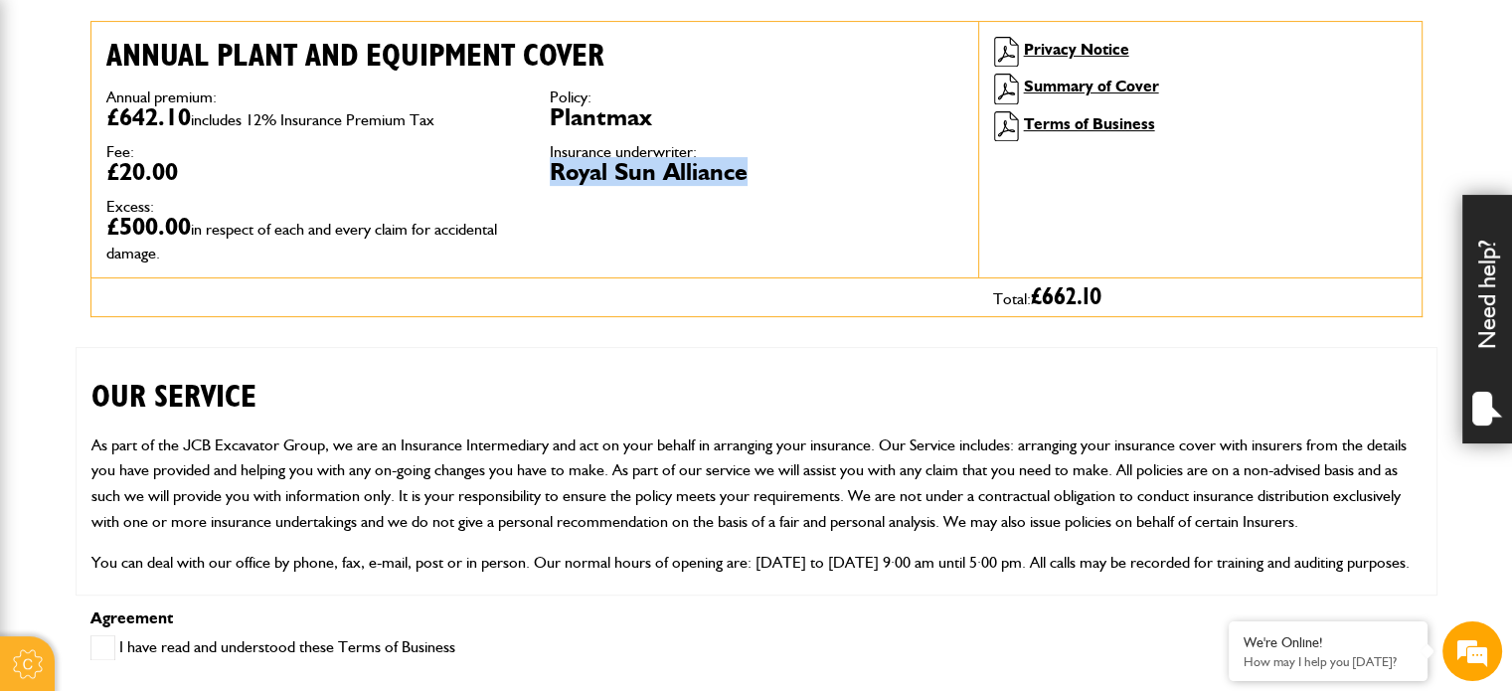
click at [757, 167] on dd "Royal Sun Alliance" at bounding box center [757, 172] width 414 height 24
copy dd "Royal Sun Alliance"
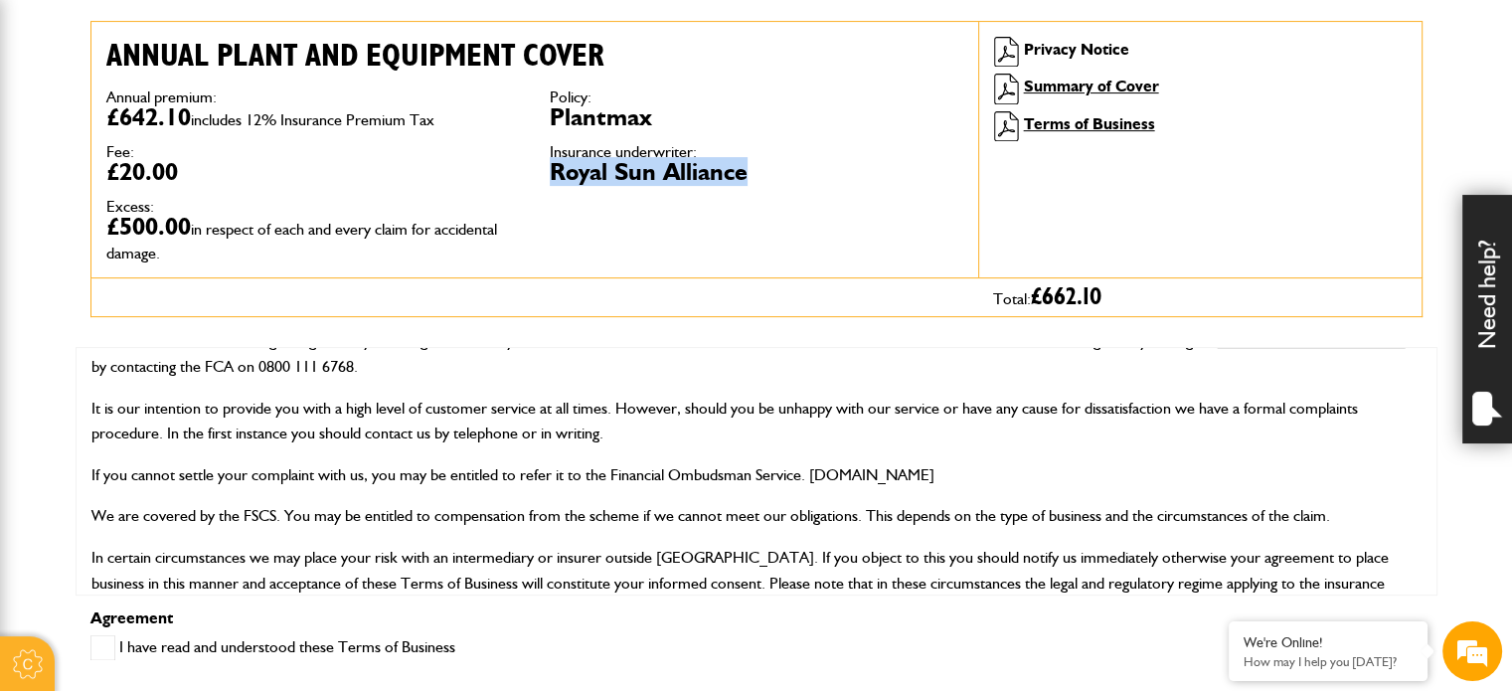
click at [1044, 53] on link "Privacy Notice" at bounding box center [1076, 49] width 105 height 19
click at [1057, 83] on link "Summary of Cover" at bounding box center [1091, 86] width 135 height 19
click at [1043, 124] on link "Terms of Business" at bounding box center [1089, 123] width 131 height 19
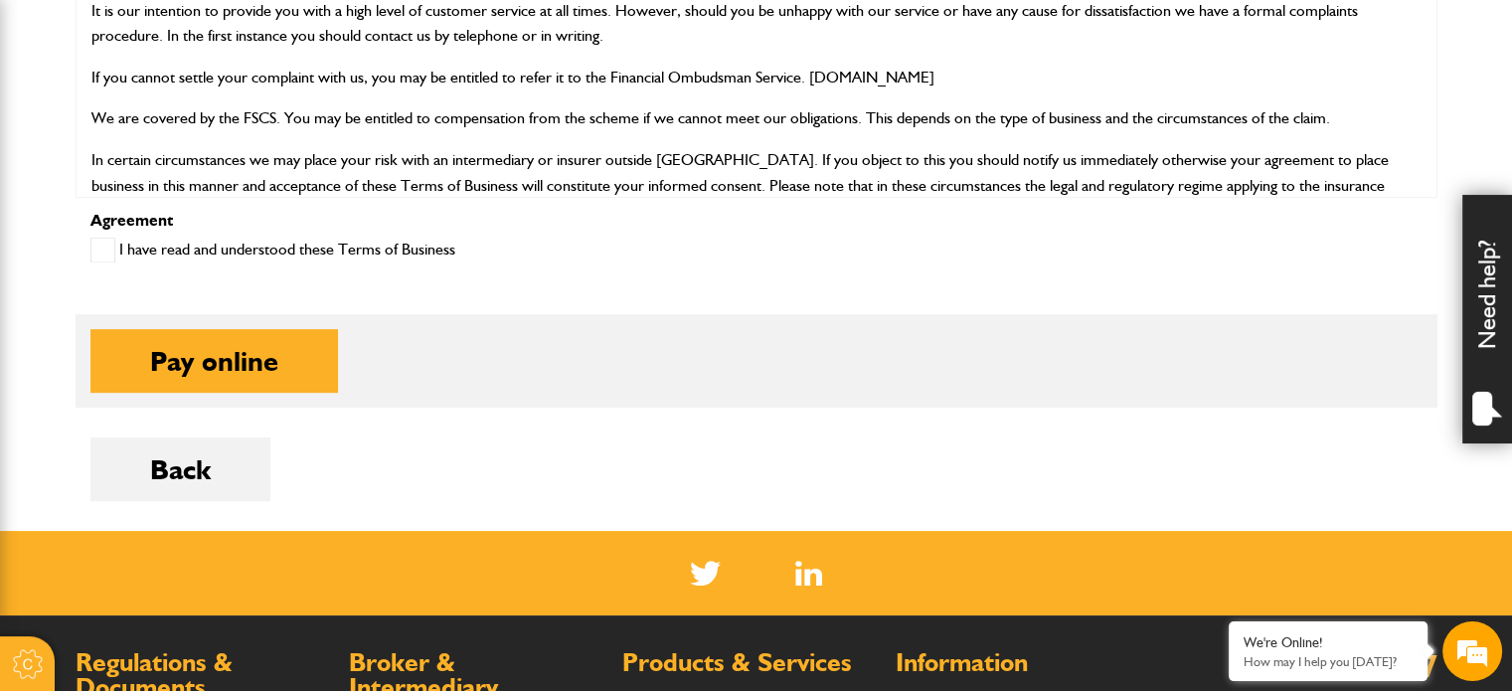
scroll to position [1093, 0]
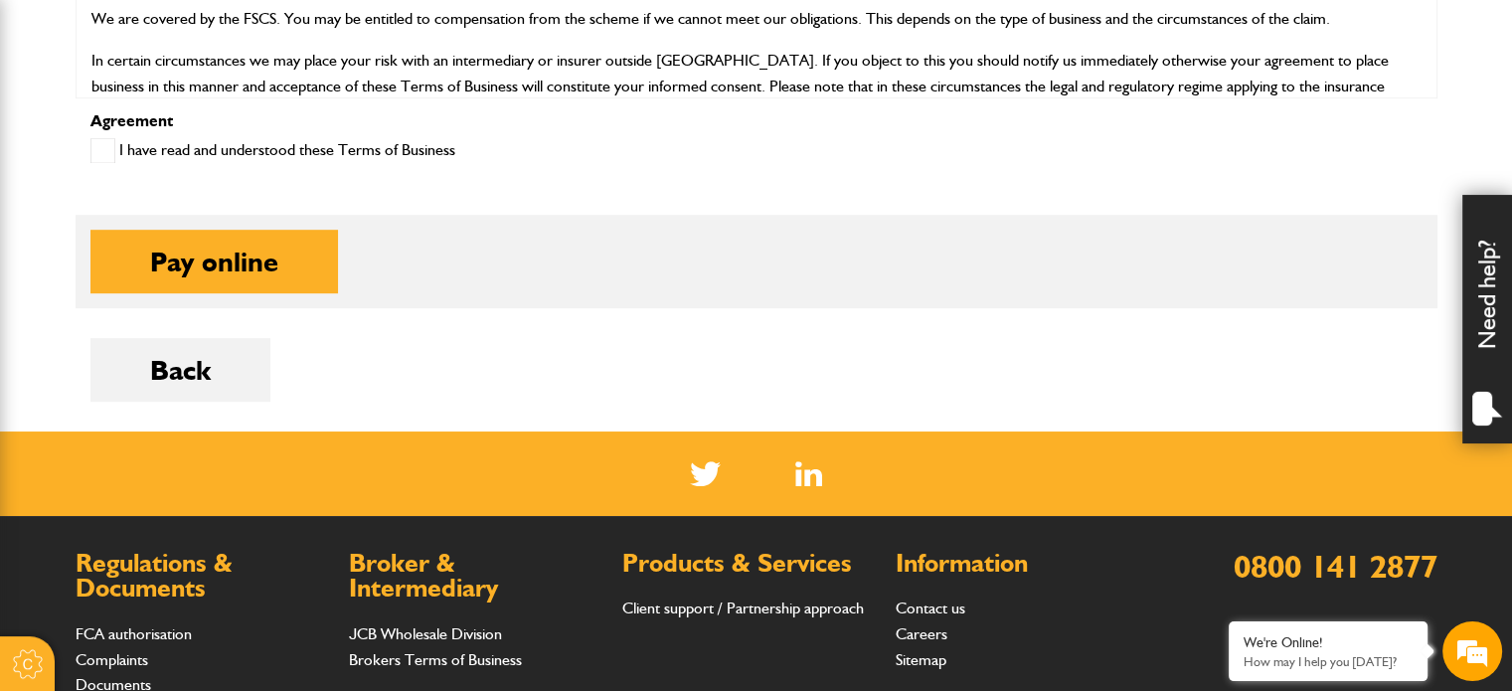
click at [99, 148] on span at bounding box center [102, 150] width 25 height 25
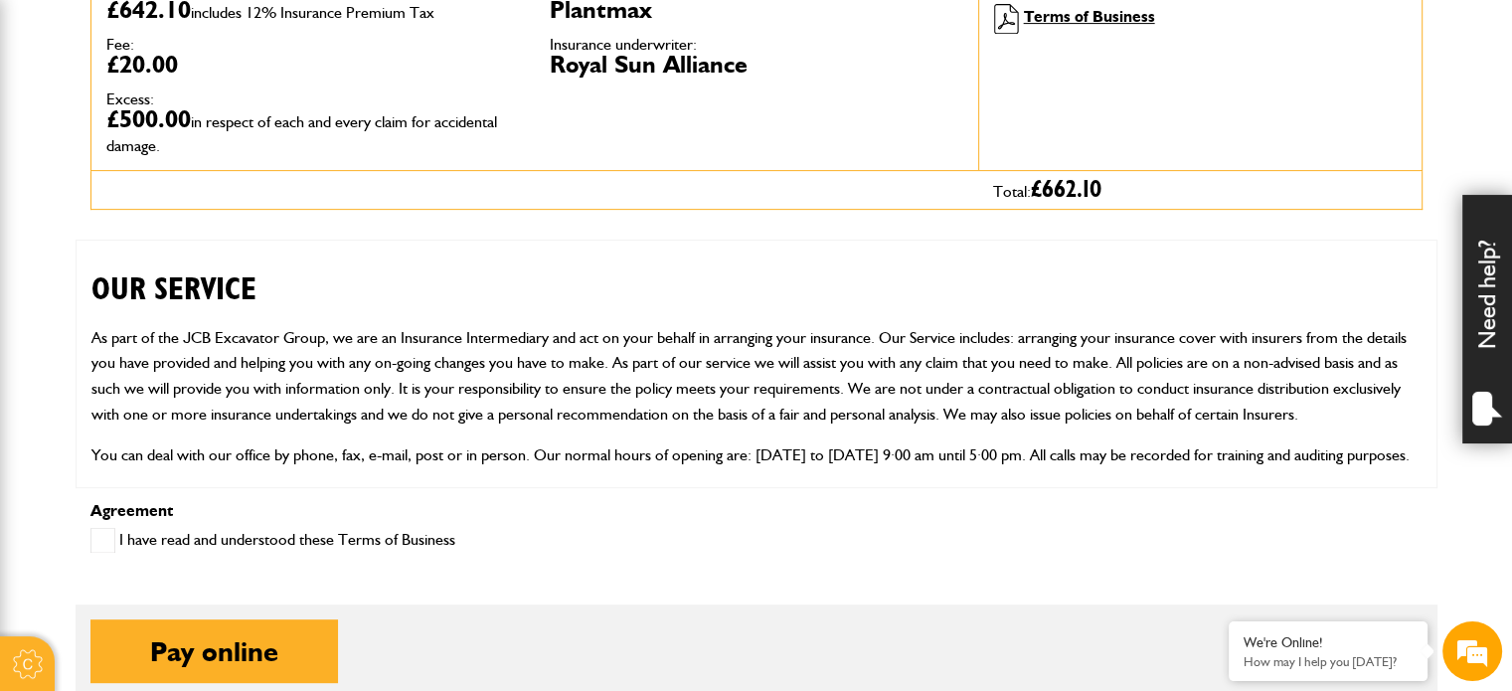
scroll to position [0, 0]
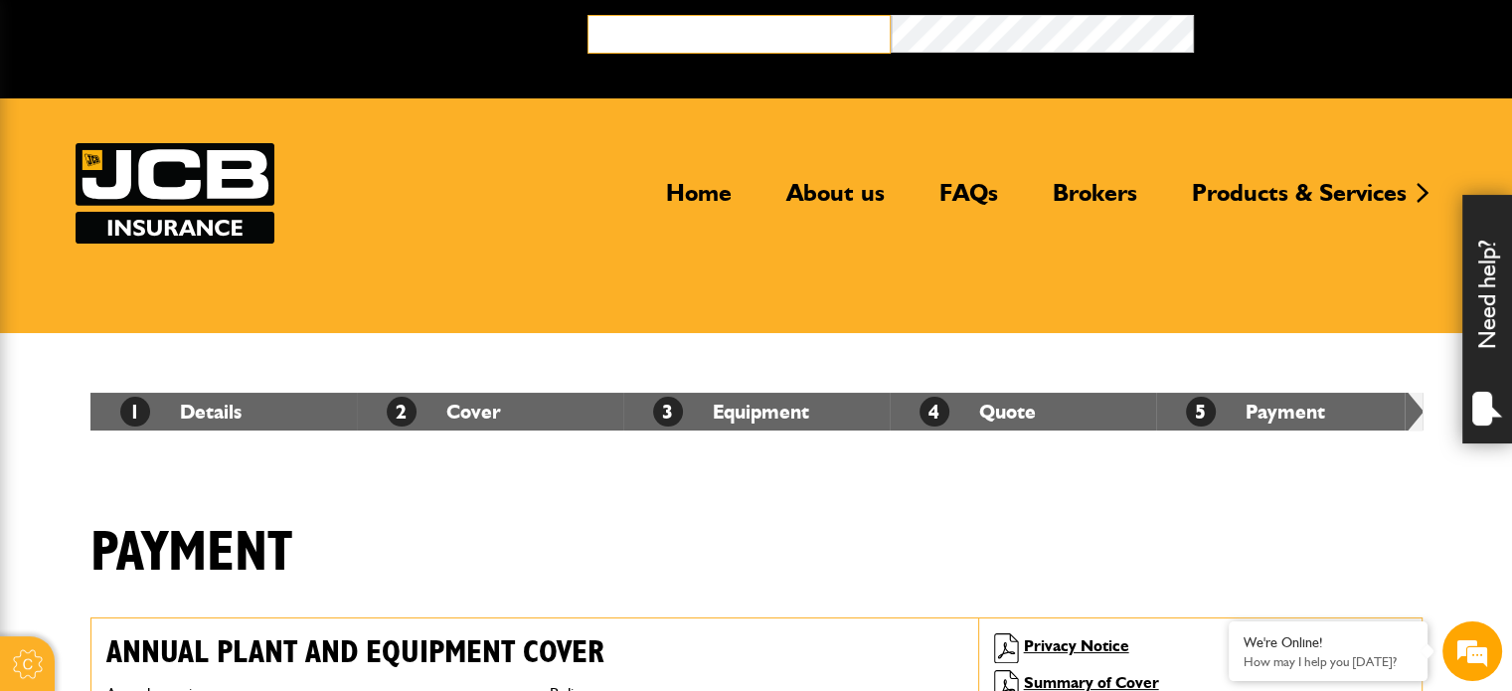
click at [760, 19] on input "email" at bounding box center [738, 34] width 303 height 39
type input "**********"
click at [881, 101] on header "Home About us FAQs Brokers Products & Services Construction insurance Car and c…" at bounding box center [756, 215] width 1512 height 235
click at [1059, 192] on link "Brokers" at bounding box center [1095, 201] width 114 height 46
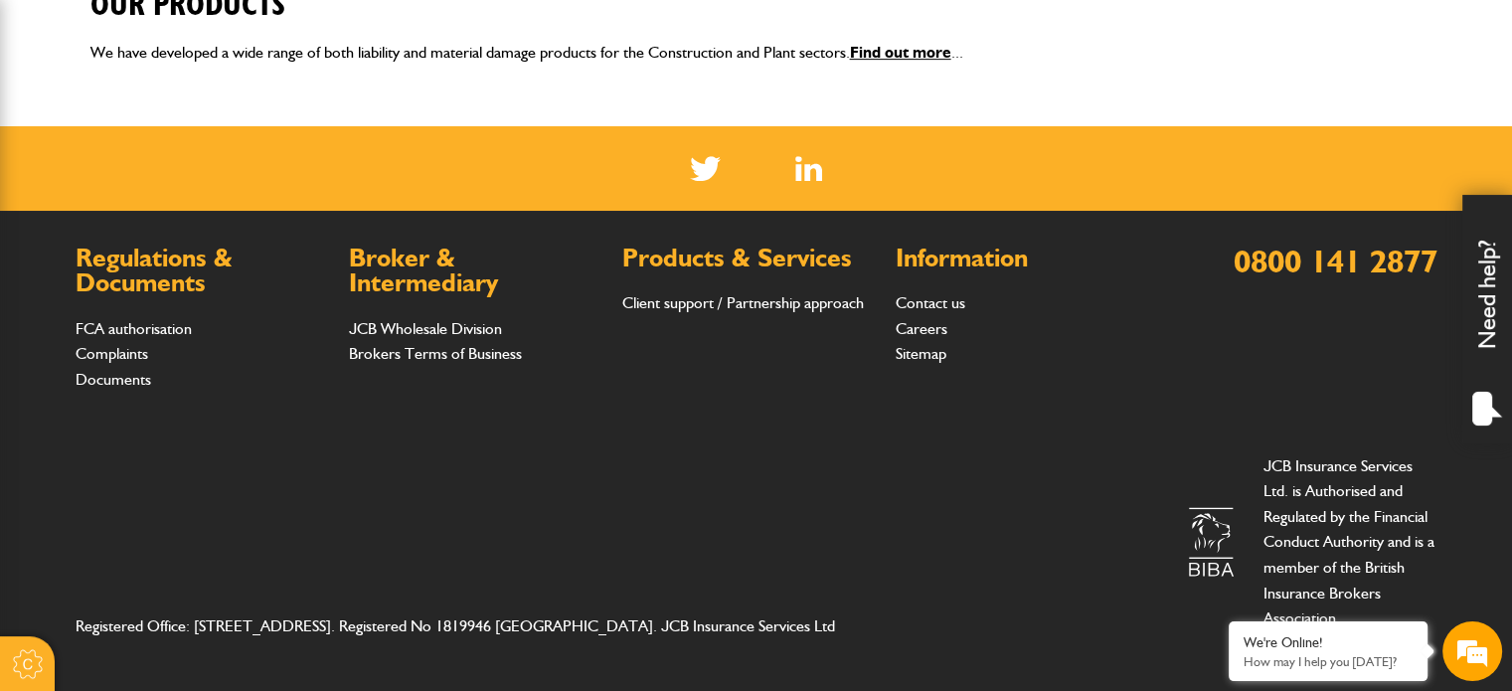
scroll to position [576, 0]
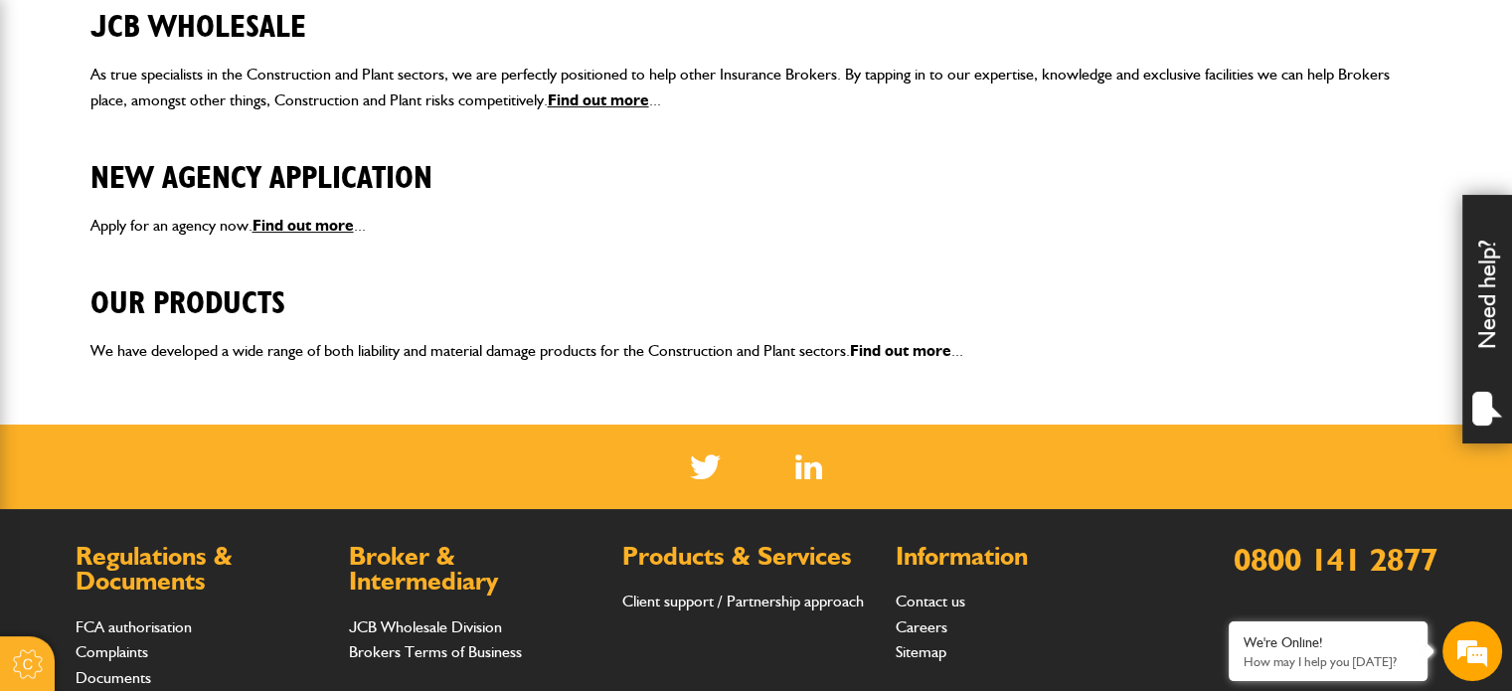
click at [904, 344] on link "Find out more" at bounding box center [900, 350] width 101 height 19
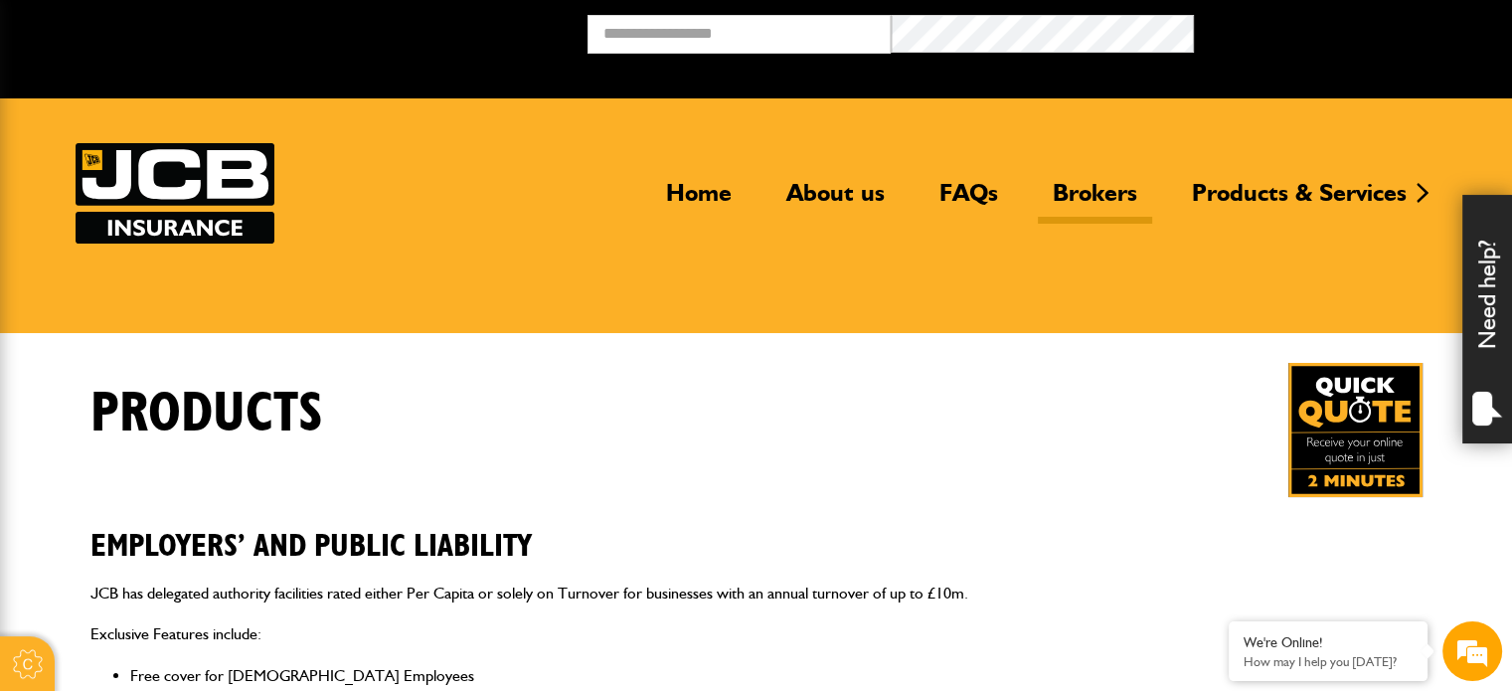
click at [1058, 190] on link "Brokers" at bounding box center [1095, 201] width 114 height 46
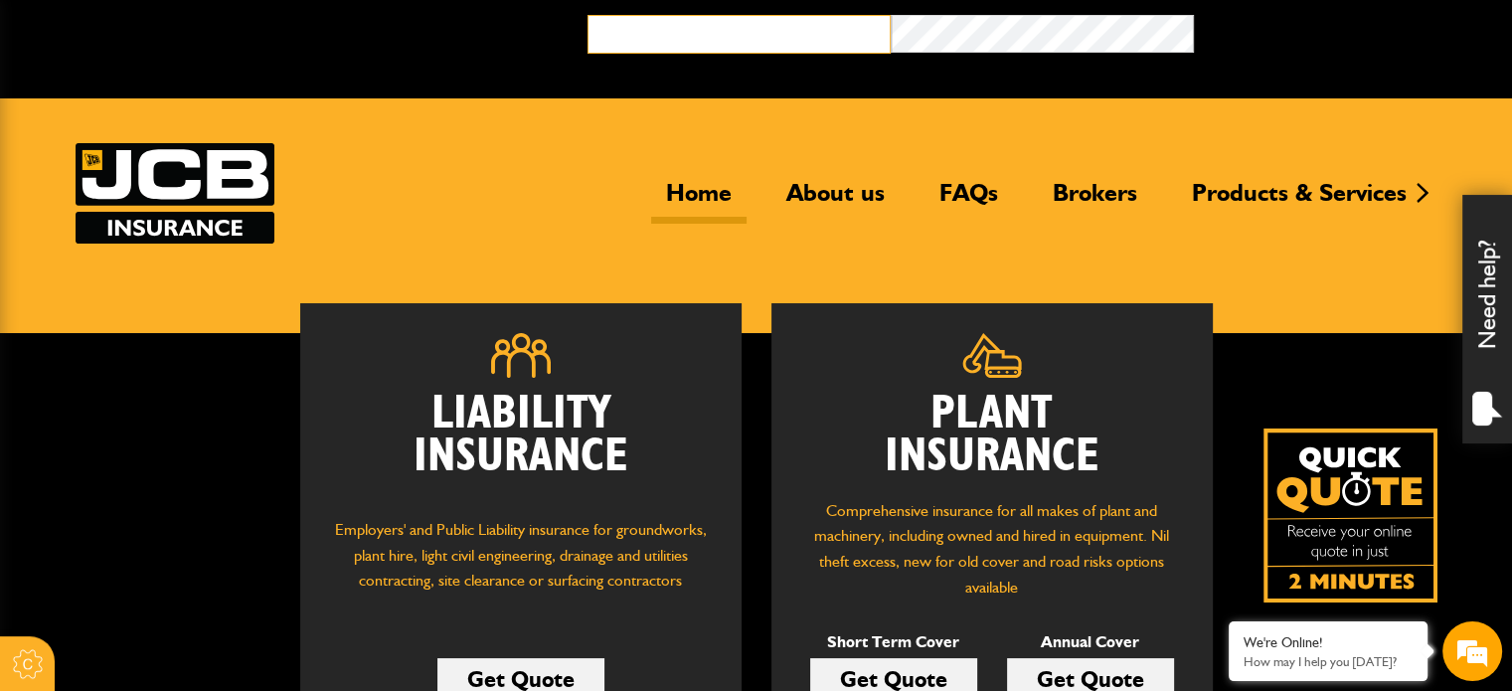
click at [633, 49] on input "email" at bounding box center [738, 34] width 303 height 39
click at [705, 33] on input "email" at bounding box center [738, 34] width 303 height 39
type input "**********"
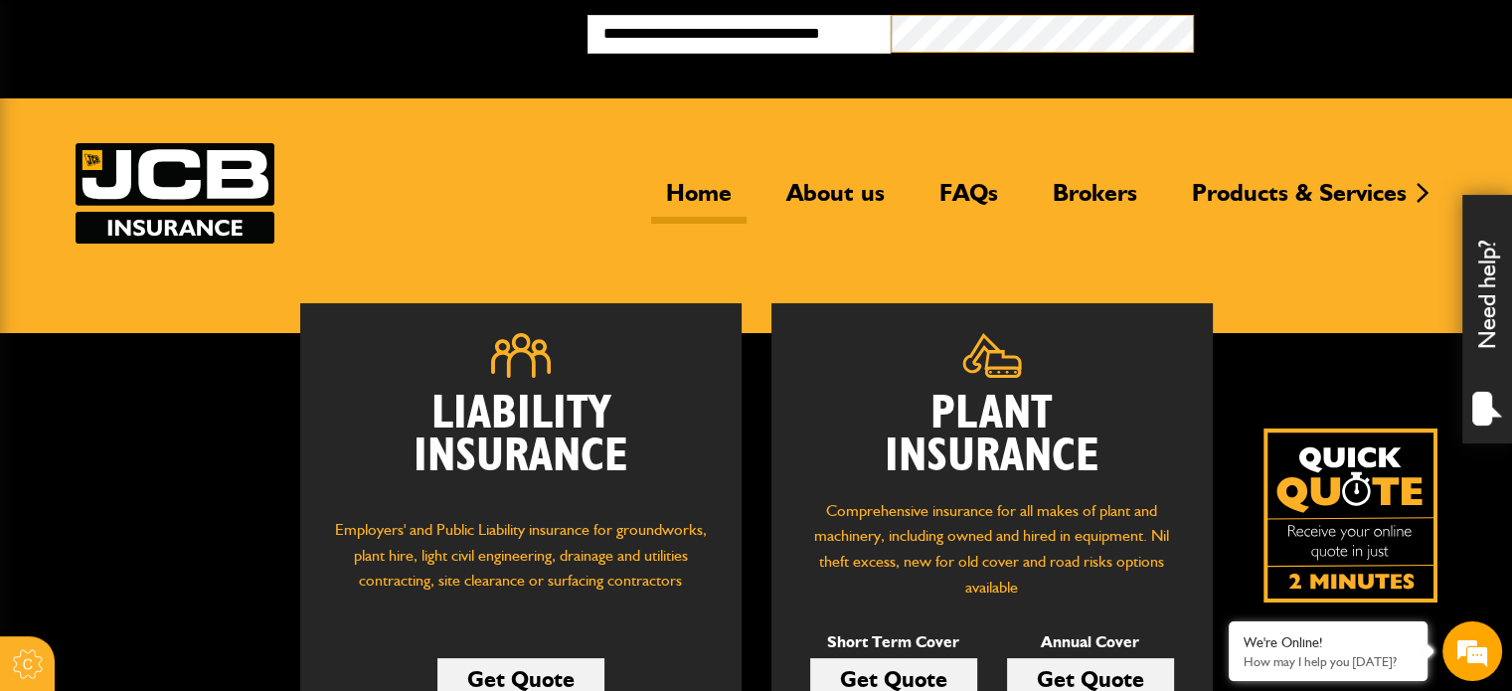
click at [831, 39] on form "**********" at bounding box center [1042, 42] width 910 height 54
click at [1194, 15] on button "Broker Login" at bounding box center [1345, 30] width 303 height 31
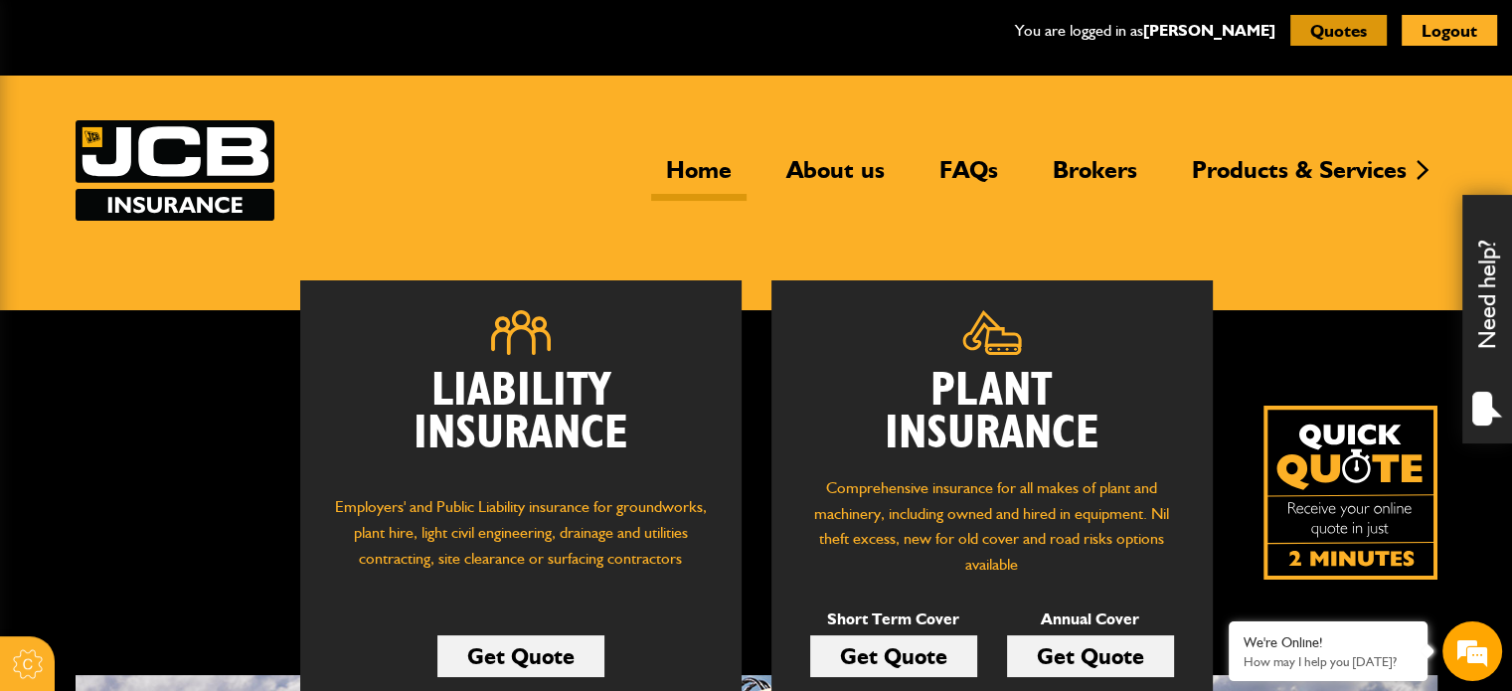
click at [1334, 28] on button "Quotes" at bounding box center [1338, 30] width 96 height 31
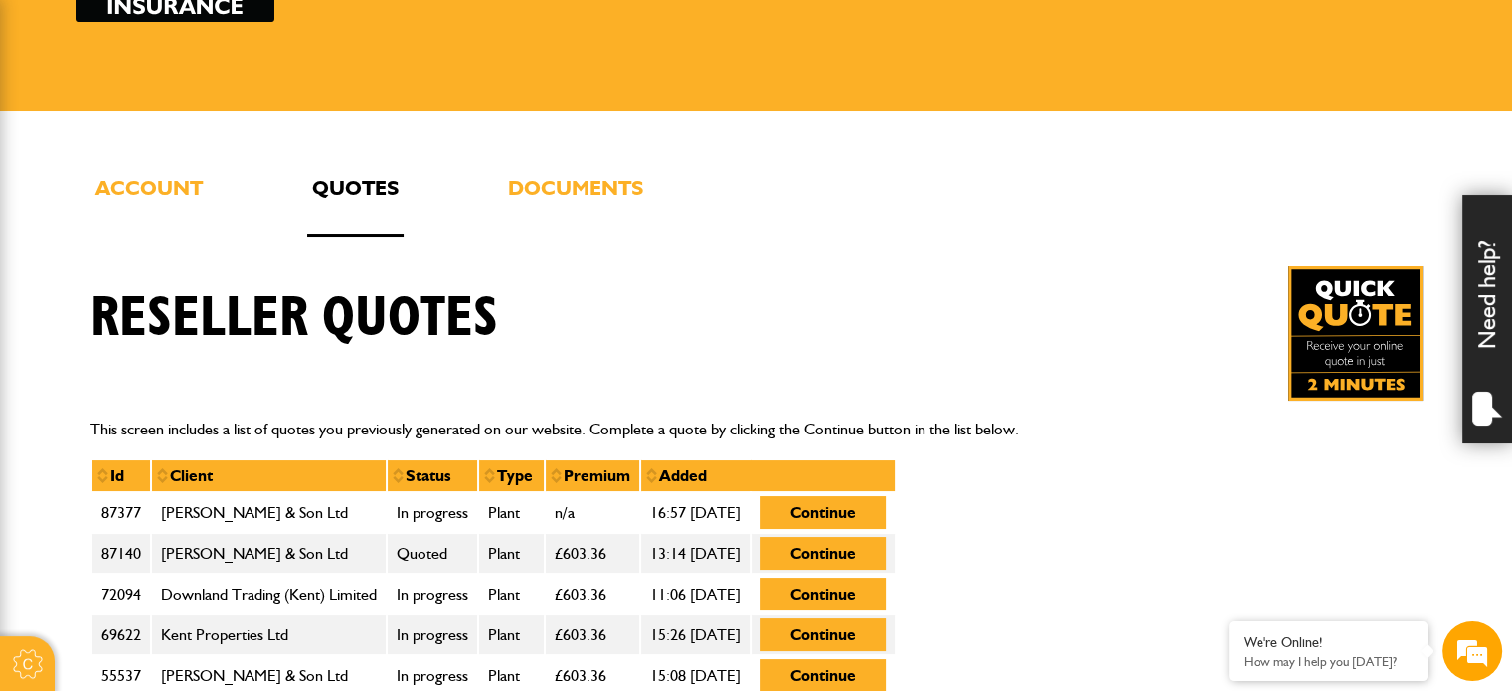
scroll to position [596, 0]
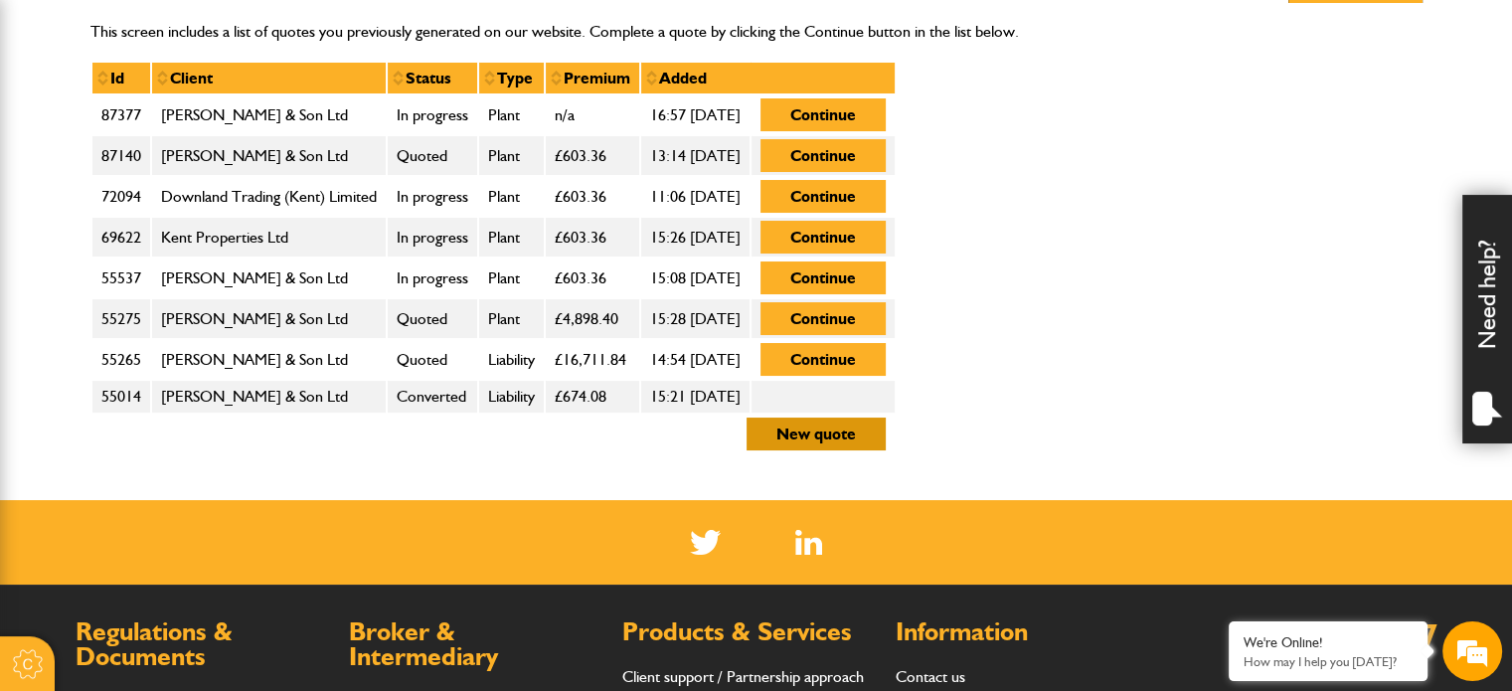
click at [876, 439] on button "New quote" at bounding box center [816, 434] width 139 height 33
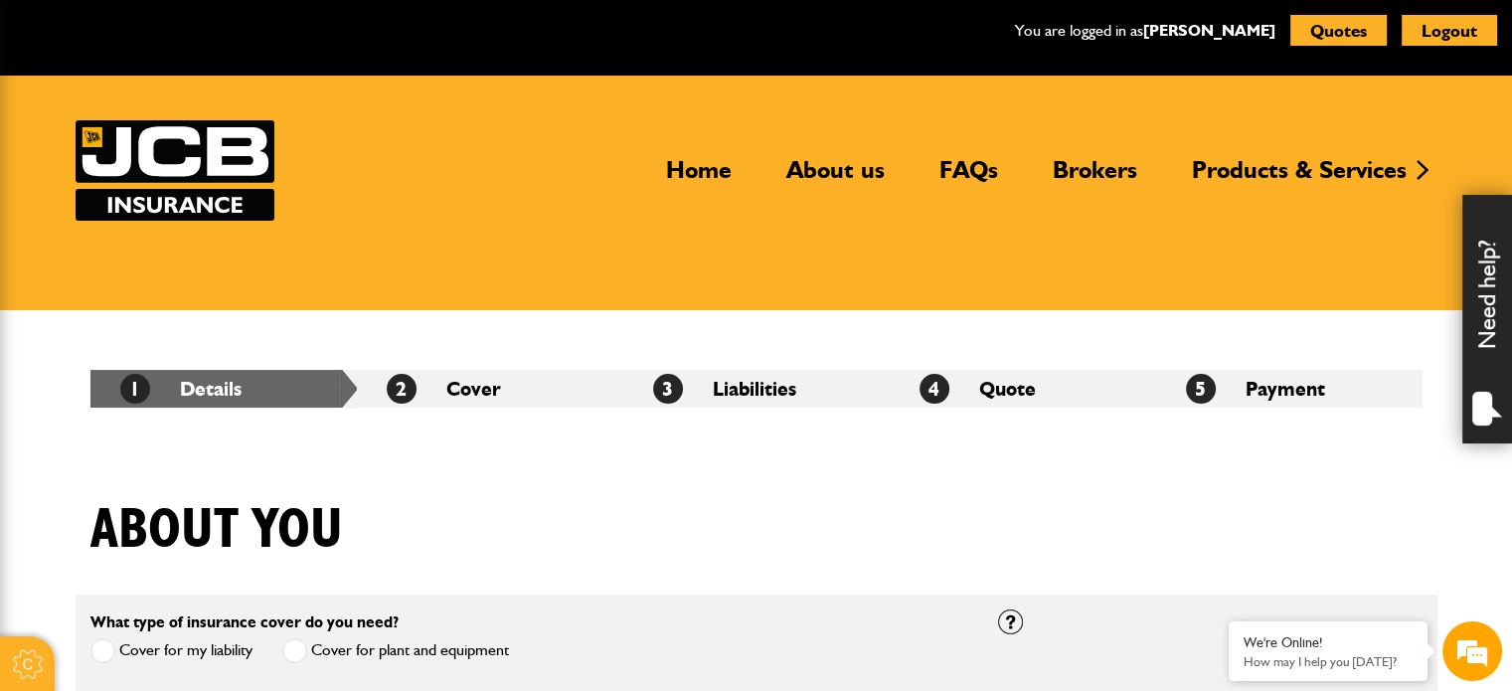
scroll to position [497, 0]
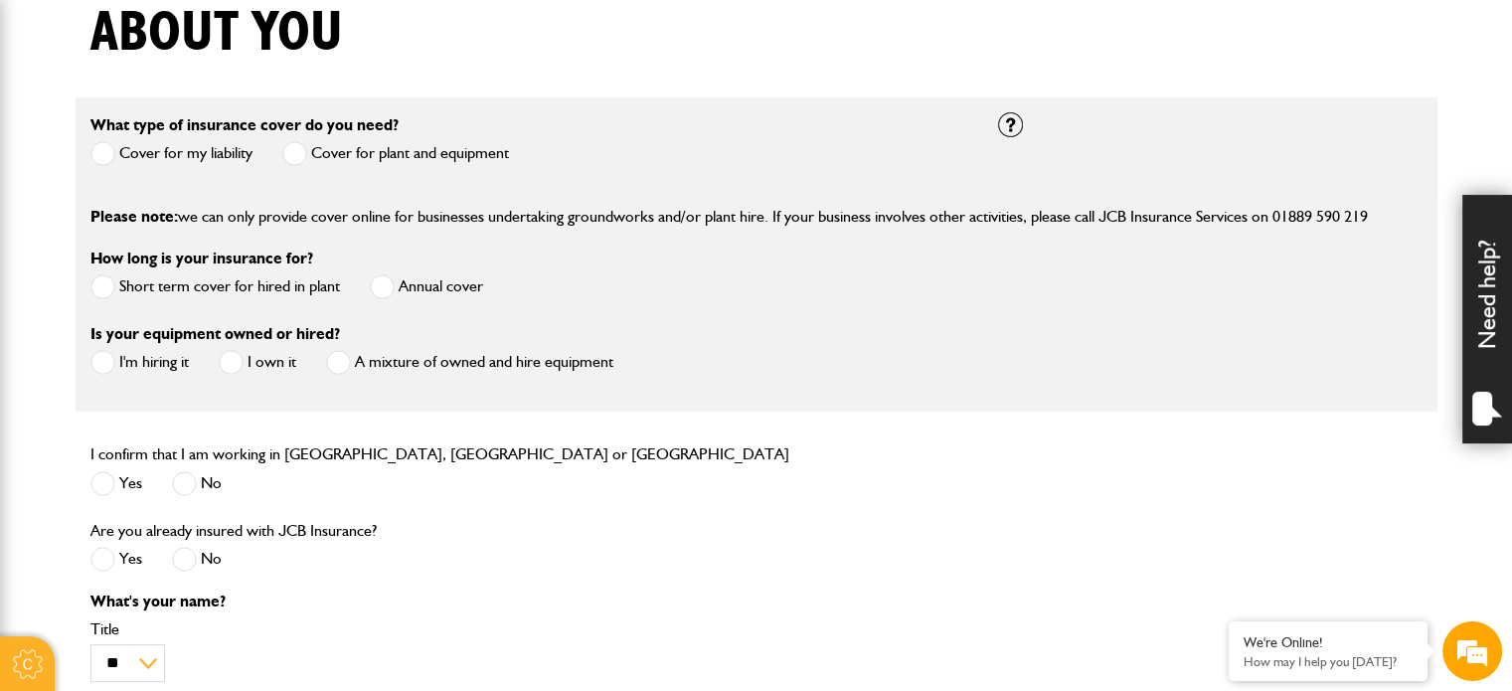
click at [291, 156] on span at bounding box center [294, 153] width 25 height 25
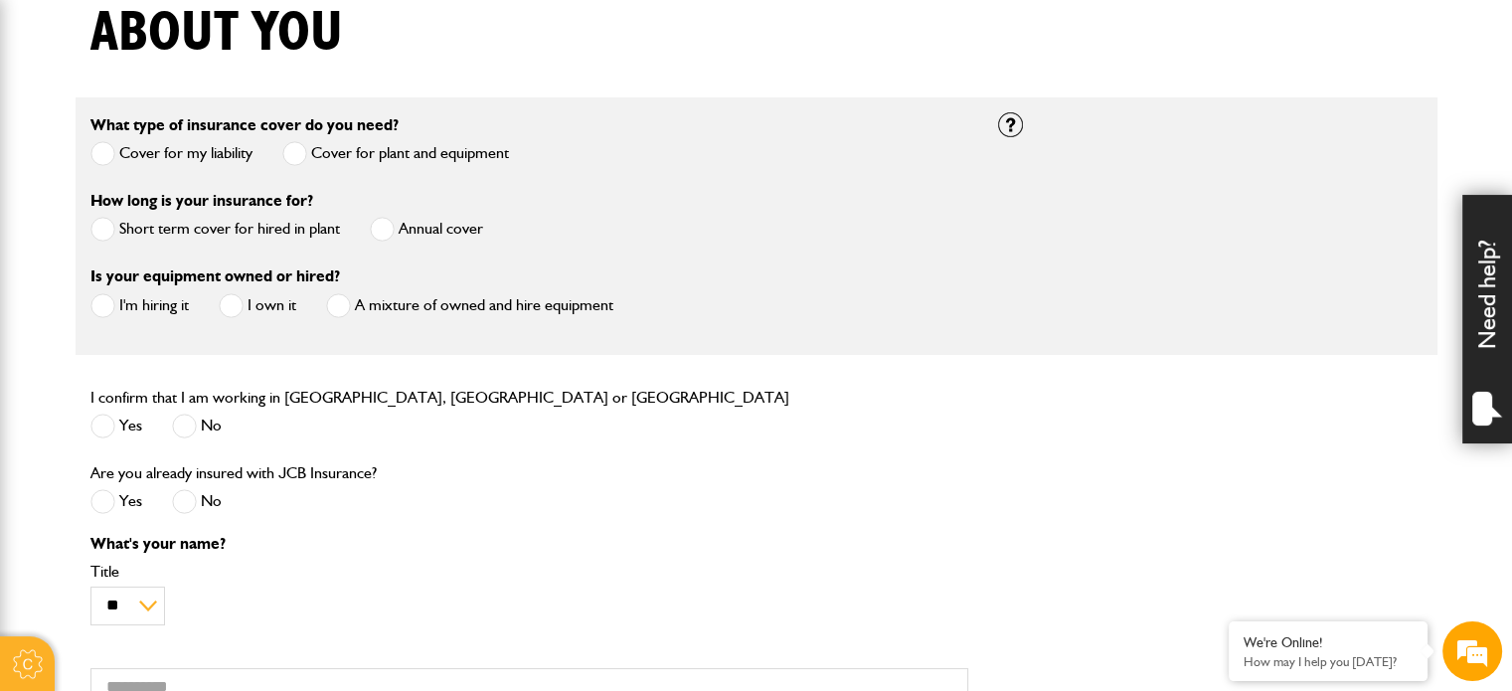
click at [380, 236] on span at bounding box center [382, 229] width 25 height 25
click at [102, 309] on span at bounding box center [102, 305] width 25 height 25
click at [97, 420] on span at bounding box center [102, 426] width 25 height 25
click at [186, 503] on span at bounding box center [184, 501] width 25 height 25
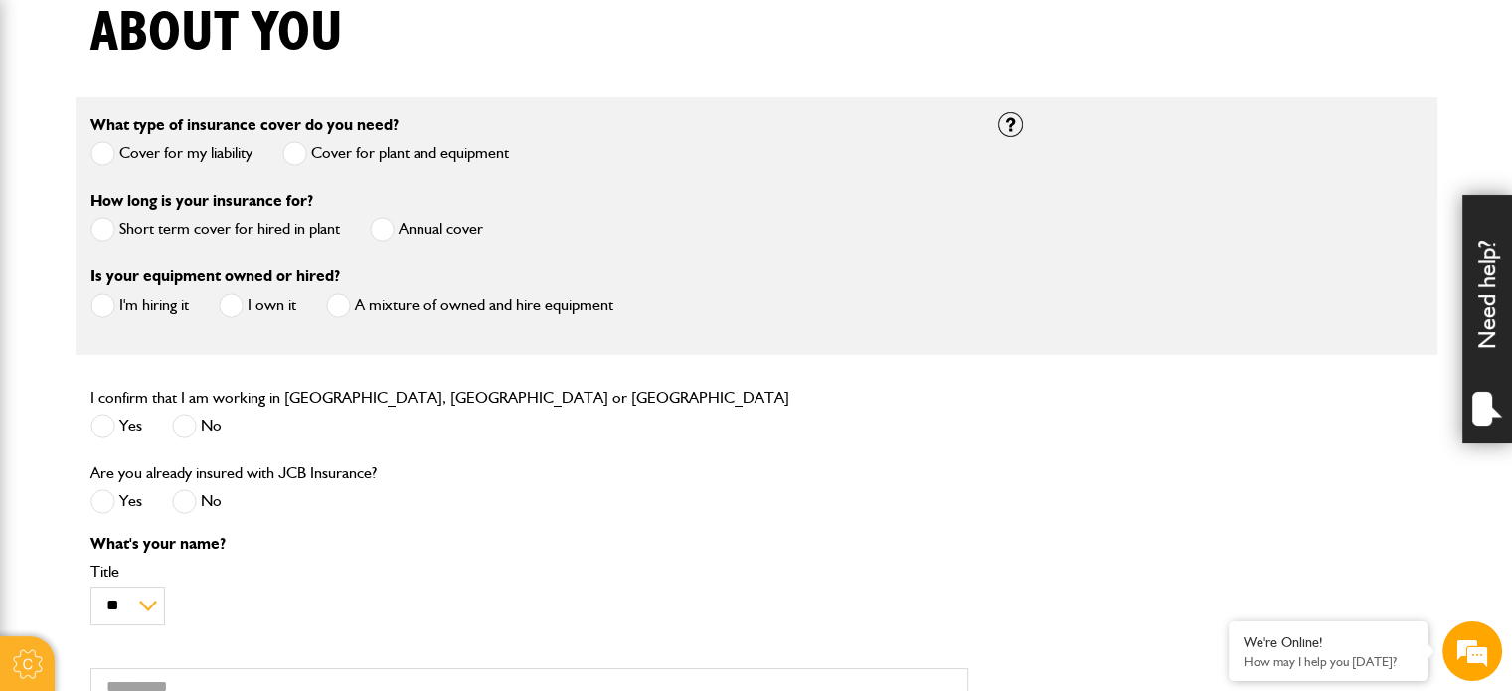
scroll to position [795, 0]
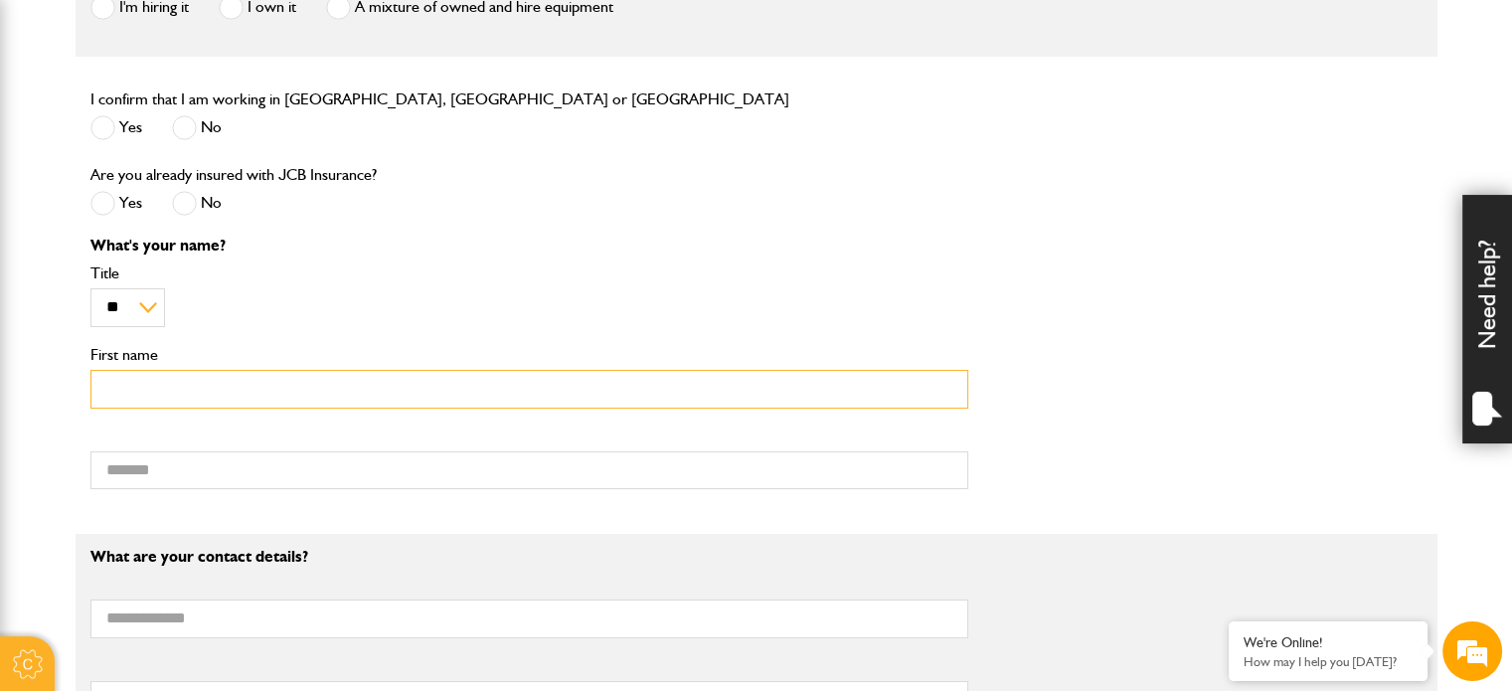
click at [191, 397] on input "First name" at bounding box center [529, 389] width 878 height 39
type input "*******"
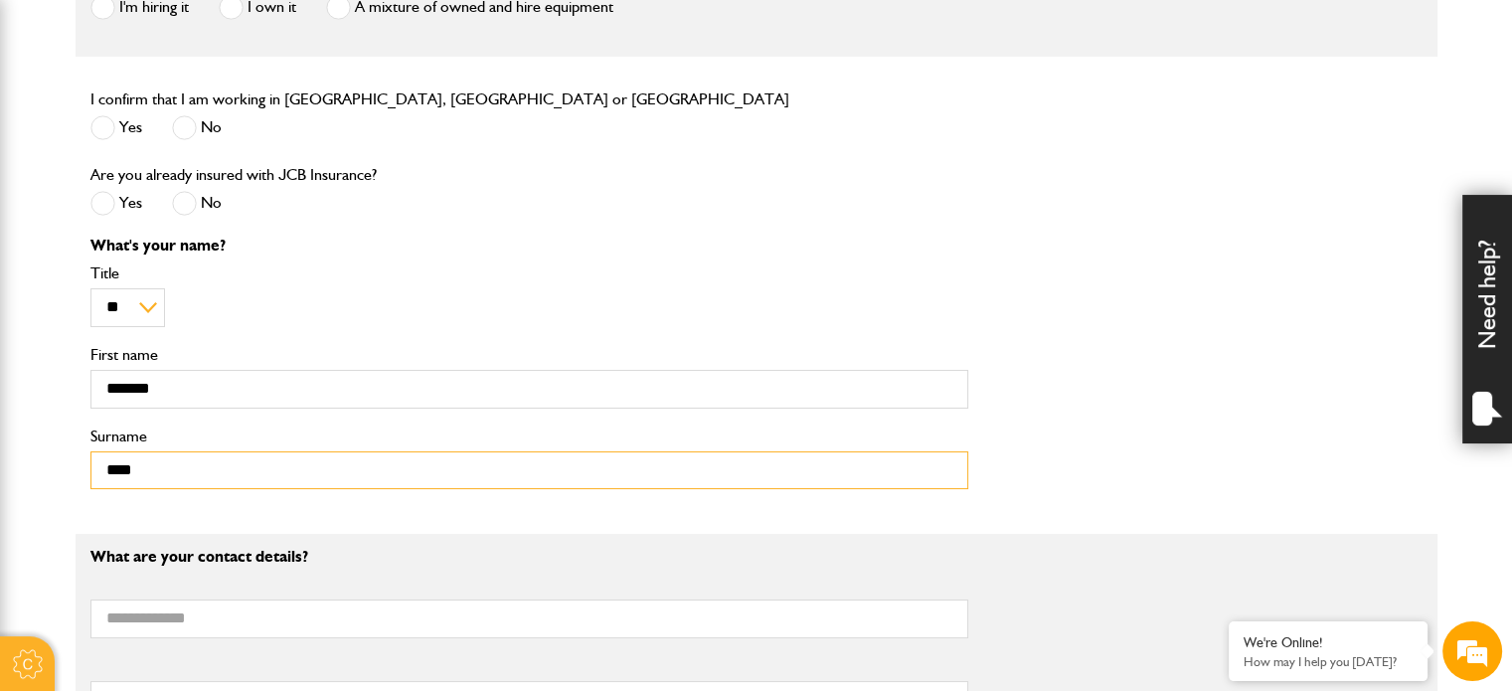
type input "*****"
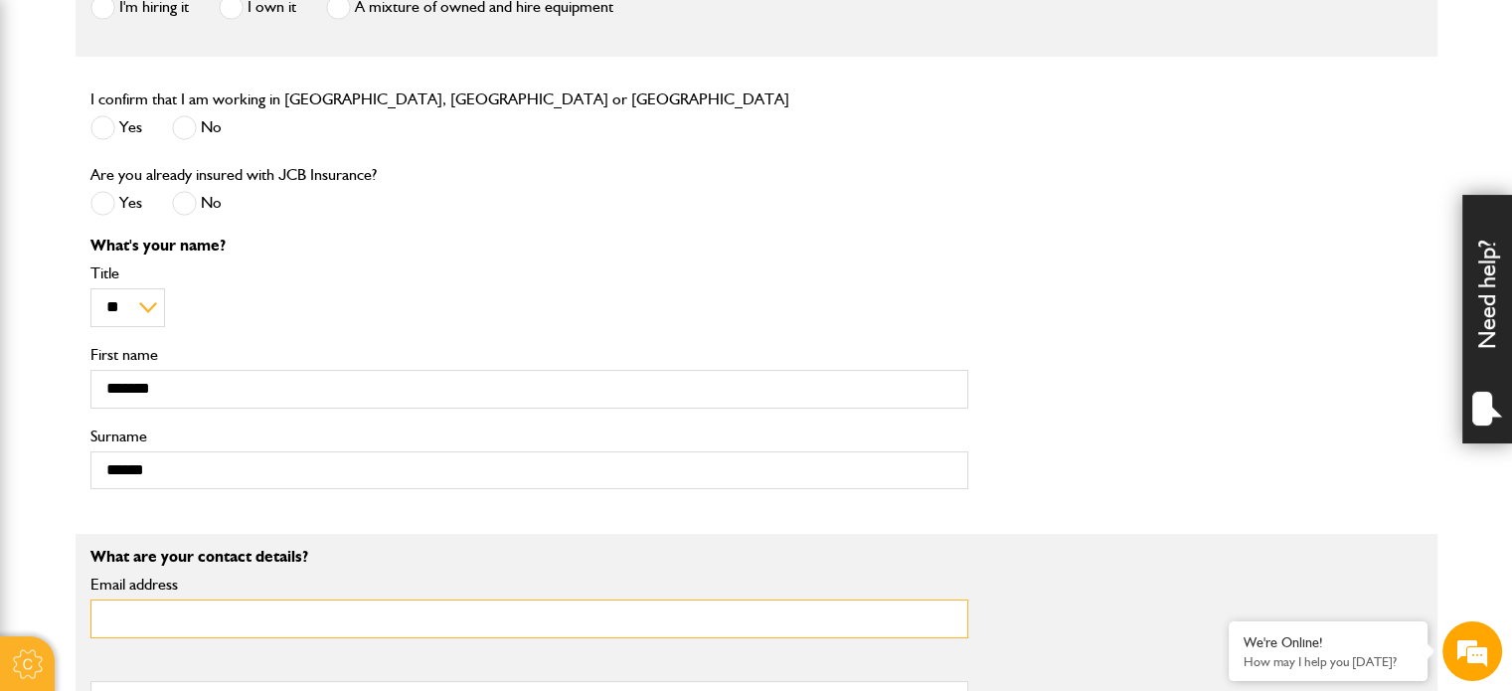
click at [203, 605] on input "Email address" at bounding box center [529, 618] width 878 height 39
type input "**********"
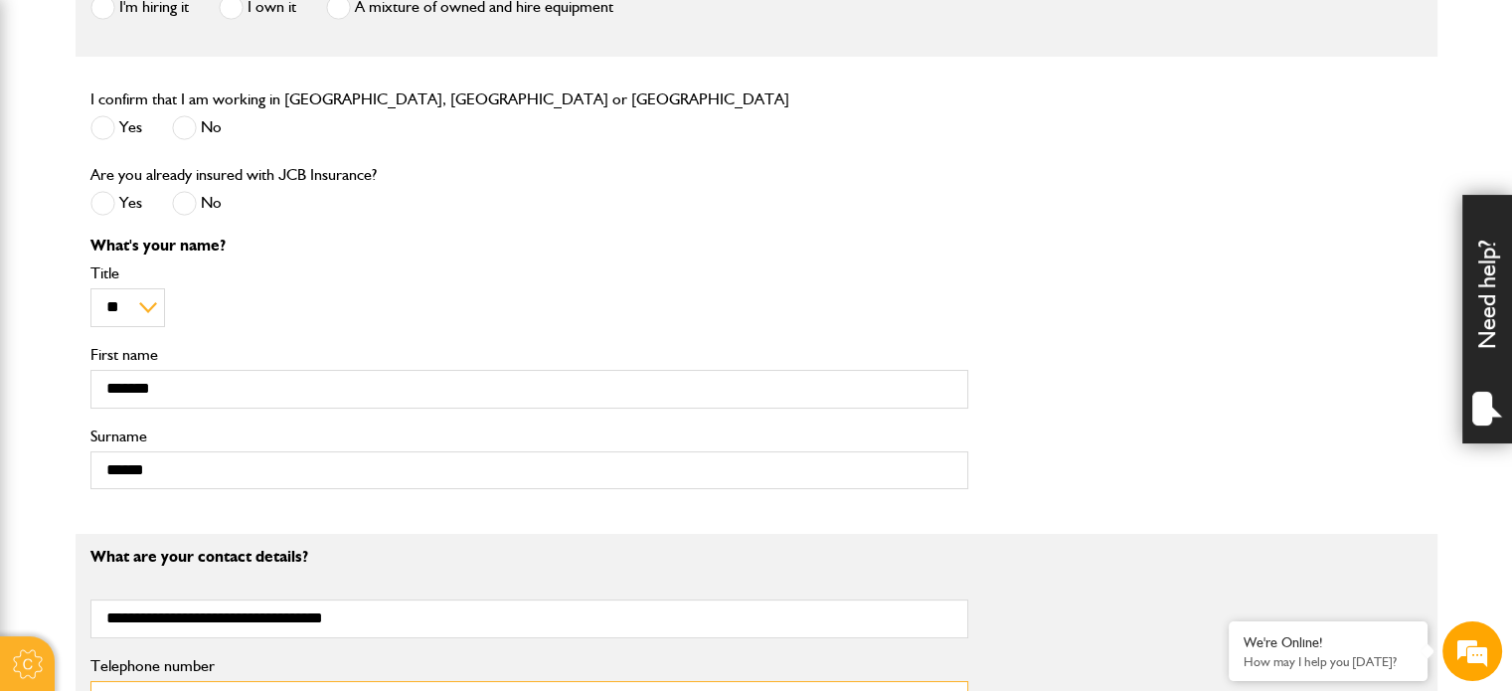
type input "**********"
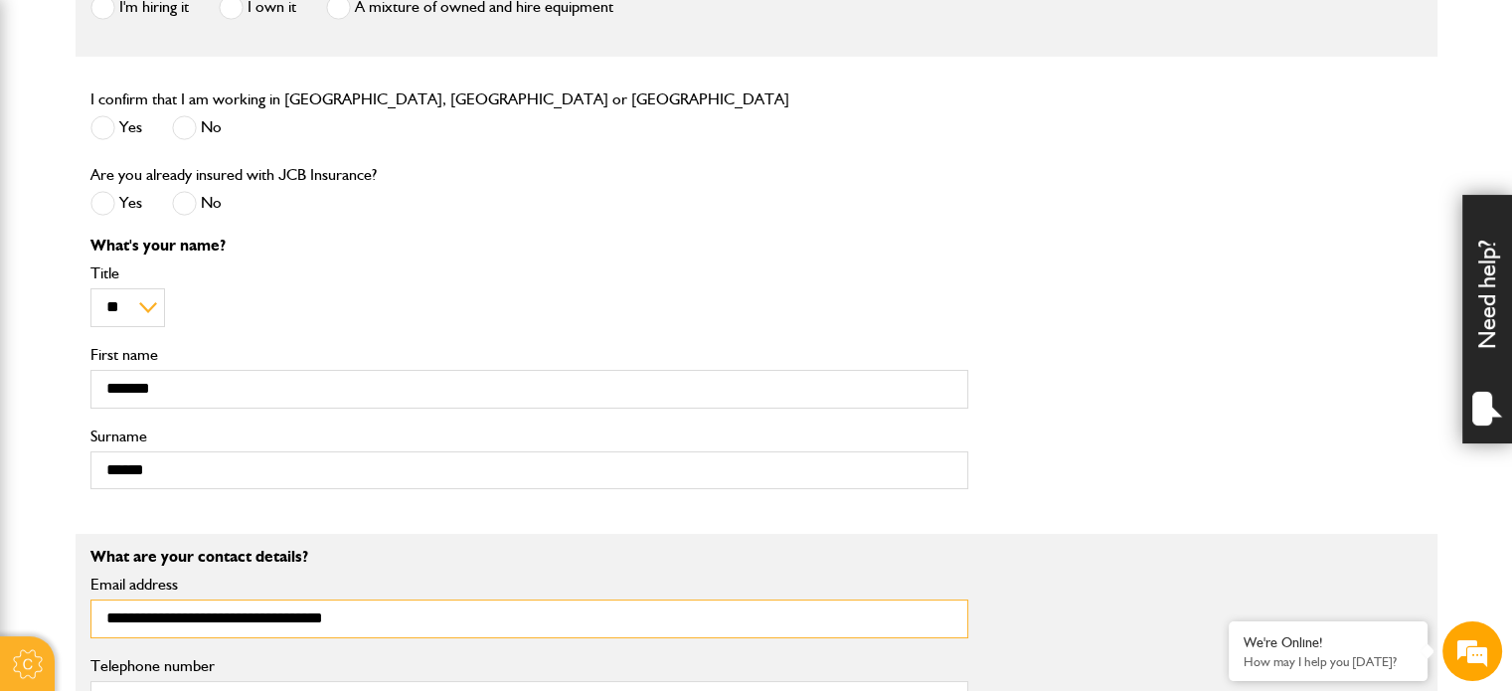
scroll to position [1193, 0]
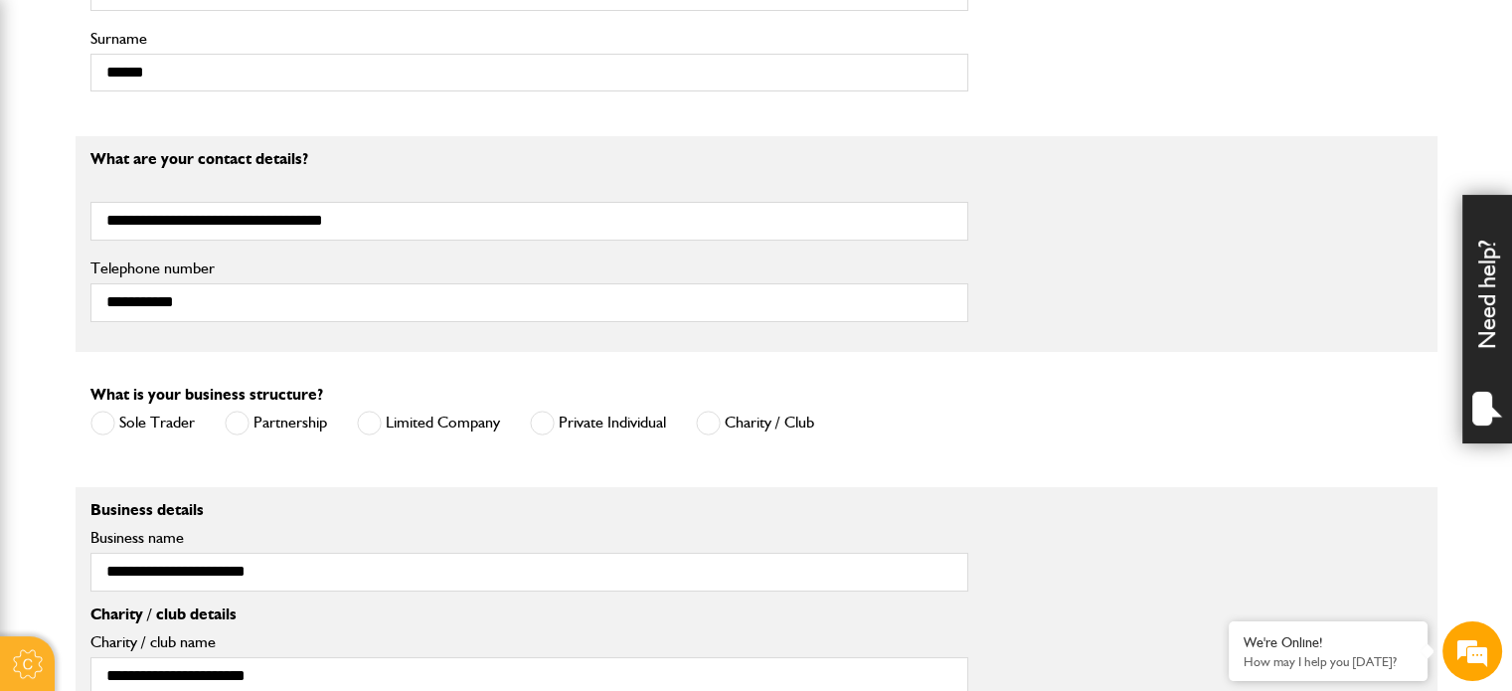
click at [367, 430] on span at bounding box center [369, 423] width 25 height 25
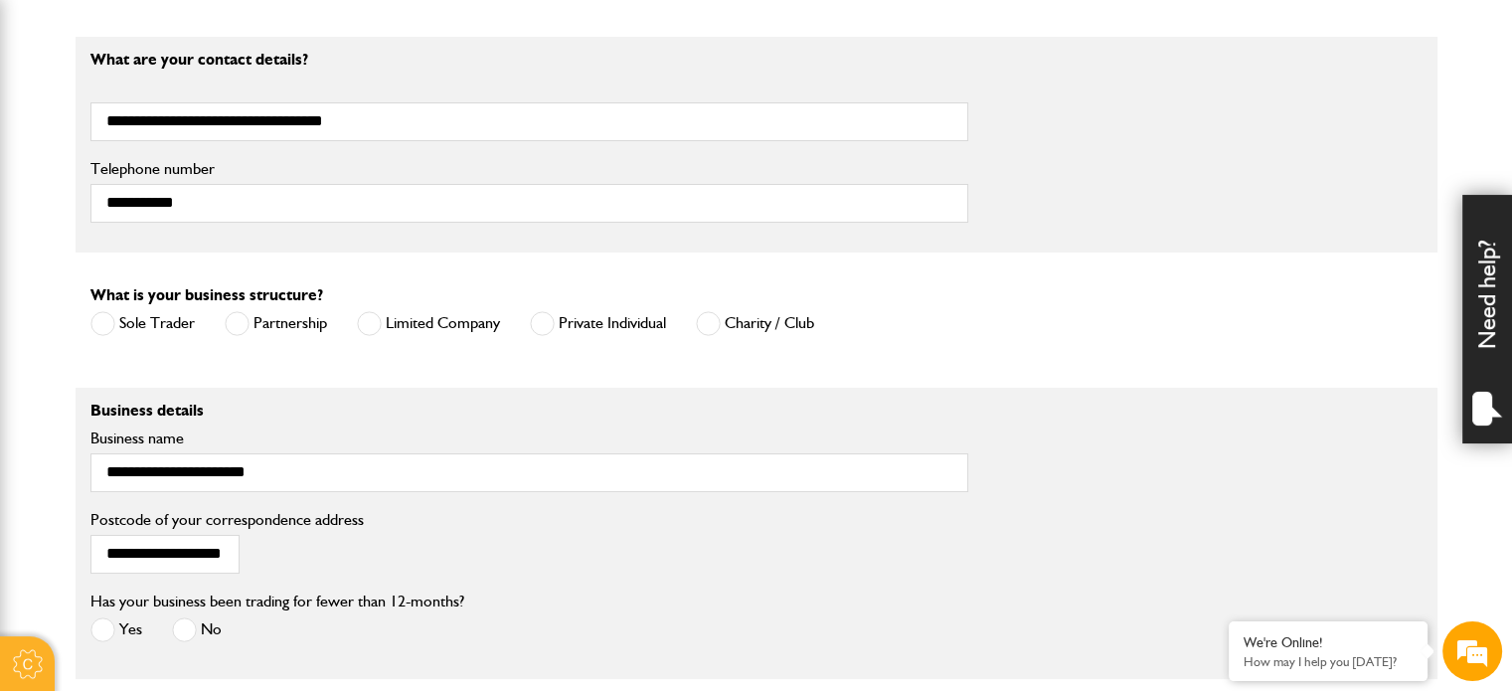
scroll to position [1392, 0]
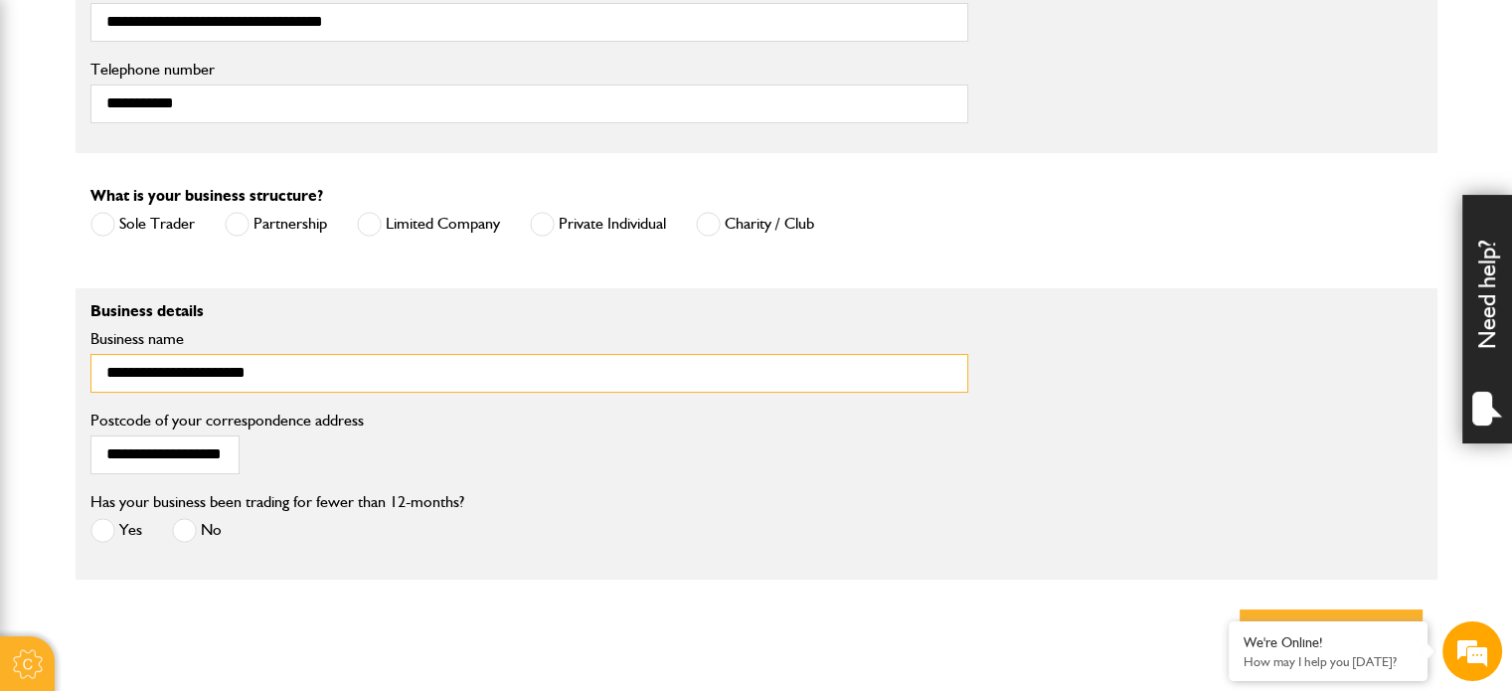
click at [359, 386] on input "**********" at bounding box center [529, 373] width 878 height 39
drag, startPoint x: 325, startPoint y: 379, endPoint x: 0, endPoint y: 428, distance: 328.8
type input "**********"
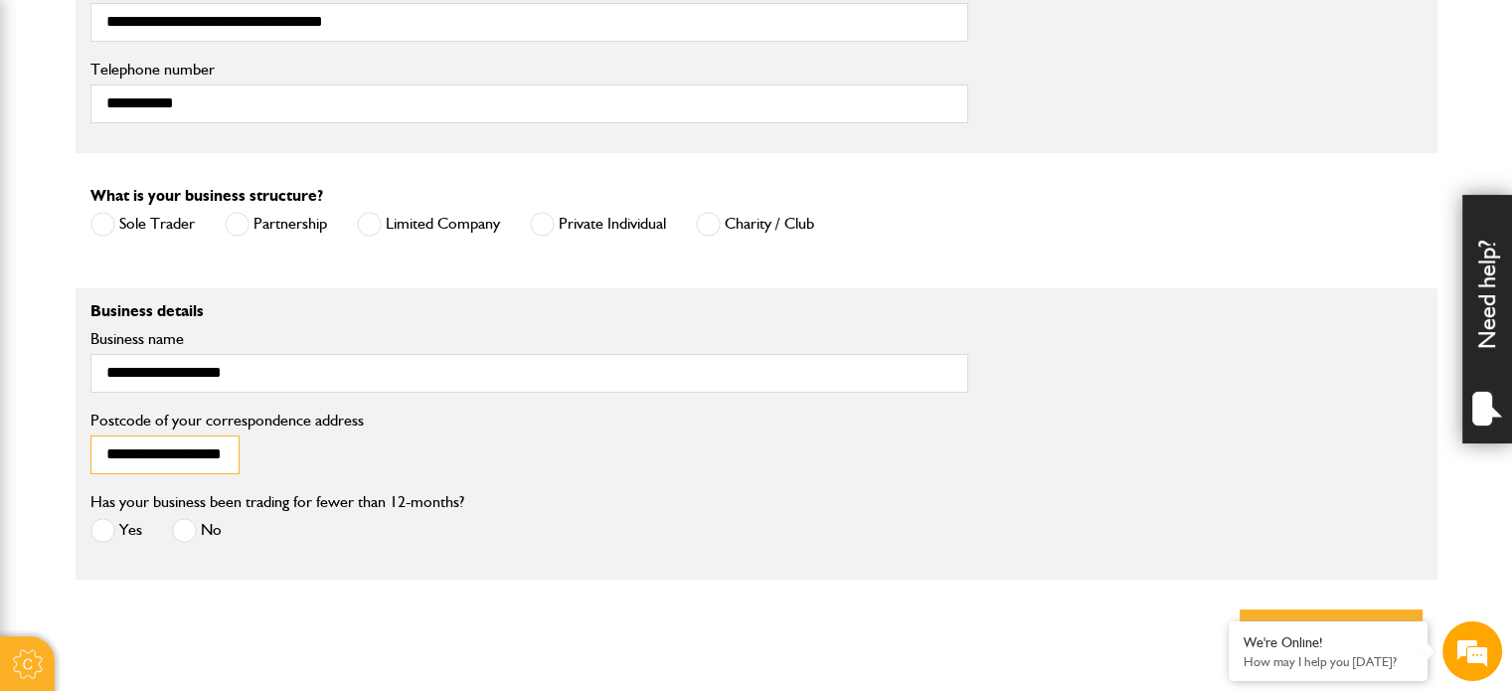
click at [207, 452] on input "**********" at bounding box center [164, 454] width 149 height 39
drag, startPoint x: 228, startPoint y: 455, endPoint x: 60, endPoint y: 452, distance: 168.0
type input "*"
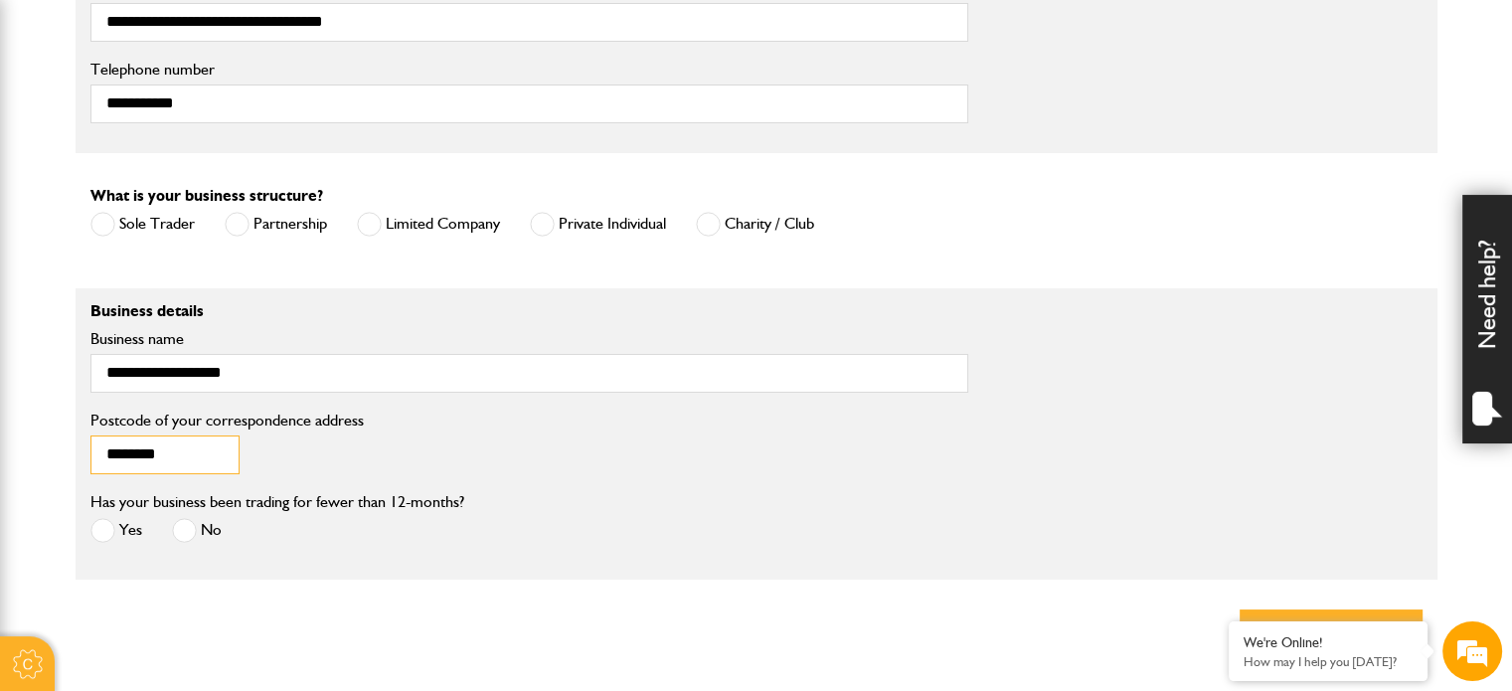
click at [204, 456] on input "********" at bounding box center [164, 454] width 149 height 38
type input "********"
click at [183, 537] on span at bounding box center [184, 530] width 25 height 25
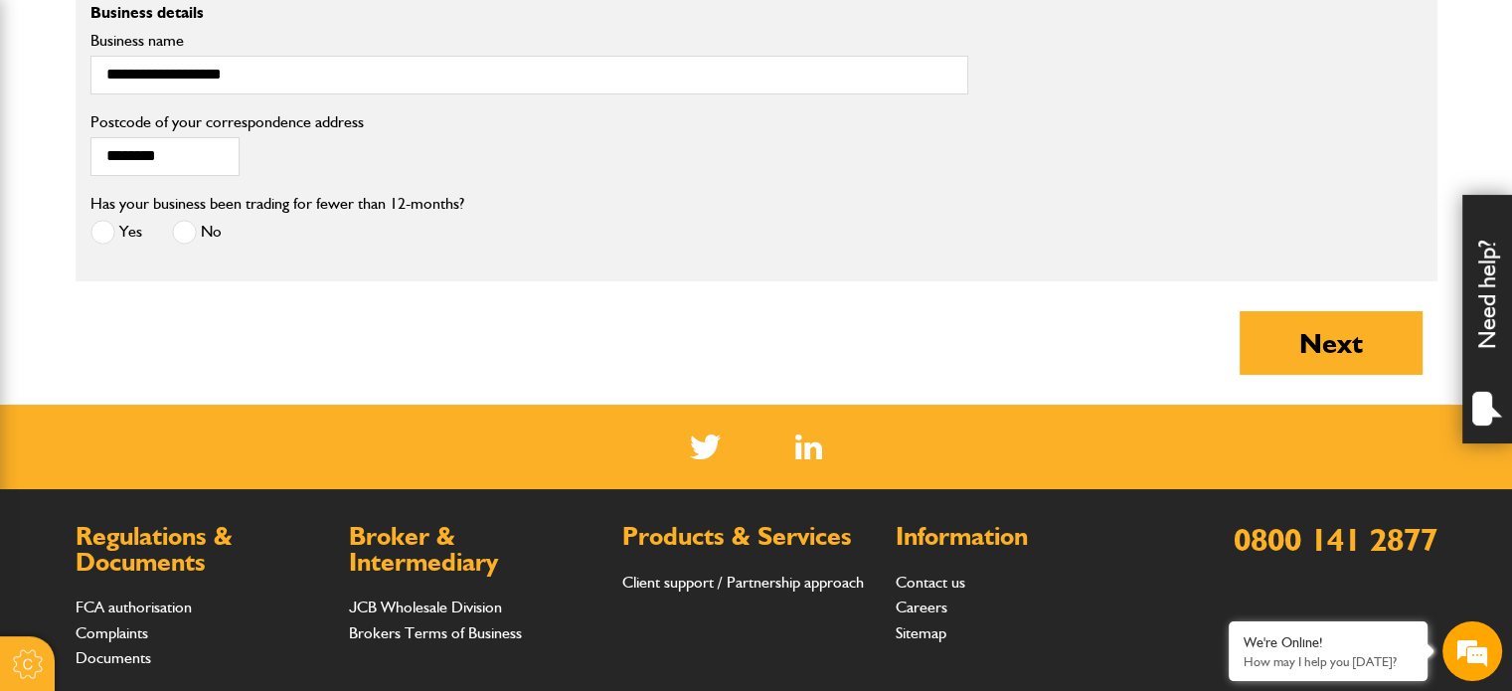
scroll to position [1789, 0]
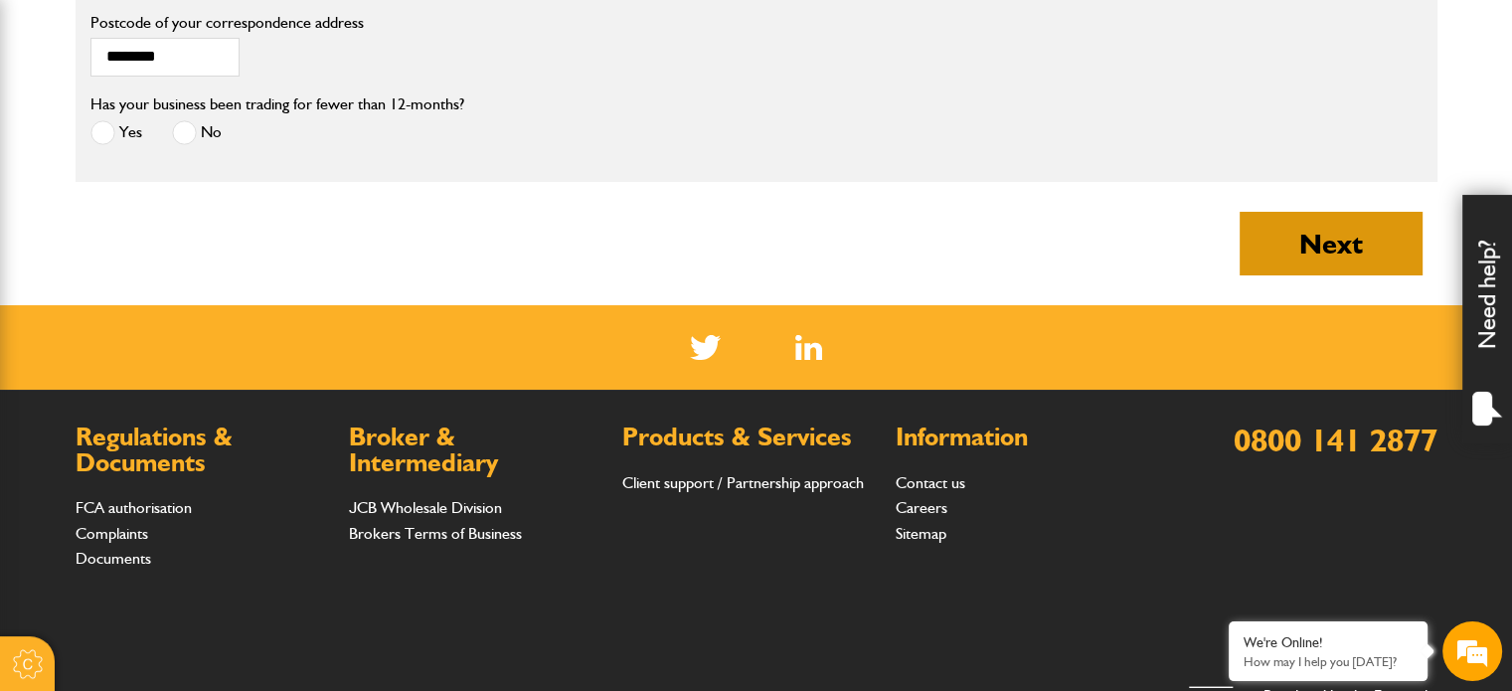
click at [1277, 253] on button "Next" at bounding box center [1331, 244] width 183 height 64
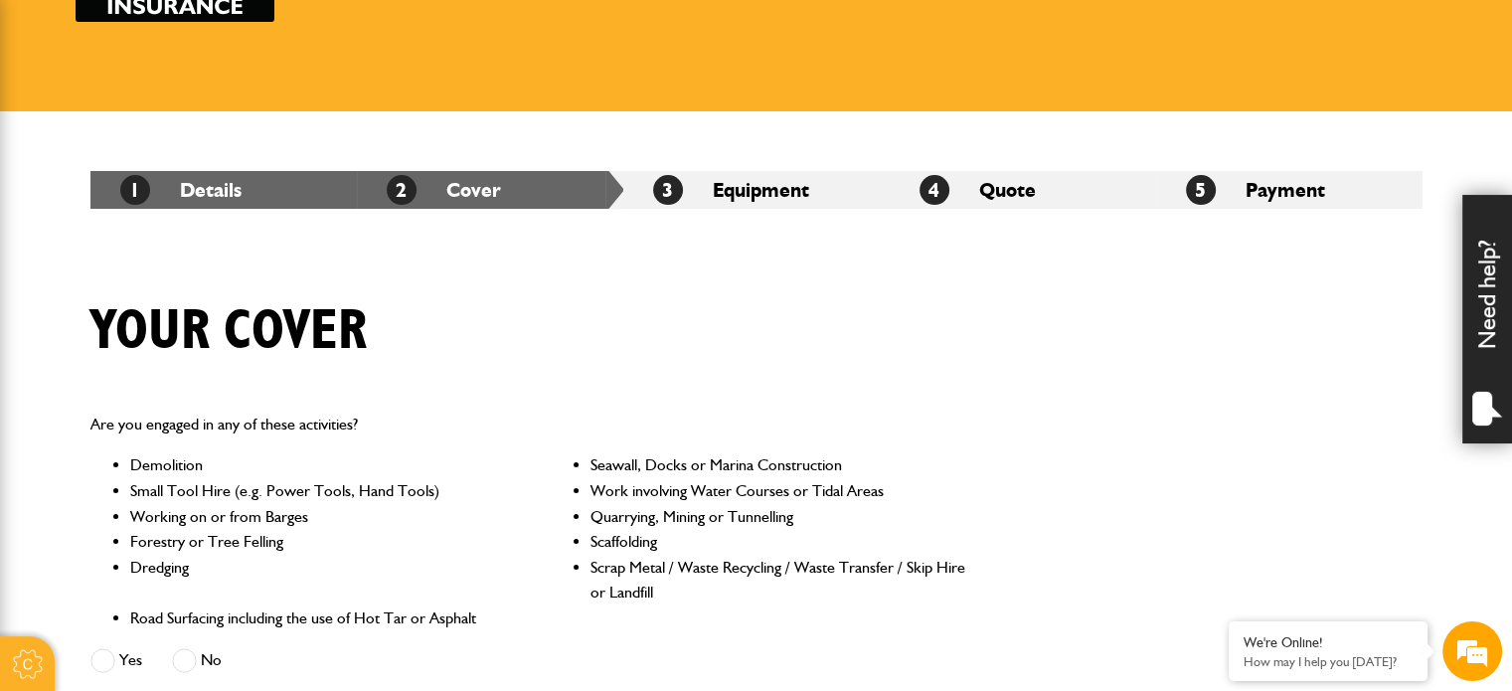
scroll to position [596, 0]
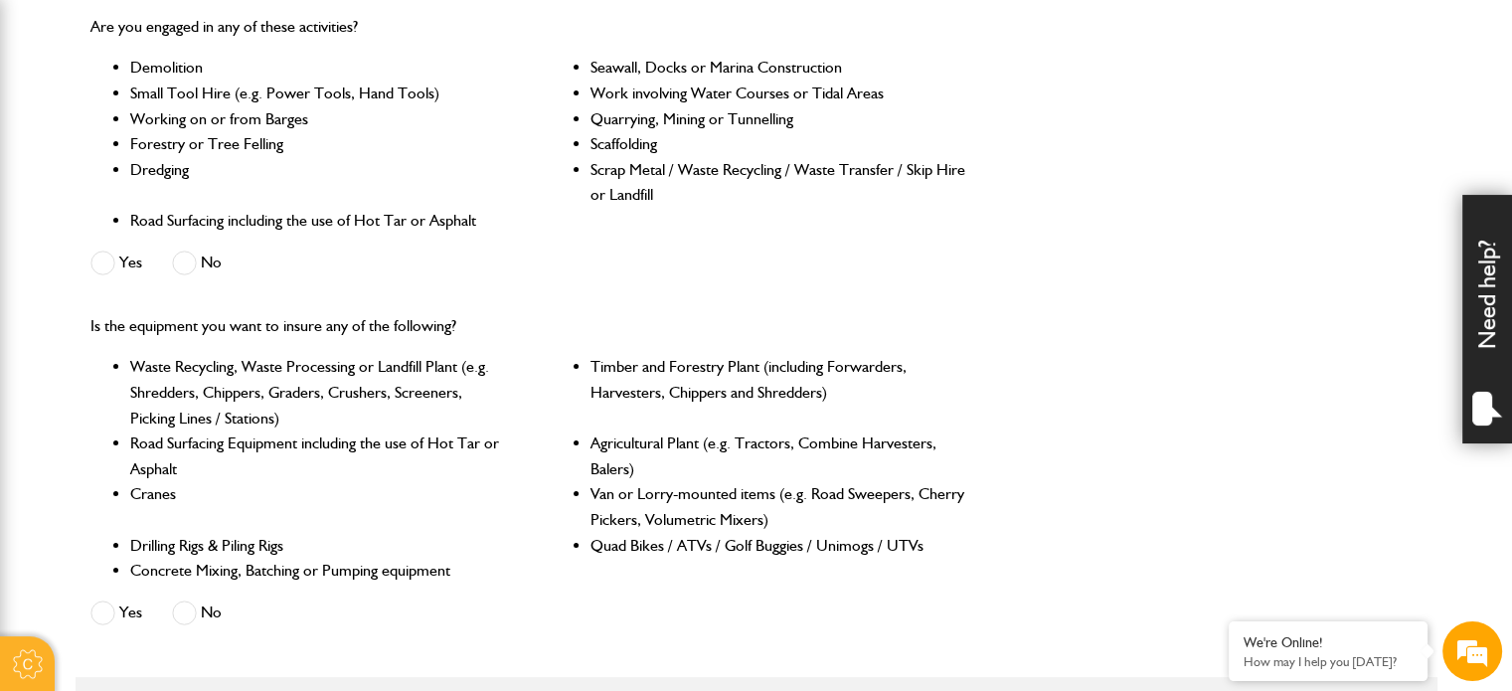
click at [187, 265] on span at bounding box center [184, 263] width 25 height 25
click at [192, 610] on span at bounding box center [184, 612] width 25 height 25
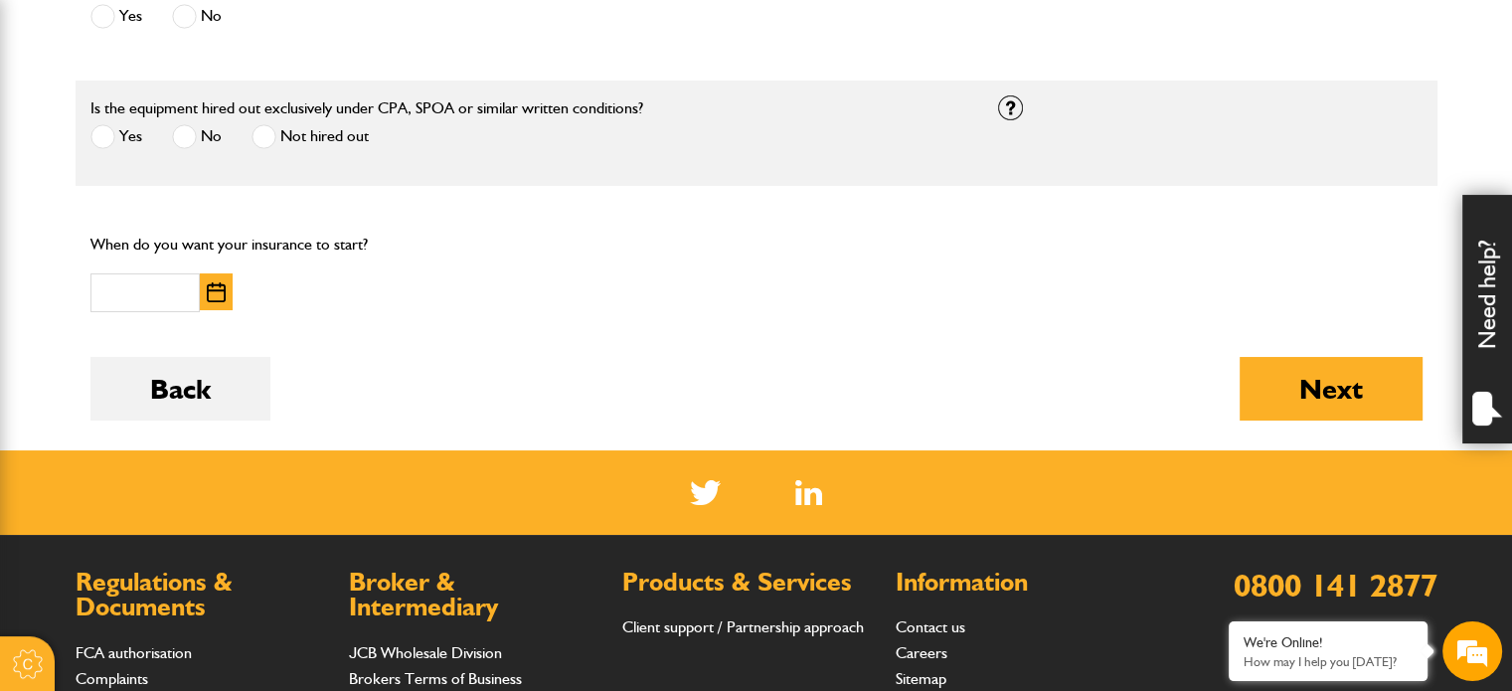
click at [218, 288] on img "button" at bounding box center [216, 292] width 19 height 20
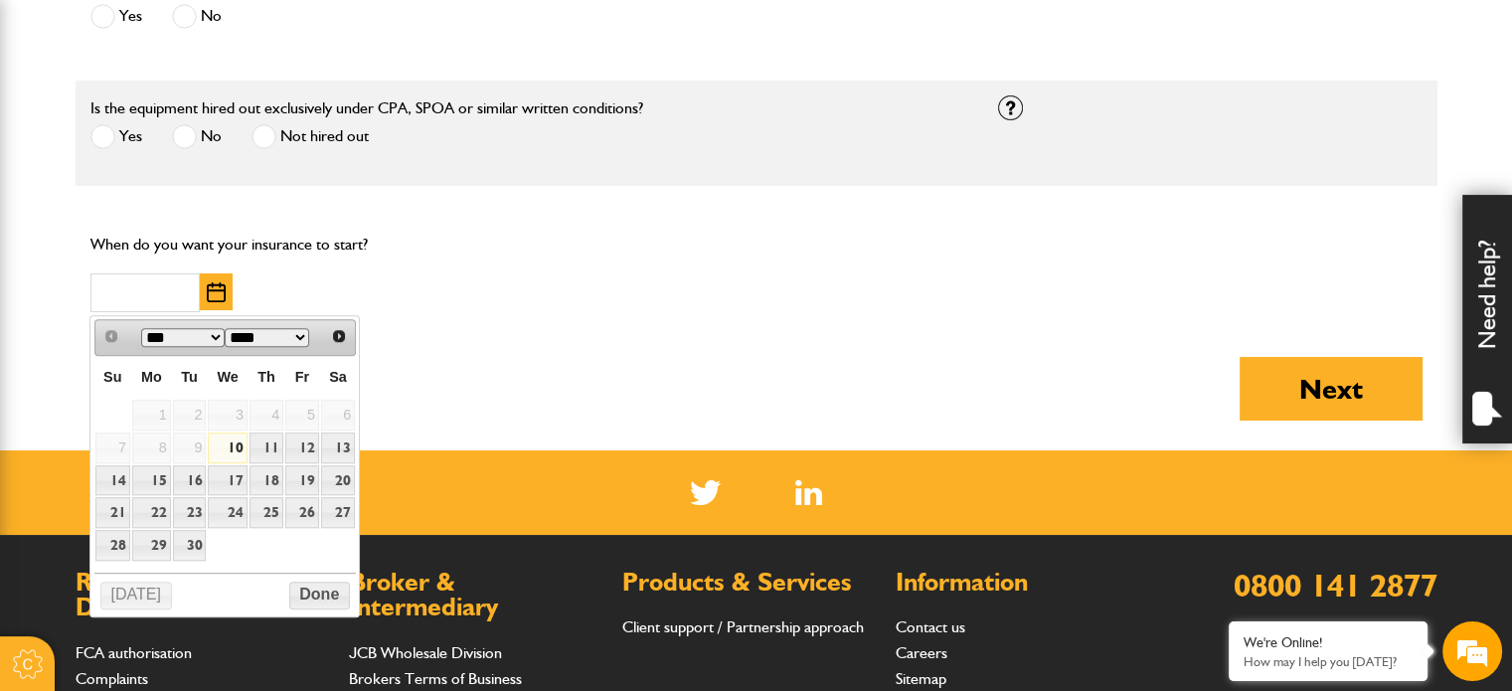
click at [231, 439] on link "10" at bounding box center [227, 447] width 39 height 31
type input "**********"
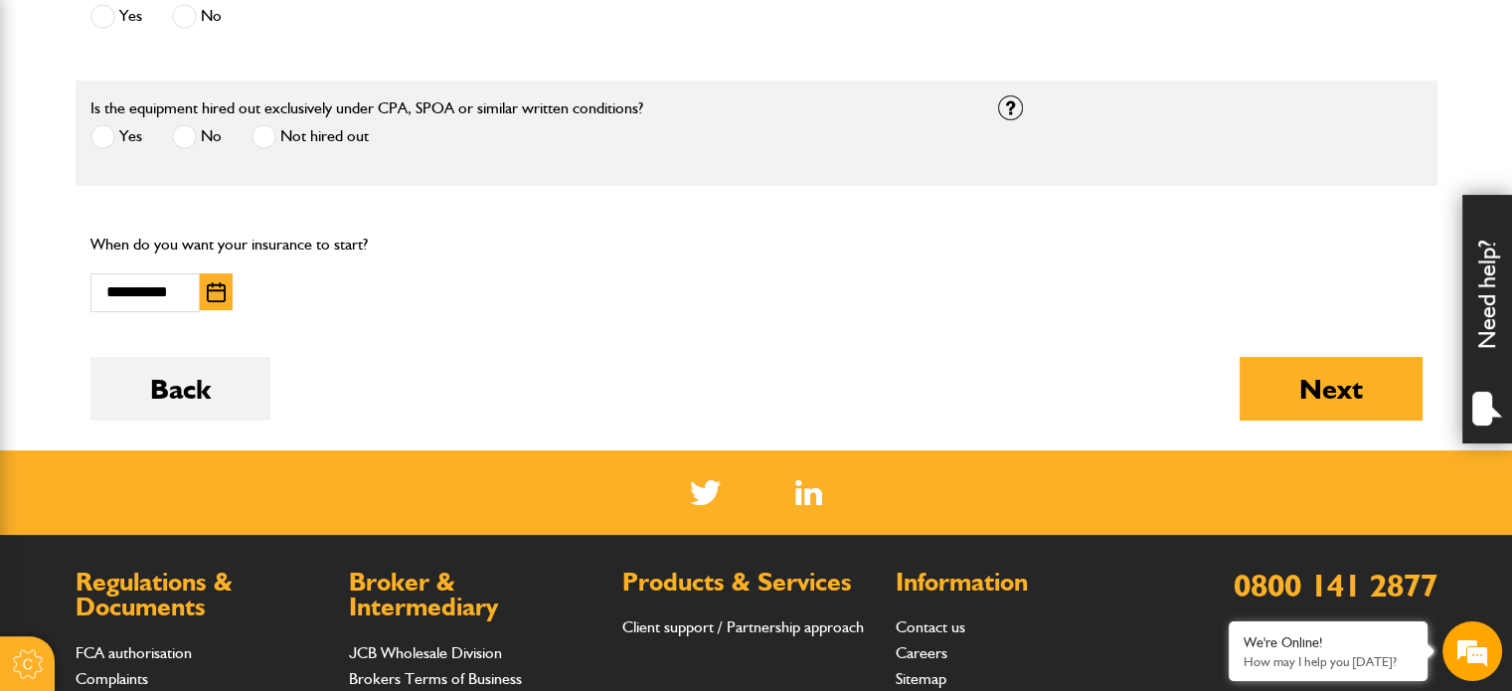
scroll to position [0, 0]
click at [100, 135] on span at bounding box center [102, 136] width 25 height 25
click at [264, 138] on span at bounding box center [263, 136] width 25 height 25
click at [1372, 391] on button "Next" at bounding box center [1331, 389] width 183 height 64
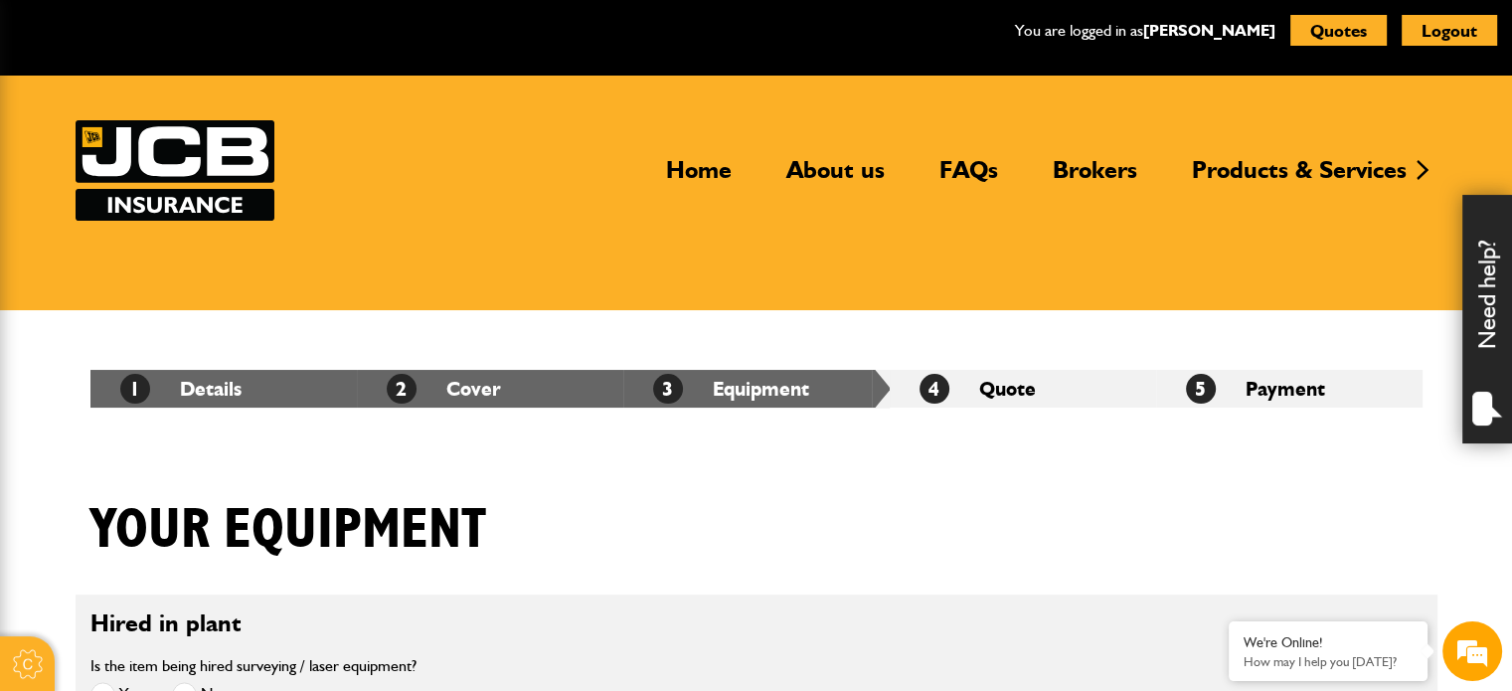
scroll to position [497, 0]
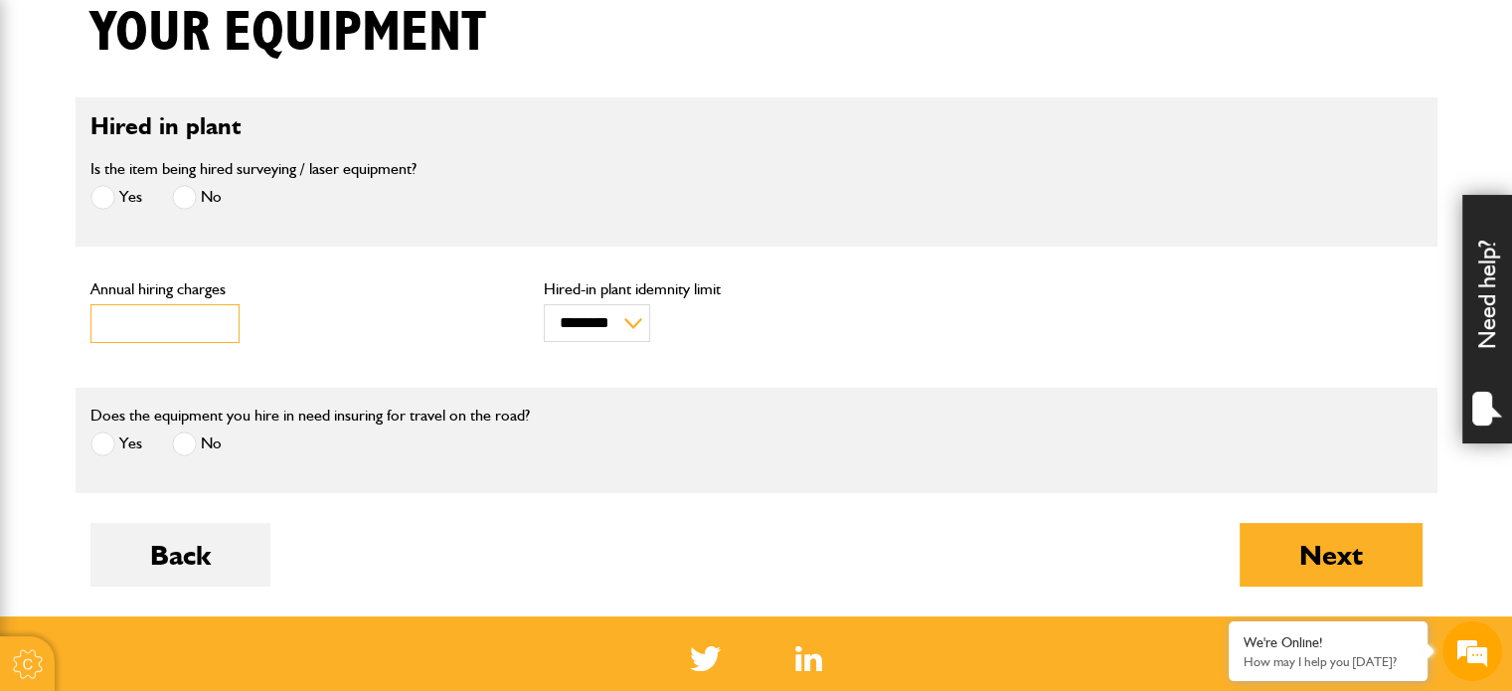
click at [132, 321] on input "***" at bounding box center [164, 323] width 149 height 39
drag, startPoint x: 132, startPoint y: 321, endPoint x: 60, endPoint y: 314, distance: 72.9
click at [61, 312] on body "Cookie Options You can control which cookies we use with the form below. Please…" at bounding box center [756, 342] width 1512 height 1679
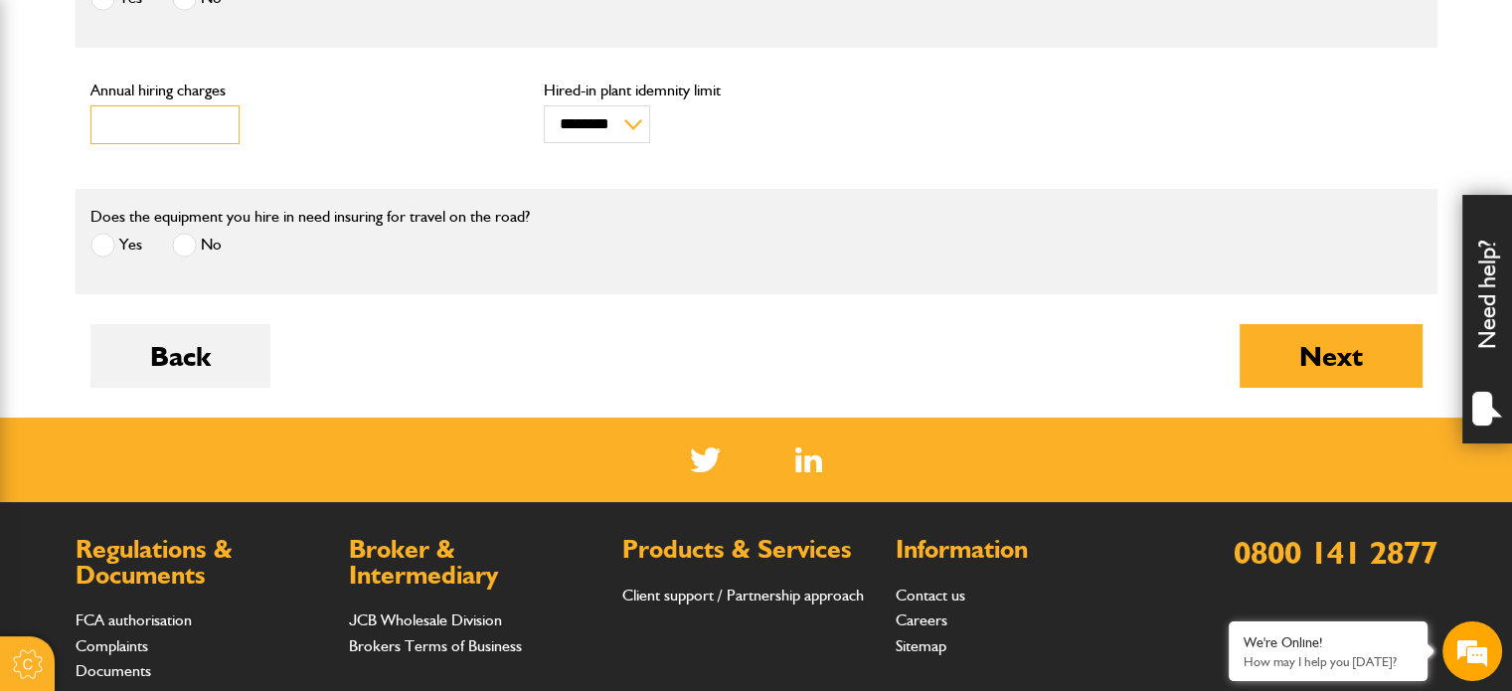
scroll to position [795, 0]
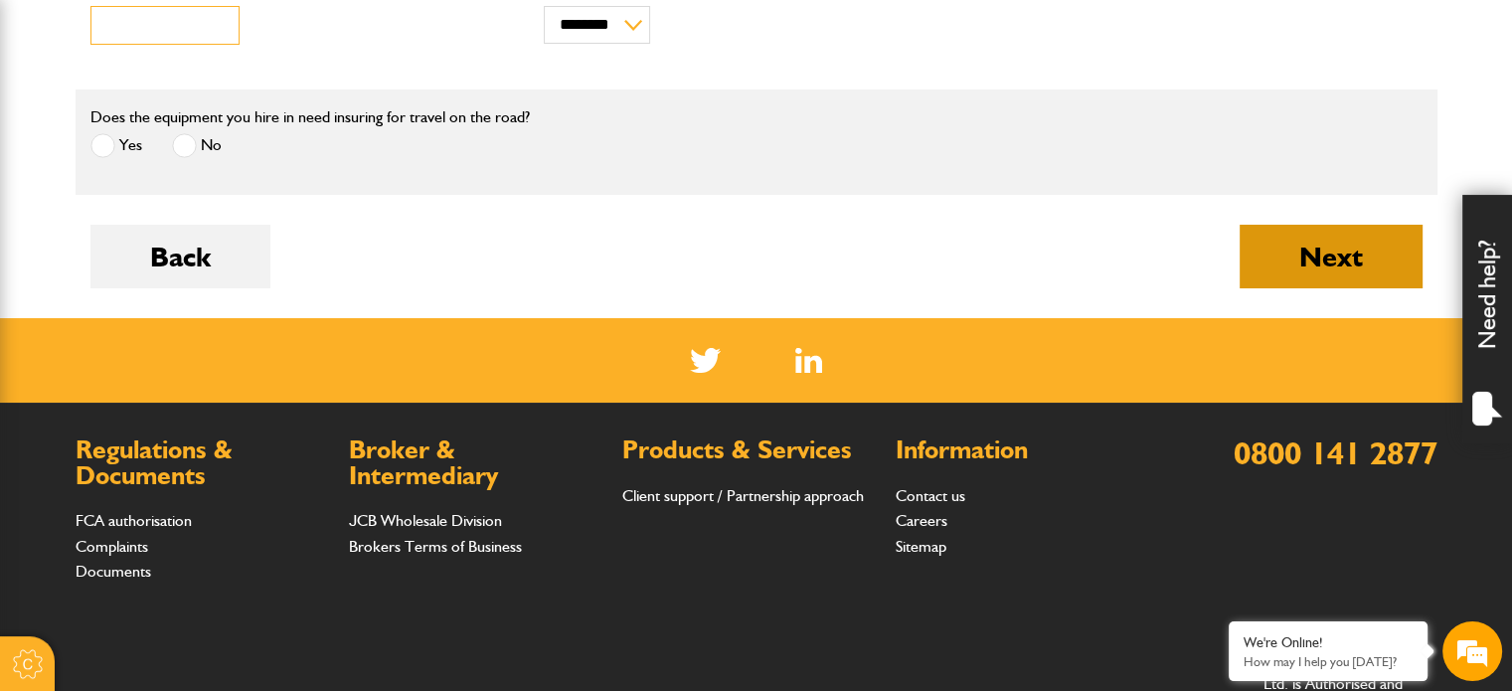
type input "*****"
click at [1302, 273] on button "Next" at bounding box center [1331, 257] width 183 height 64
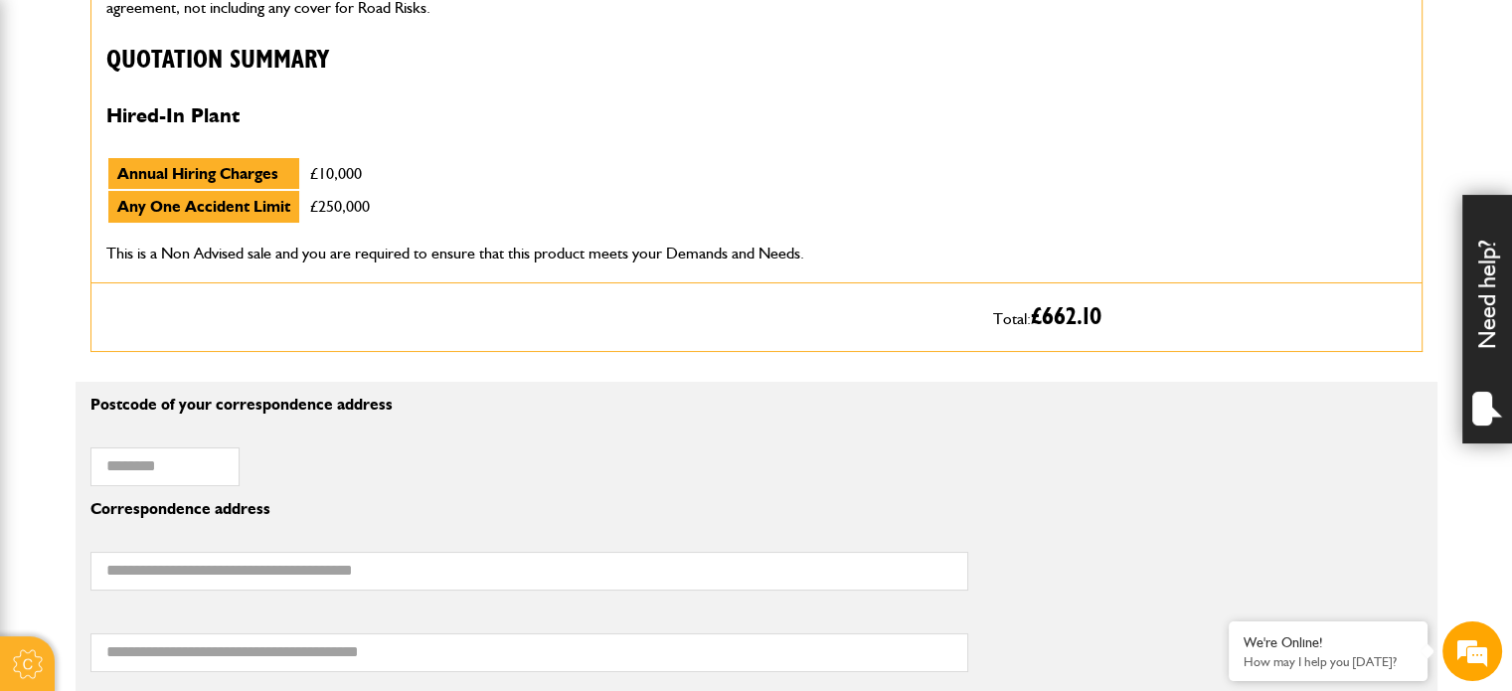
scroll to position [1193, 0]
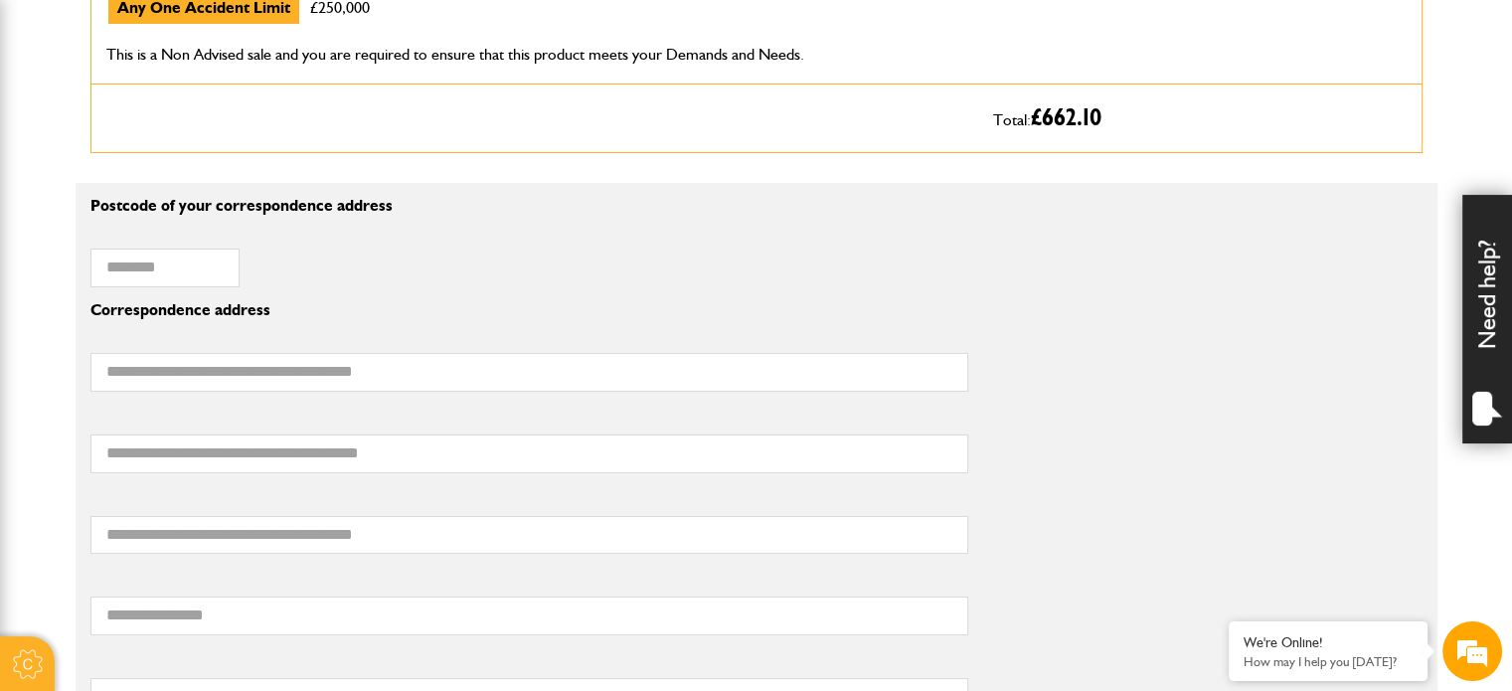
click at [143, 242] on div "Postcode of your correspondence address" at bounding box center [241, 257] width 303 height 62
click at [136, 258] on input "Postcode of your correspondence address" at bounding box center [164, 268] width 149 height 39
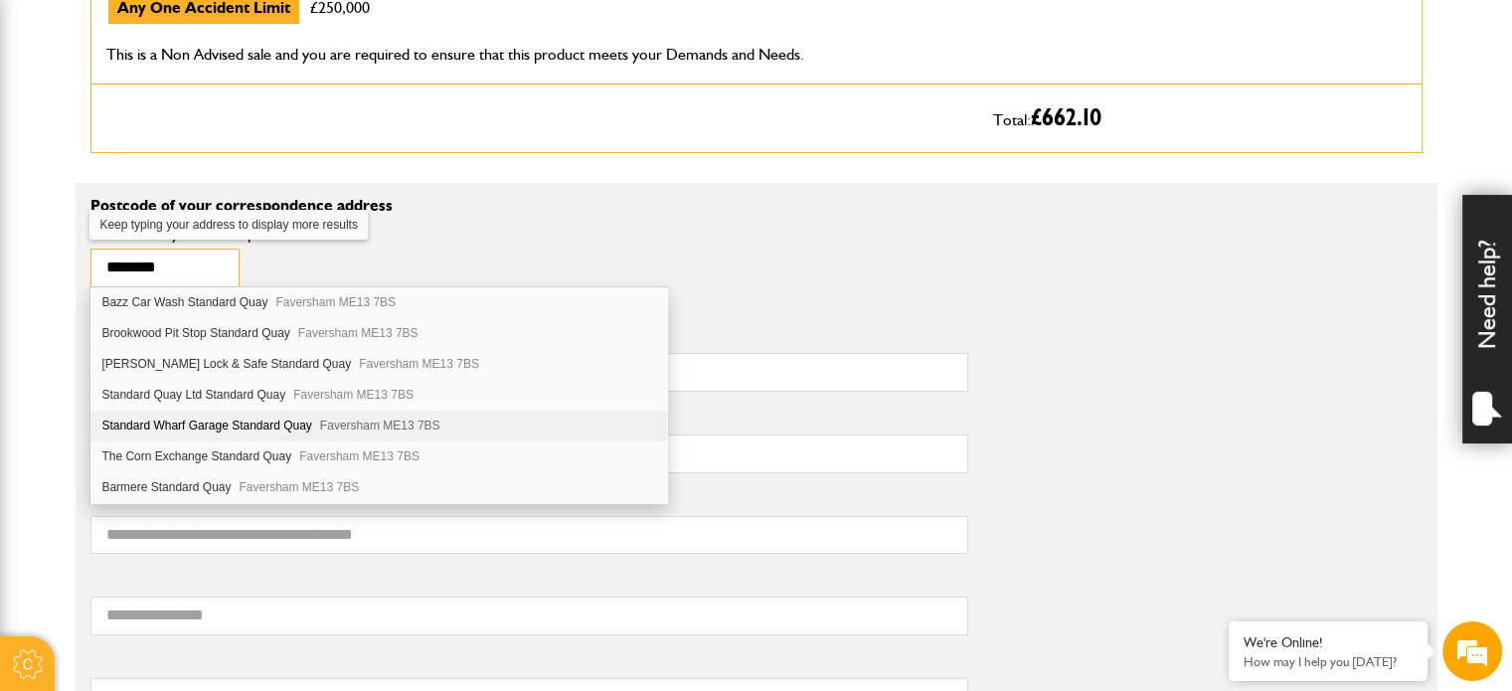
scroll to position [361, 0]
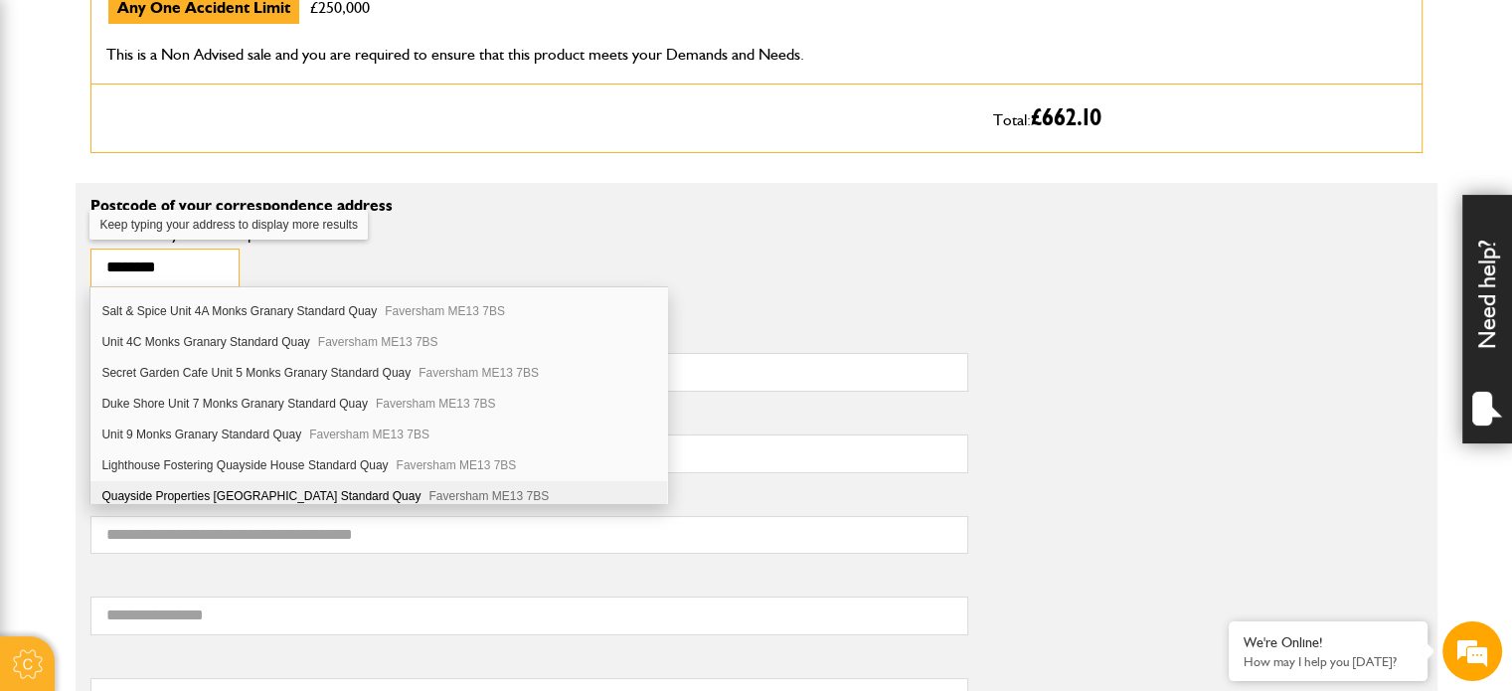
type input "********"
click at [183, 489] on div "Quayside Properties [STREET_ADDRESS]" at bounding box center [378, 496] width 576 height 30
type input "**********"
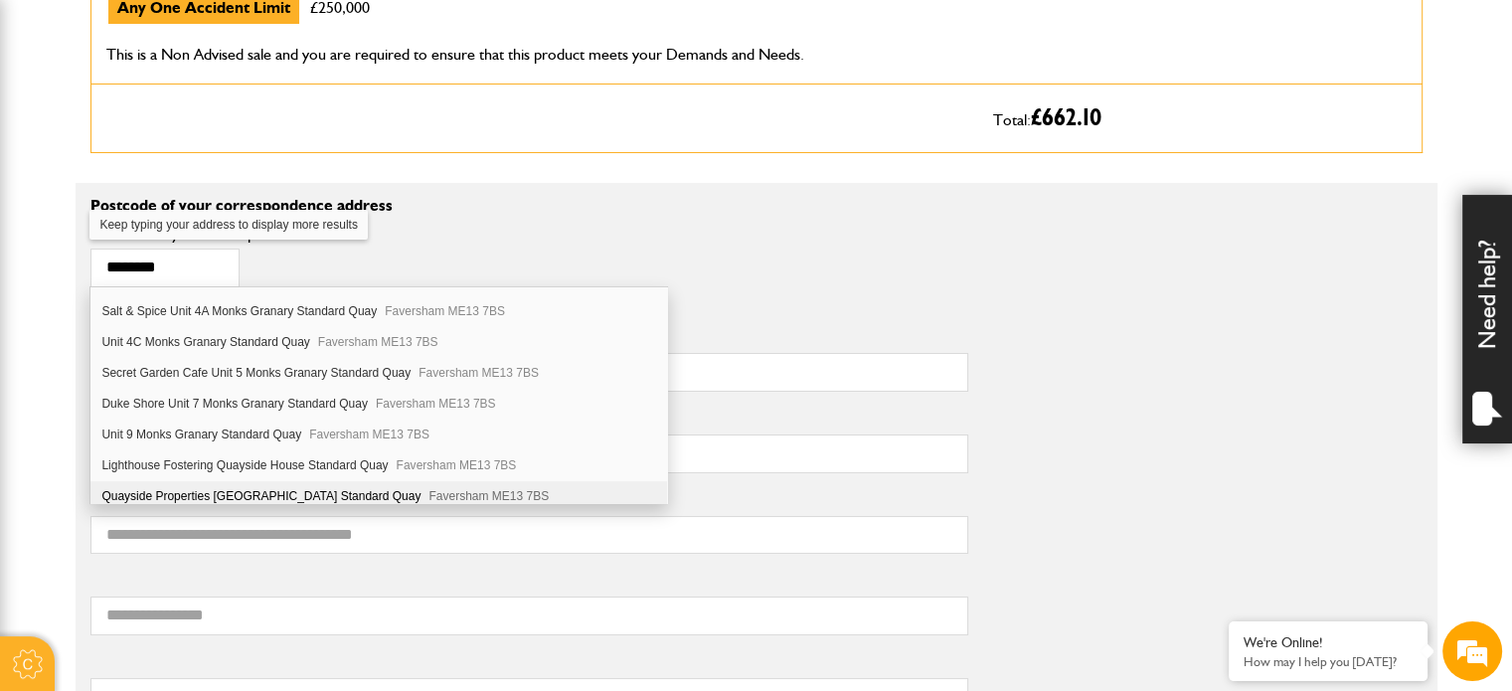
type input "*********"
type input "****"
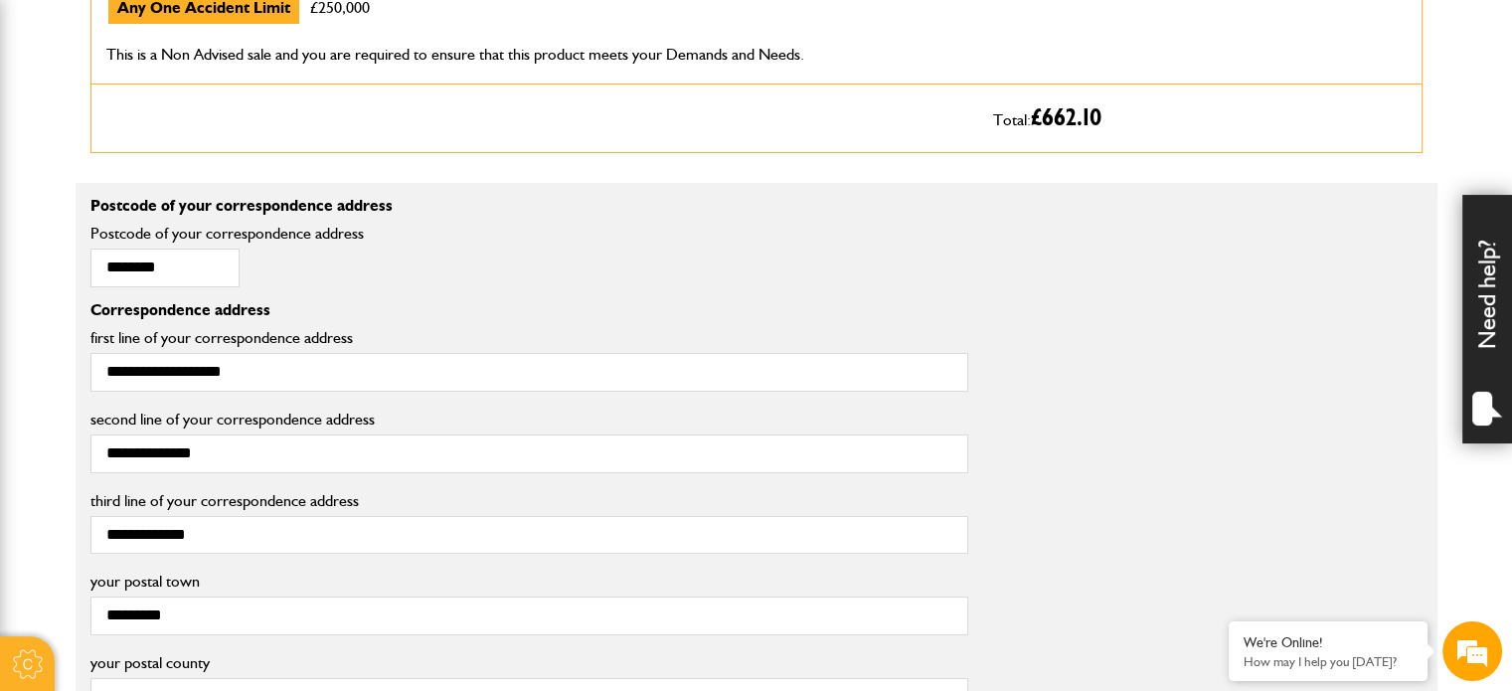
scroll to position [1690, 0]
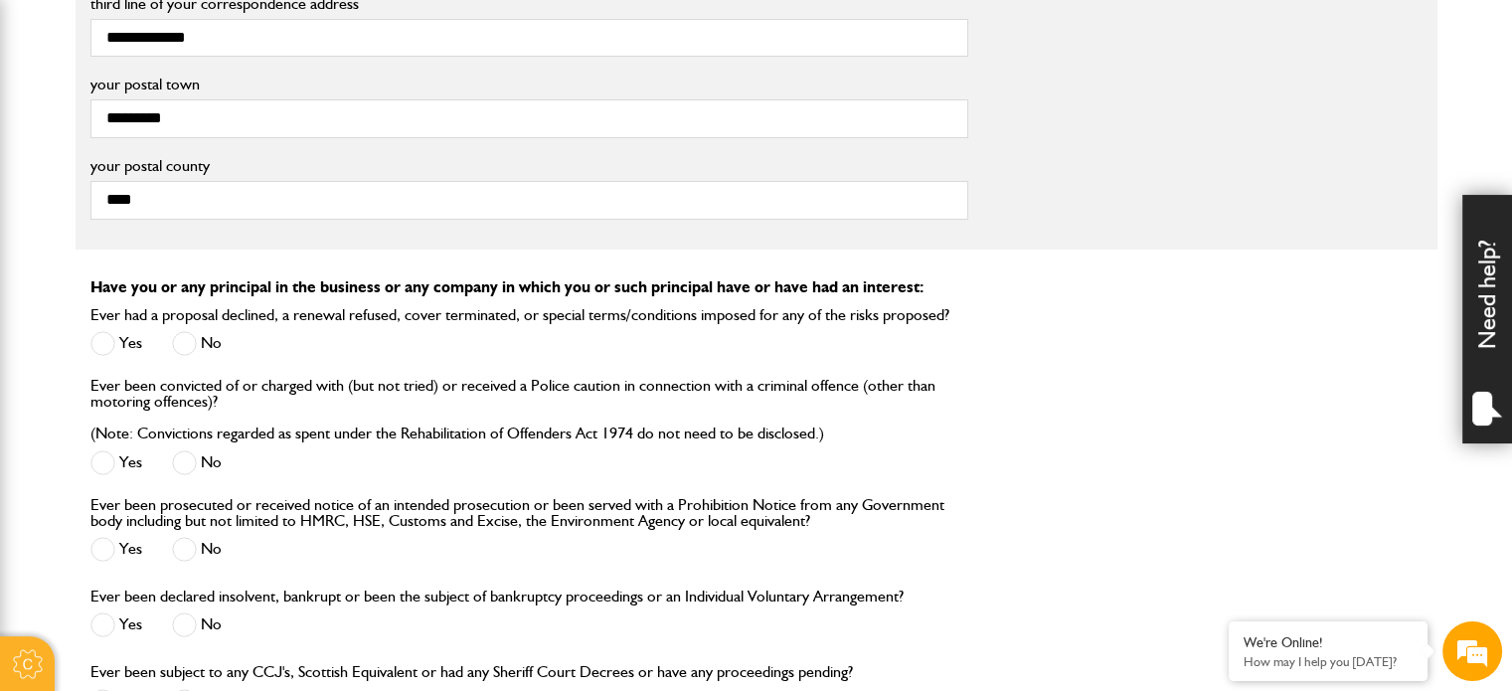
click at [183, 337] on span at bounding box center [184, 343] width 25 height 25
click at [190, 460] on span at bounding box center [184, 462] width 25 height 25
click at [183, 552] on span at bounding box center [184, 549] width 25 height 25
click at [180, 612] on span at bounding box center [184, 624] width 25 height 25
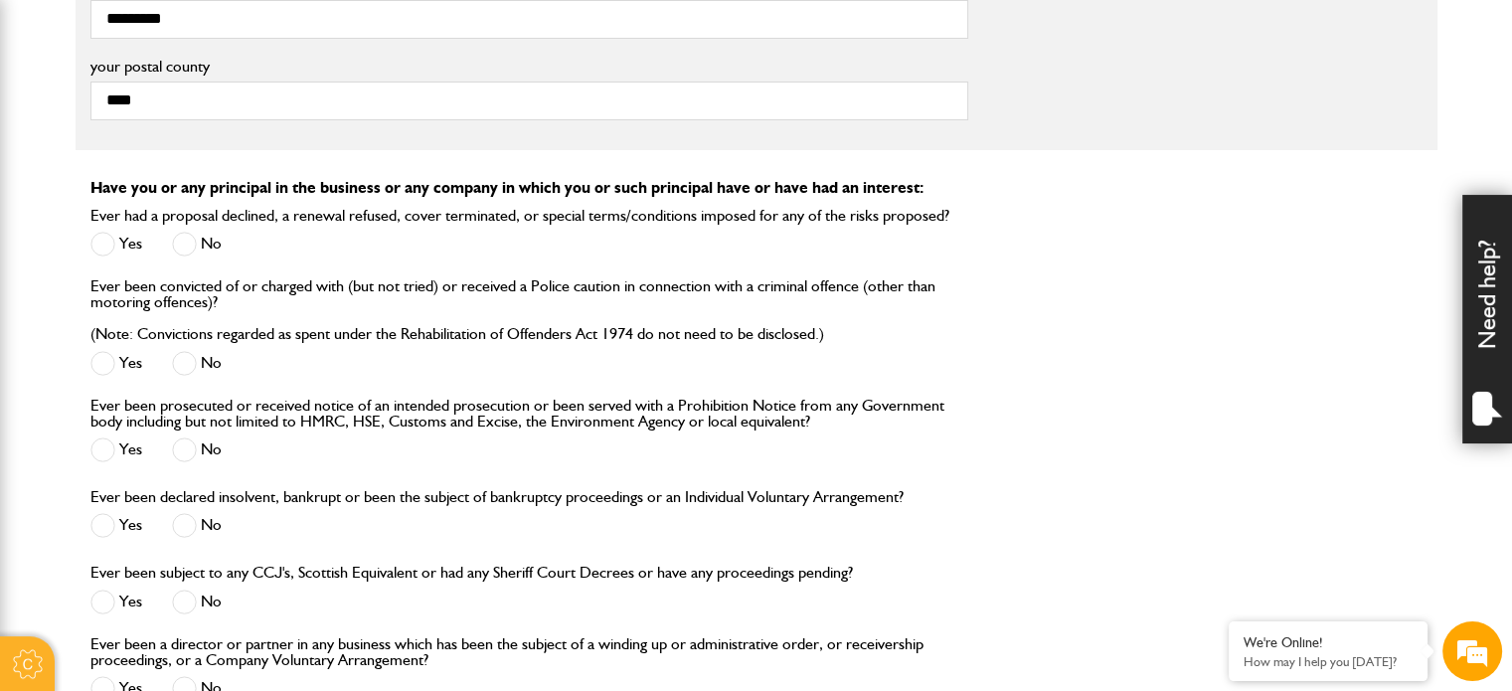
scroll to position [2088, 0]
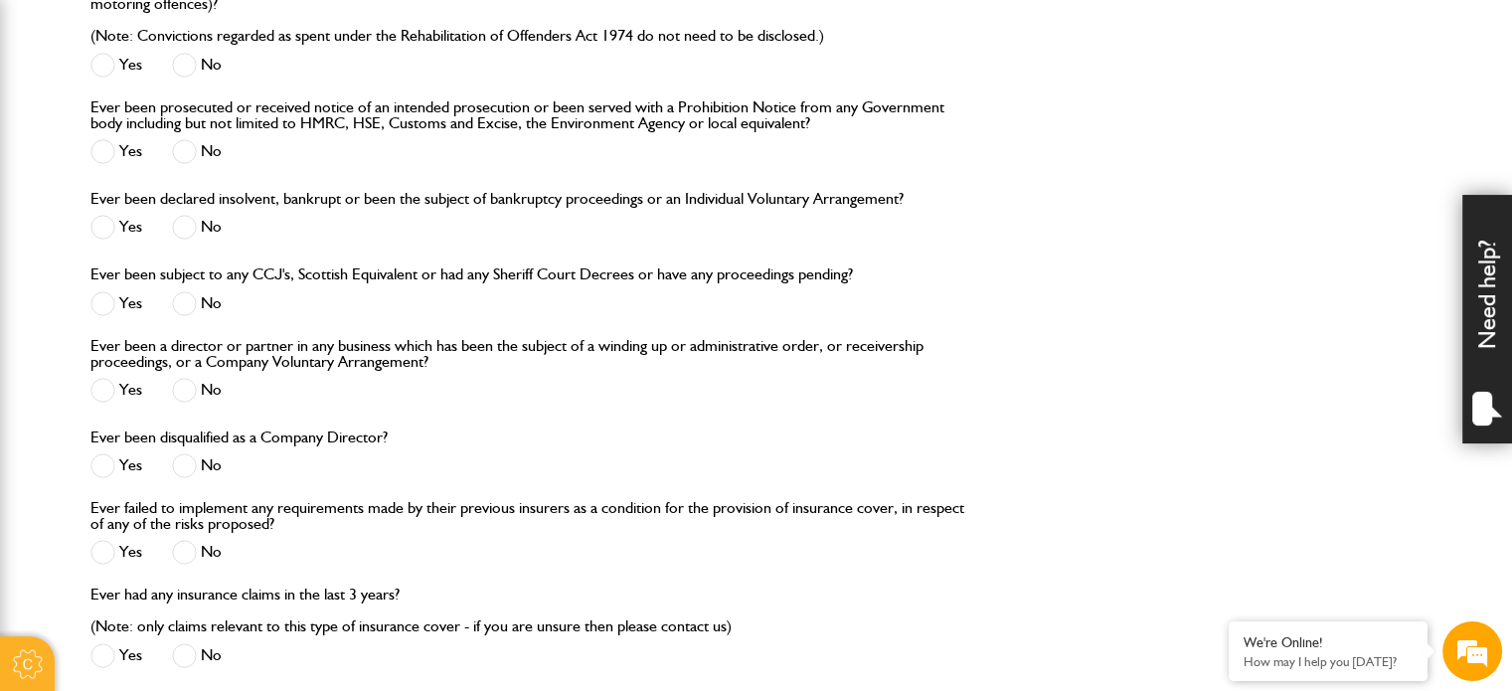
click at [184, 303] on span at bounding box center [184, 303] width 25 height 25
click at [175, 384] on span at bounding box center [184, 390] width 25 height 25
click at [187, 466] on span at bounding box center [184, 465] width 25 height 25
click at [181, 544] on span at bounding box center [184, 552] width 25 height 25
click at [191, 659] on span at bounding box center [184, 655] width 25 height 25
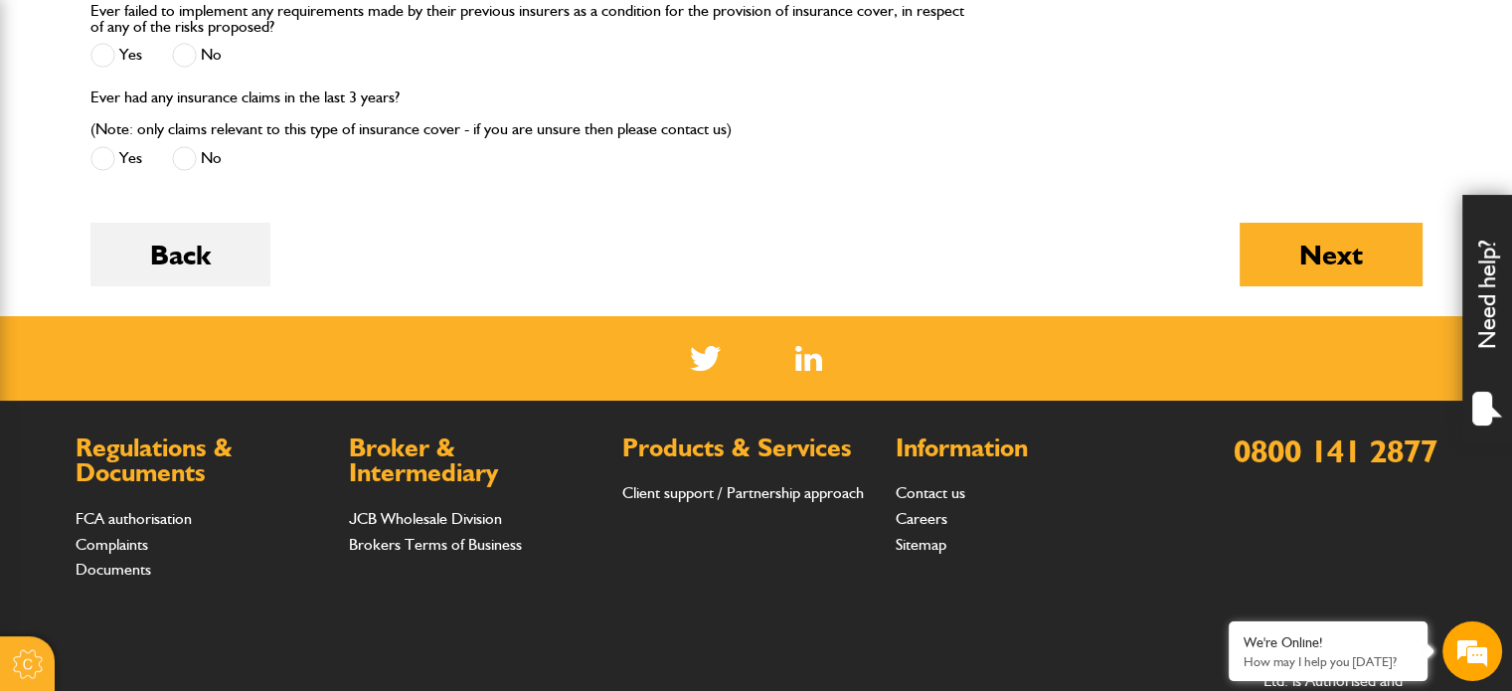
scroll to position [2684, 0]
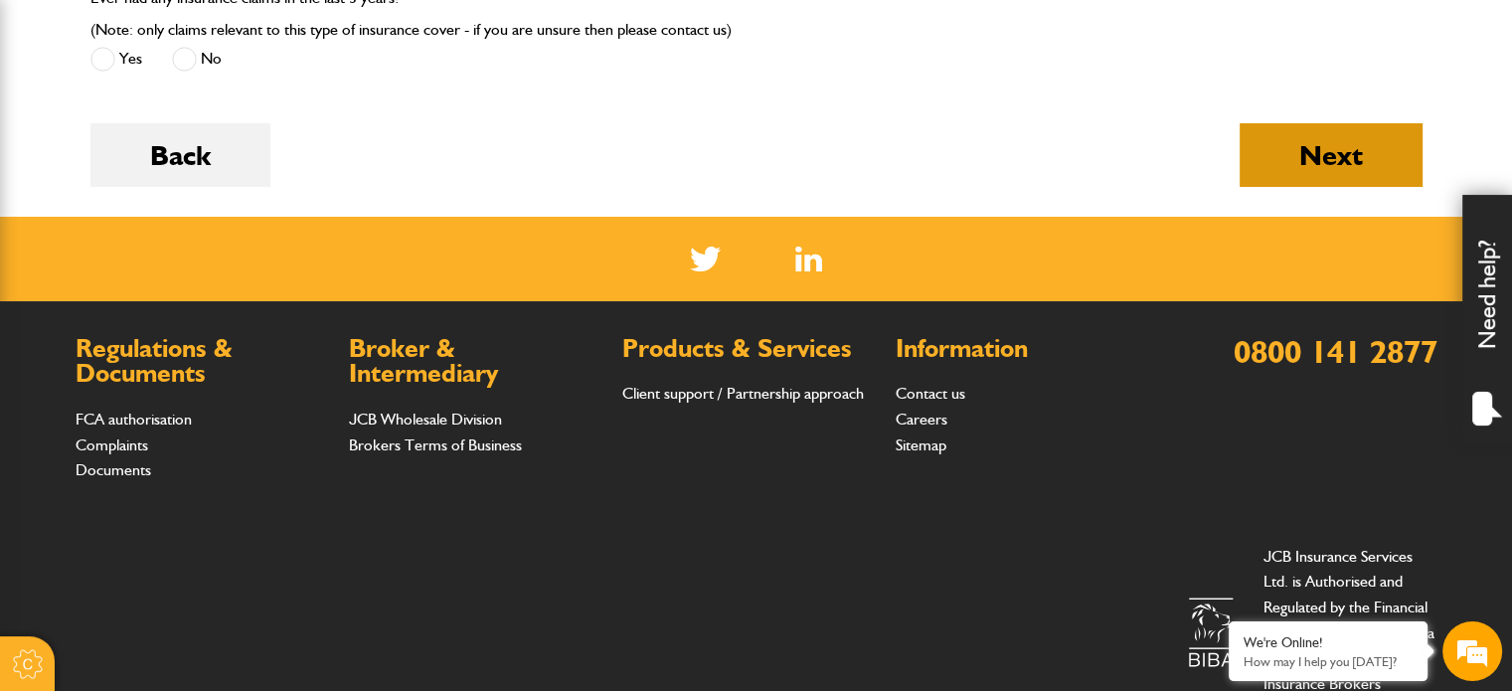
click at [1306, 162] on button "Next" at bounding box center [1331, 155] width 183 height 64
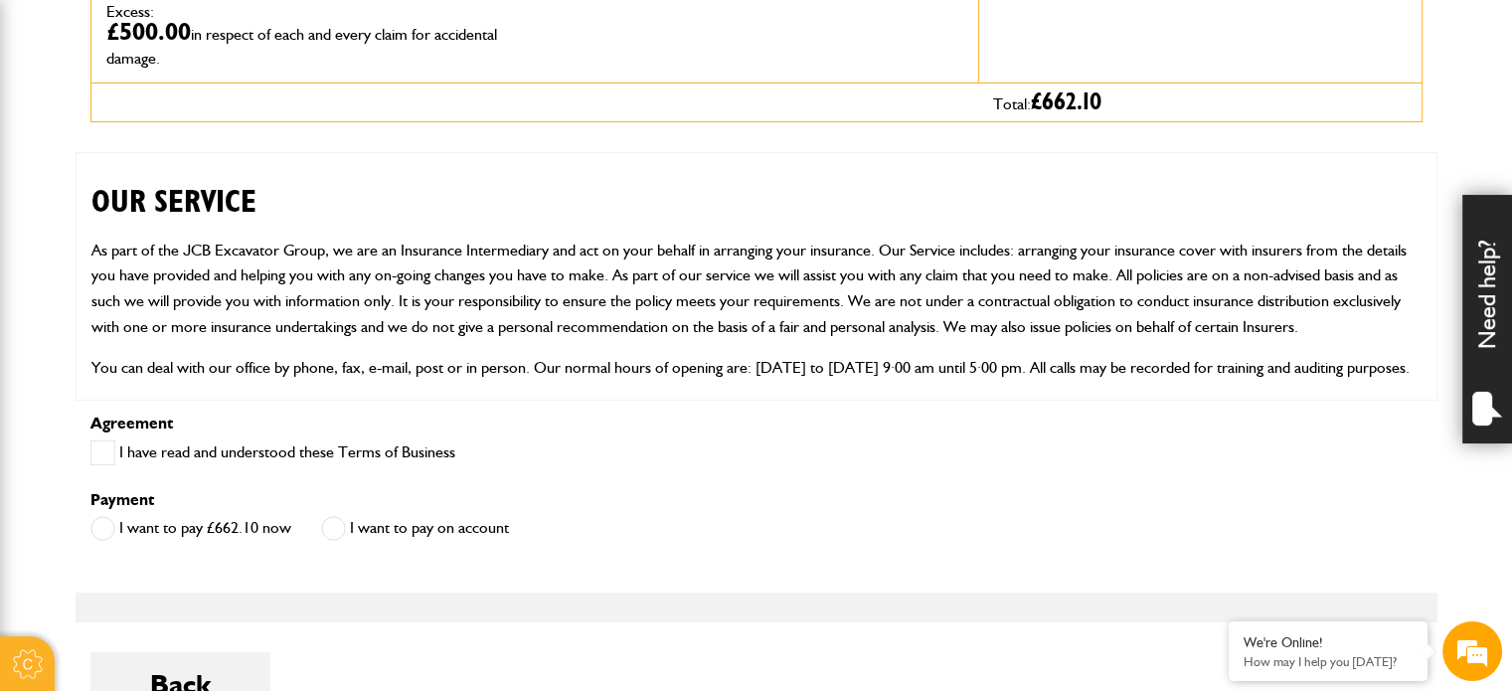
scroll to position [895, 0]
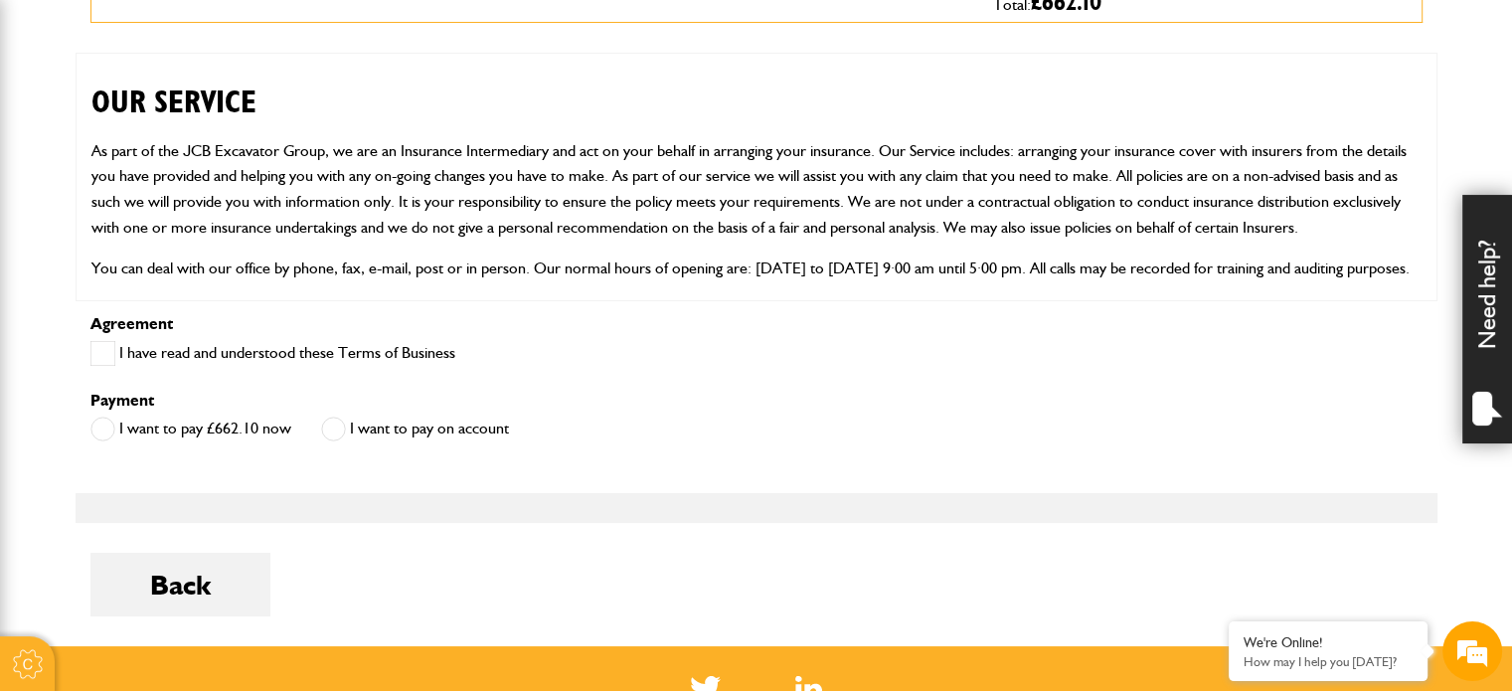
click at [107, 354] on span at bounding box center [102, 353] width 25 height 25
click at [327, 435] on span at bounding box center [333, 429] width 25 height 25
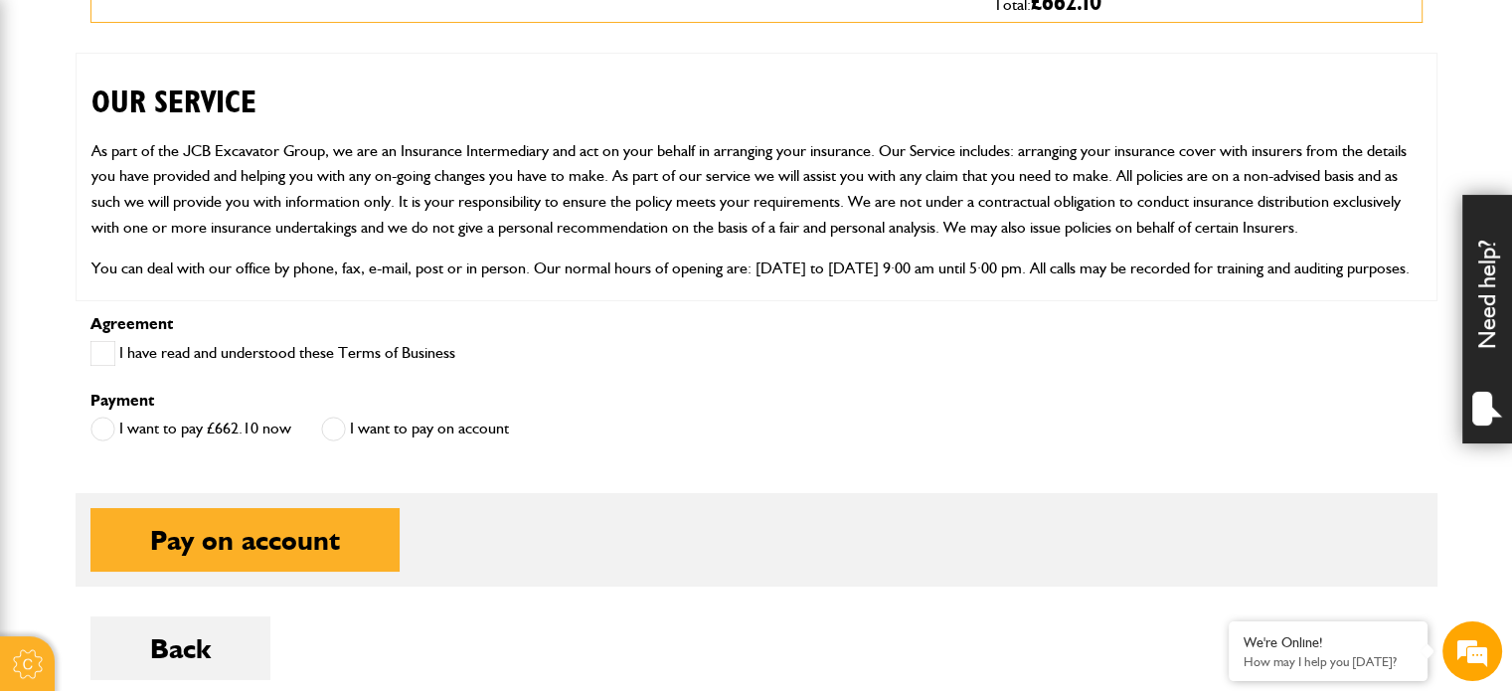
scroll to position [1193, 0]
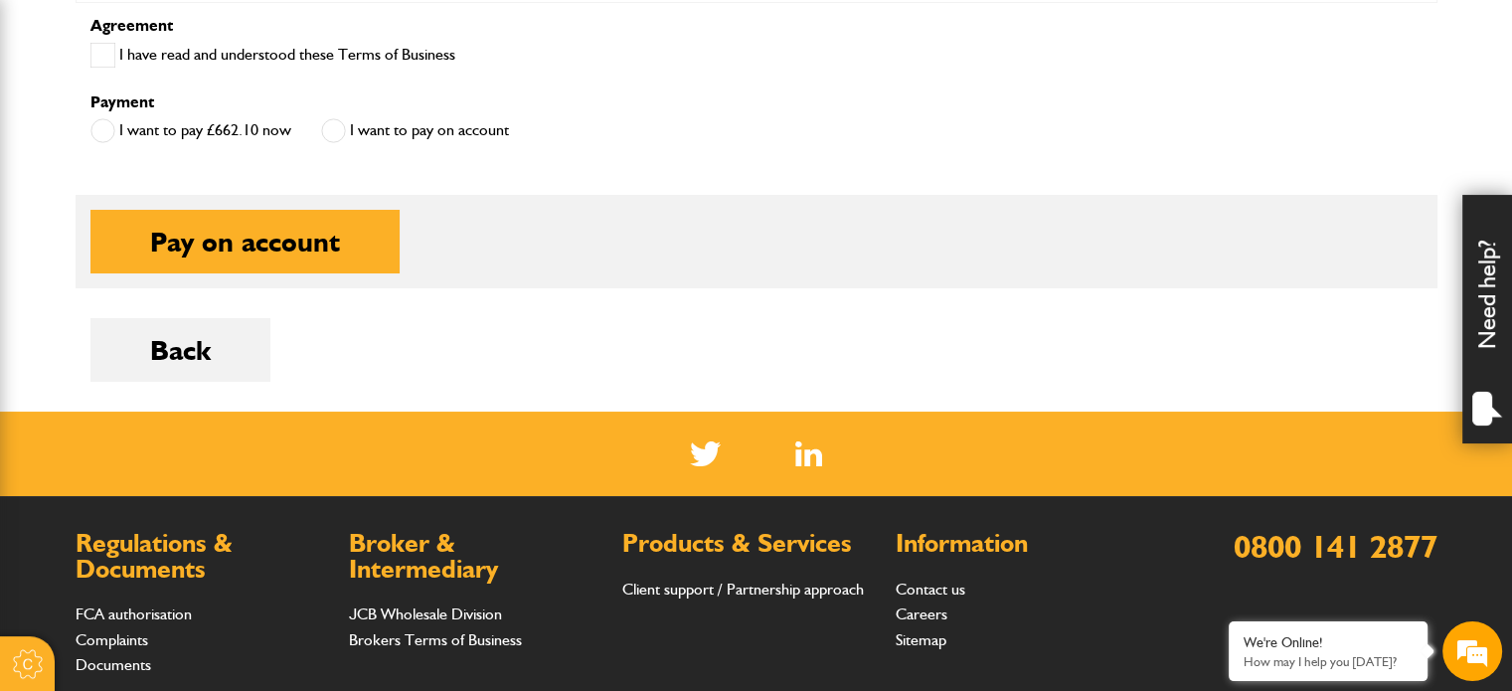
click at [157, 230] on button "Pay on account" at bounding box center [244, 242] width 309 height 64
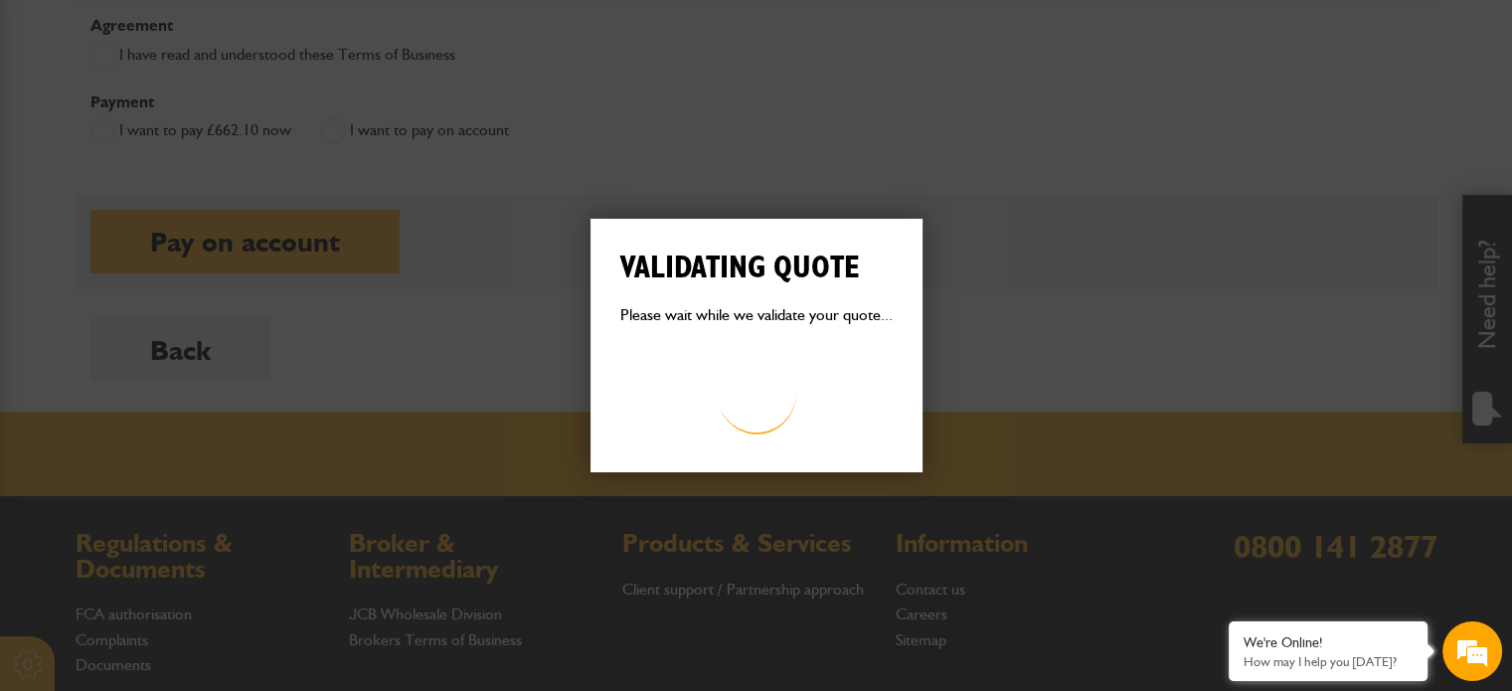
scroll to position [0, 0]
